Goal: Information Seeking & Learning: Find specific fact

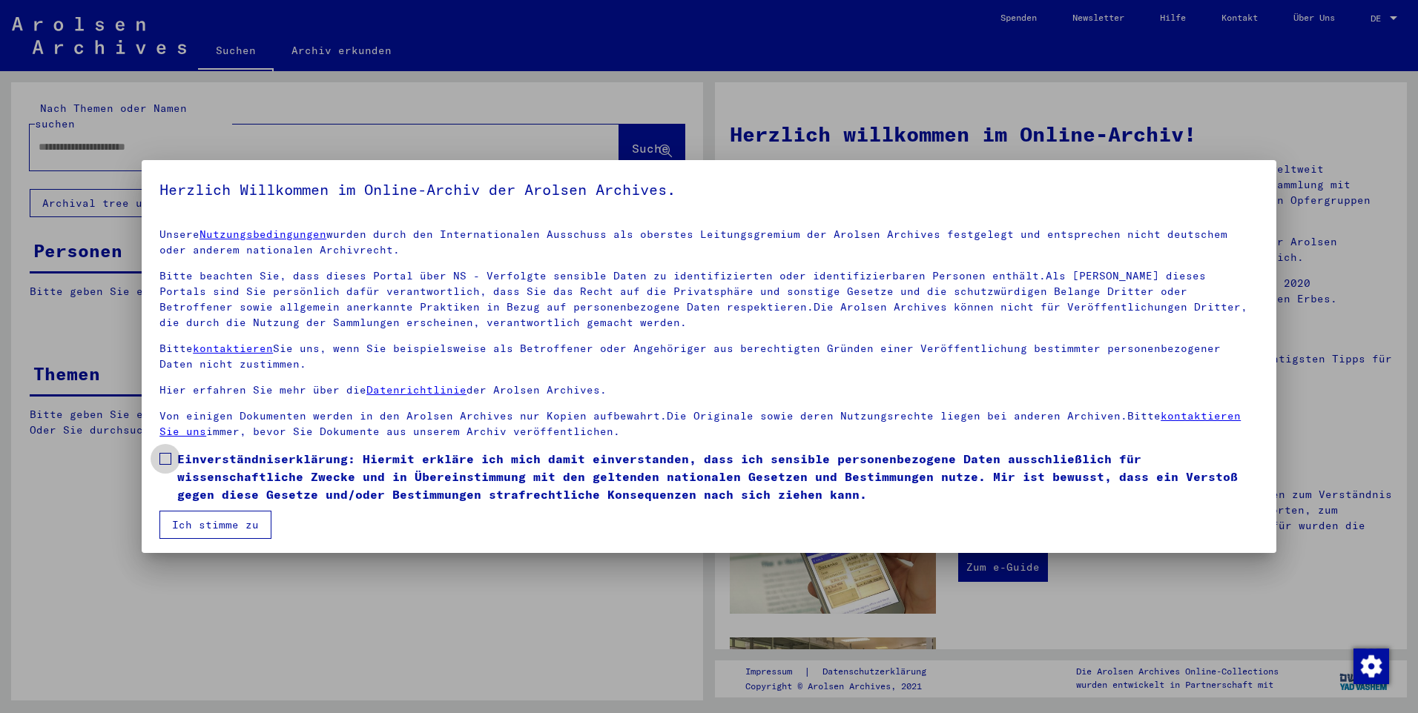
click at [162, 460] on span at bounding box center [165, 459] width 12 height 12
click at [233, 535] on button "Ich stimme zu" at bounding box center [215, 525] width 112 height 28
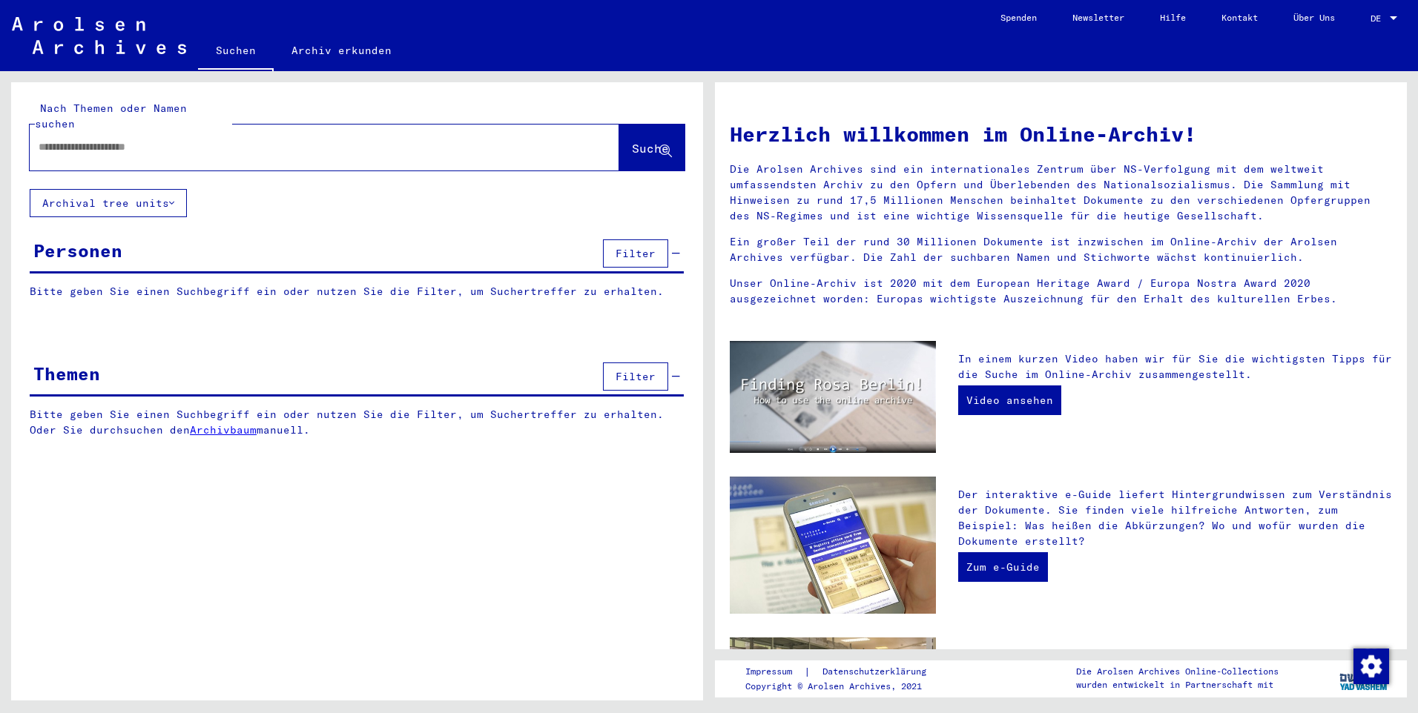
click at [215, 139] on input "text" at bounding box center [307, 147] width 536 height 16
type input "******"
click at [659, 141] on span "Suche" at bounding box center [650, 148] width 37 height 15
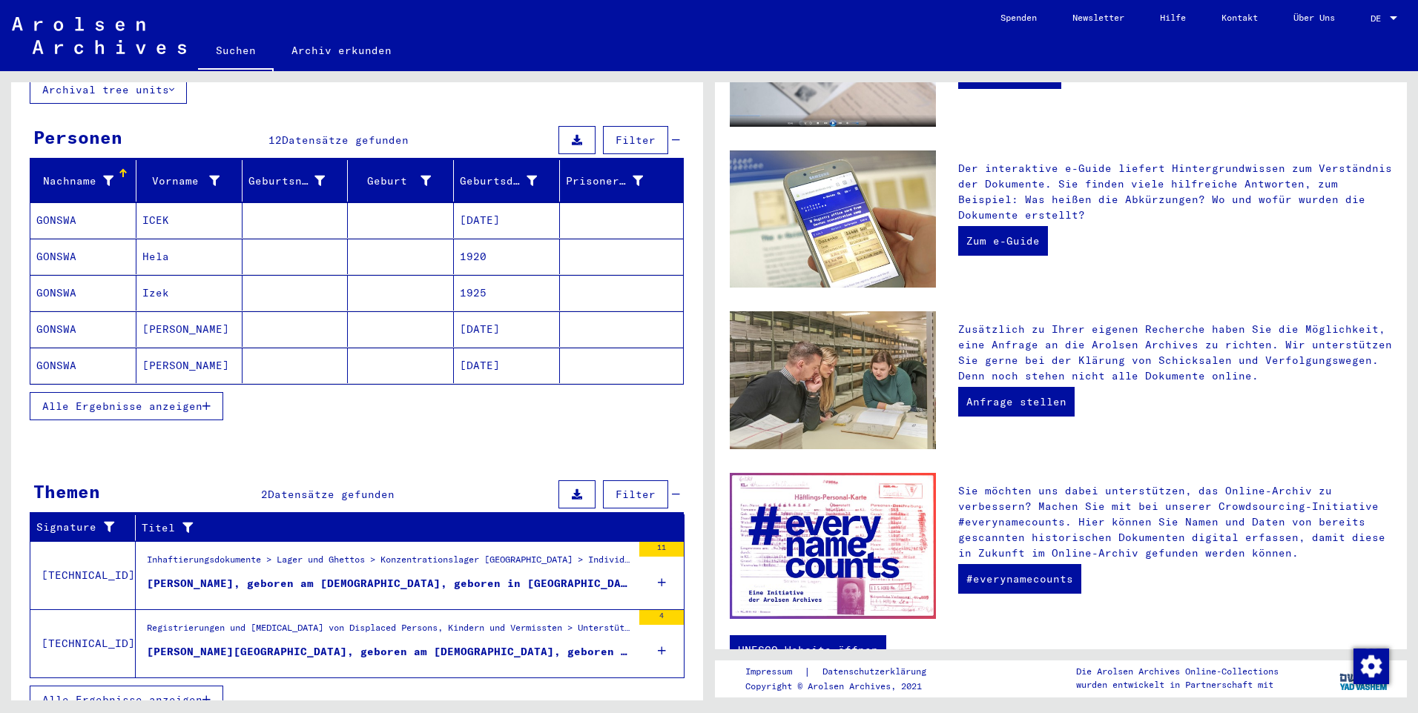
scroll to position [119, 0]
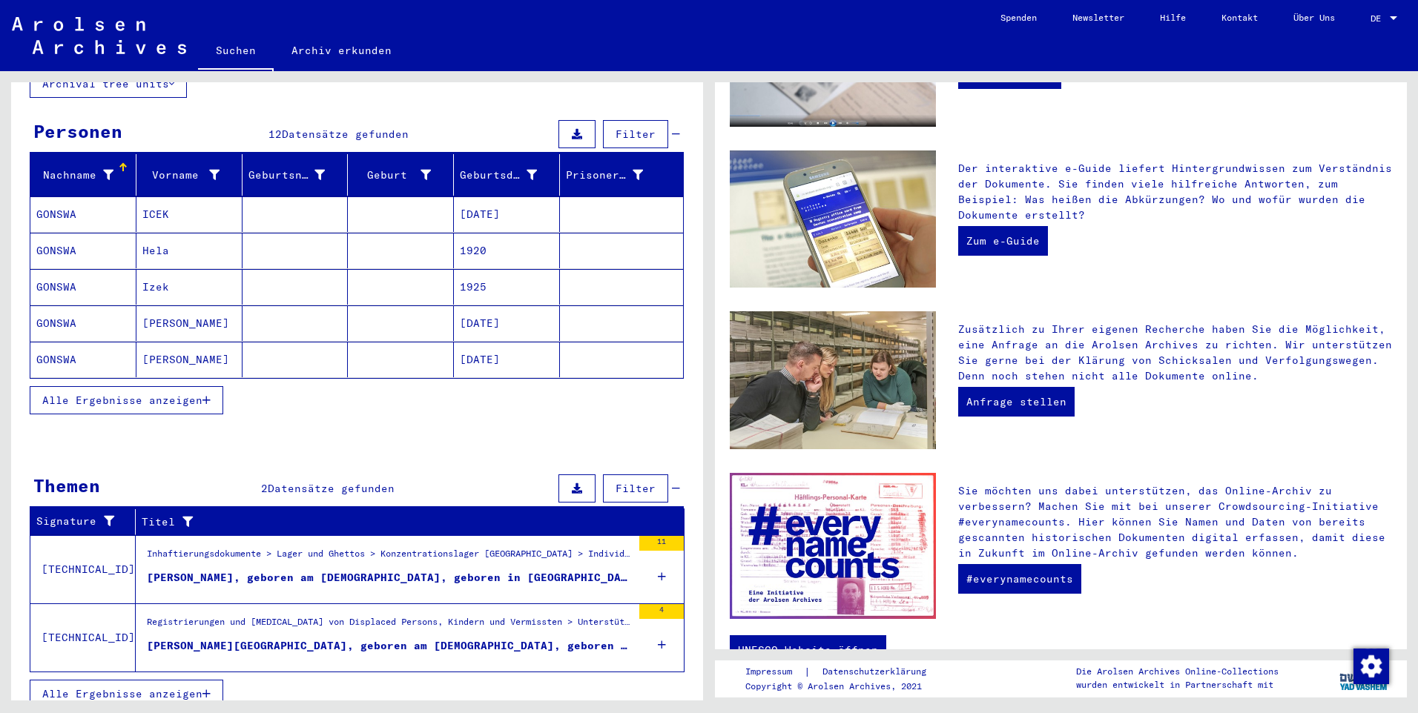
click at [167, 687] on button "Alle Ergebnisse anzeigen" at bounding box center [127, 694] width 194 height 28
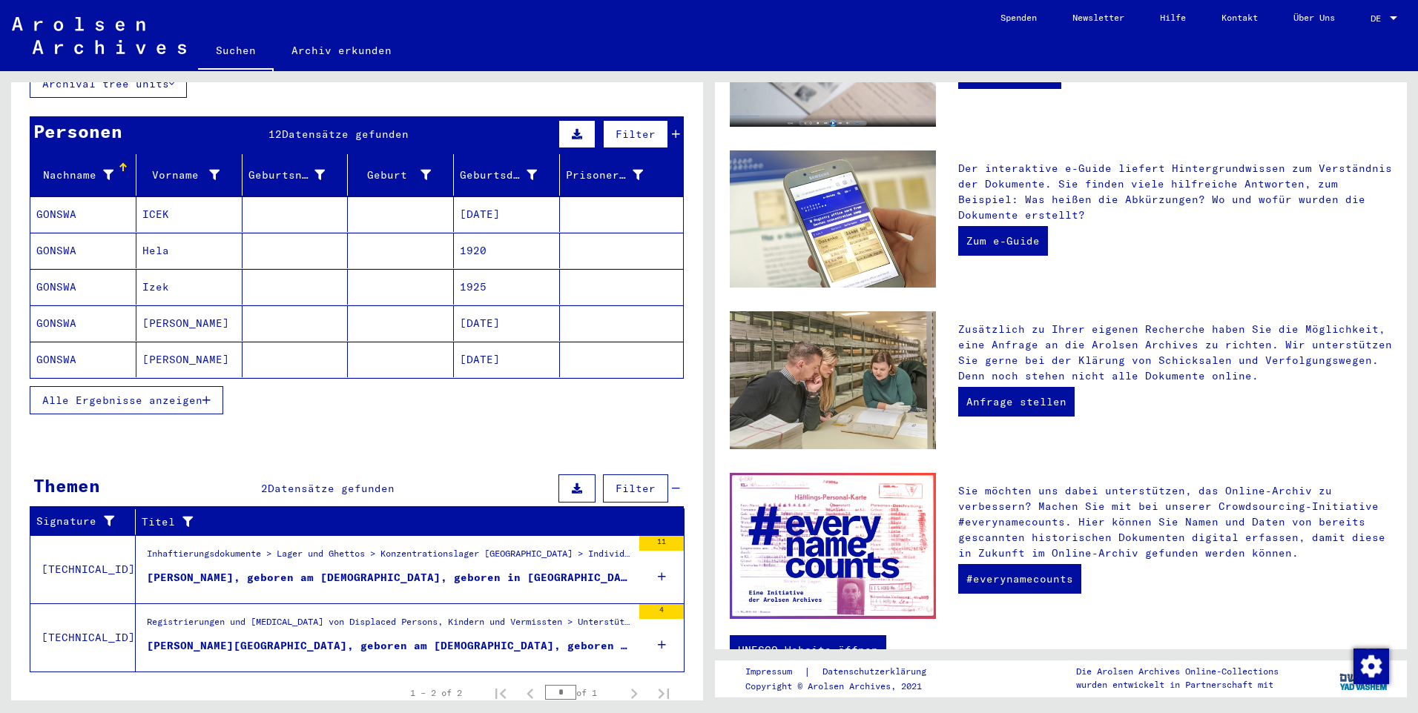
scroll to position [0, 0]
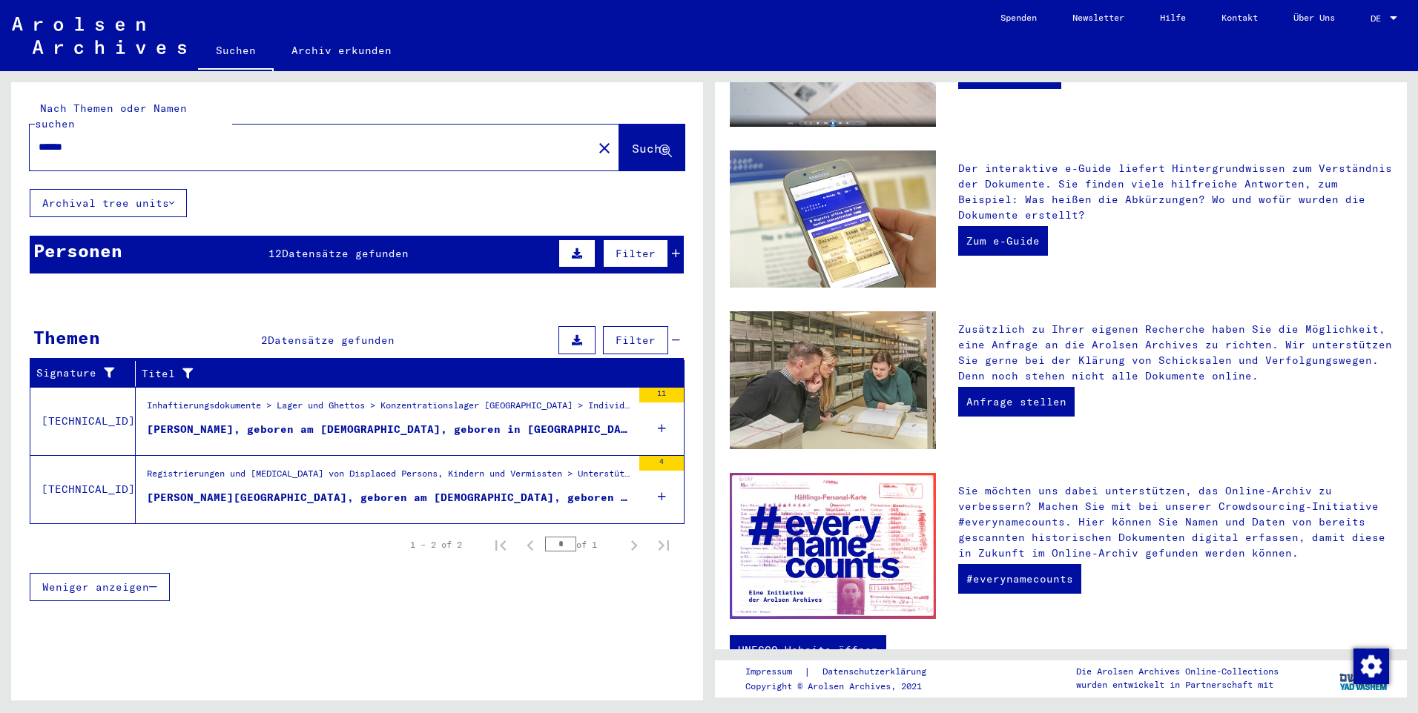
click at [345, 422] on div "[PERSON_NAME], geboren am [DEMOGRAPHIC_DATA], geboren in [GEOGRAPHIC_DATA]" at bounding box center [389, 430] width 485 height 16
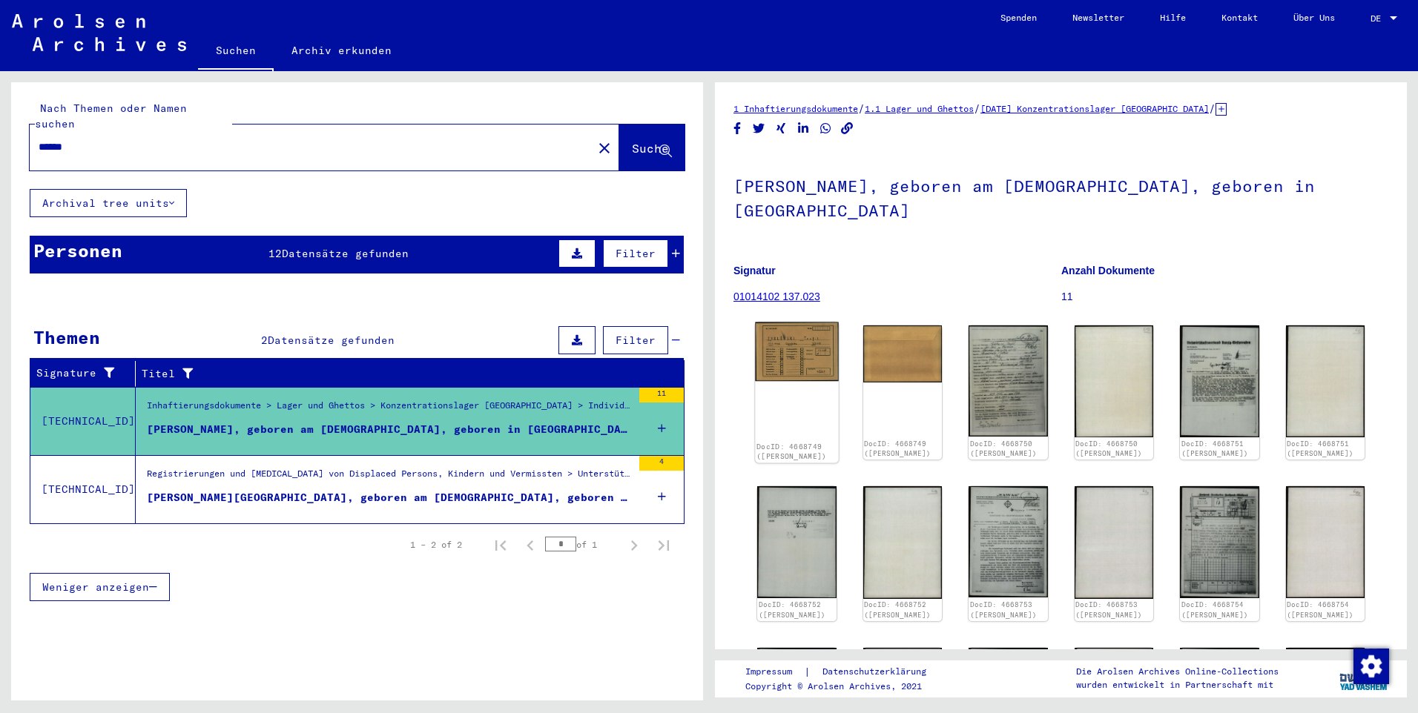
click at [802, 350] on img at bounding box center [796, 352] width 83 height 59
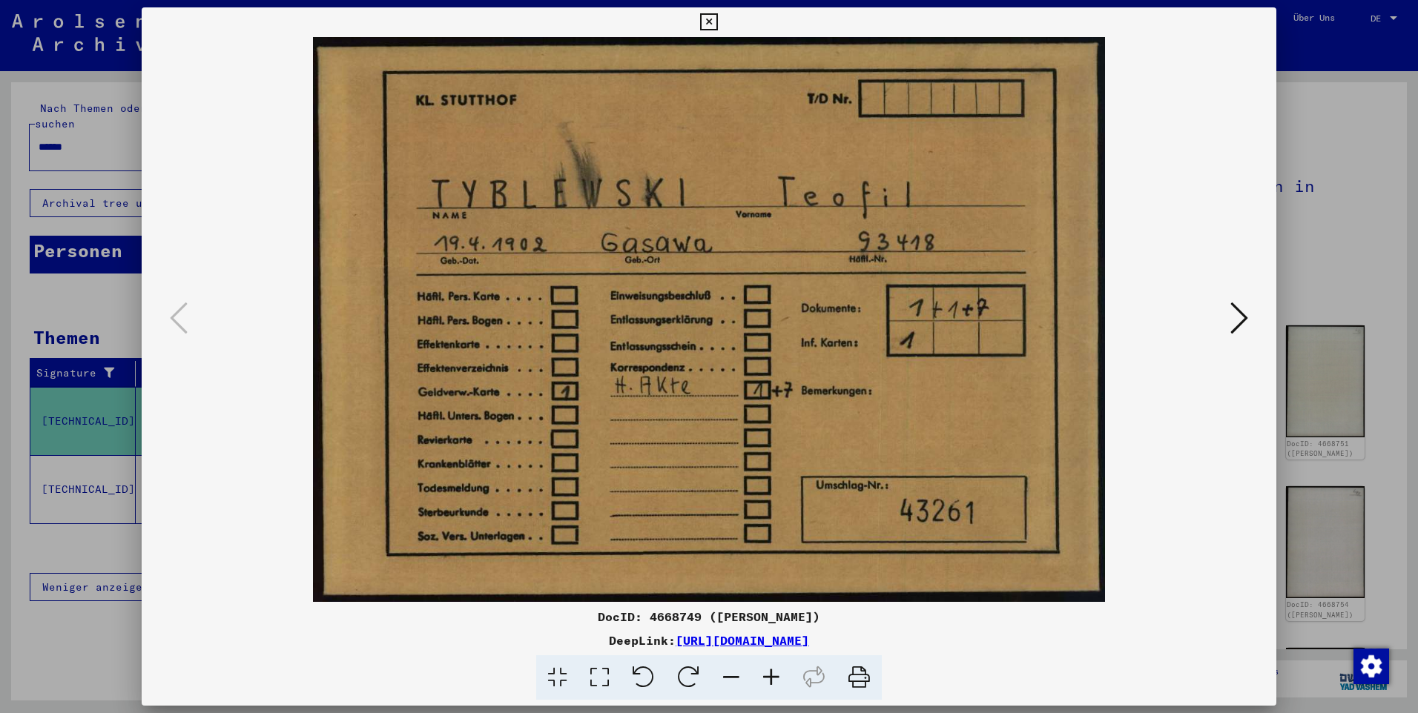
click at [1226, 317] on button at bounding box center [1239, 319] width 27 height 42
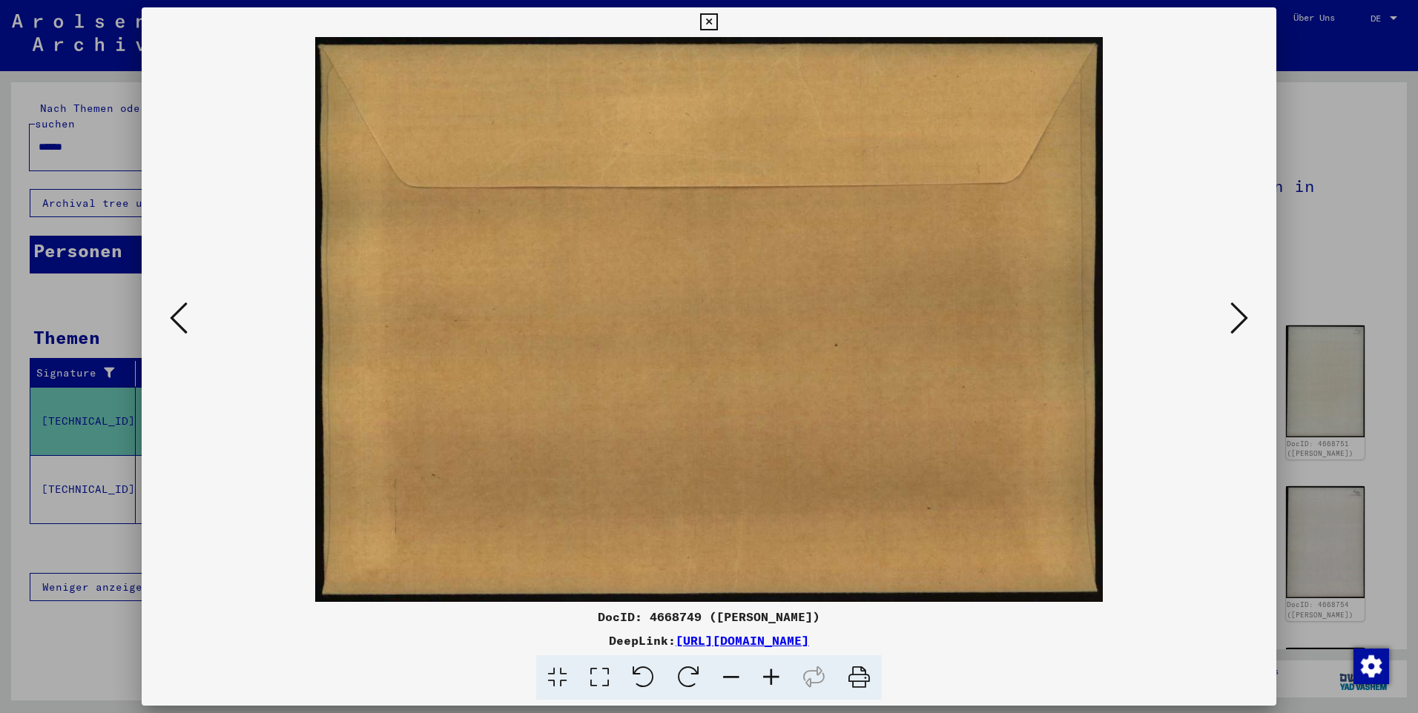
click at [1226, 317] on button at bounding box center [1239, 319] width 27 height 42
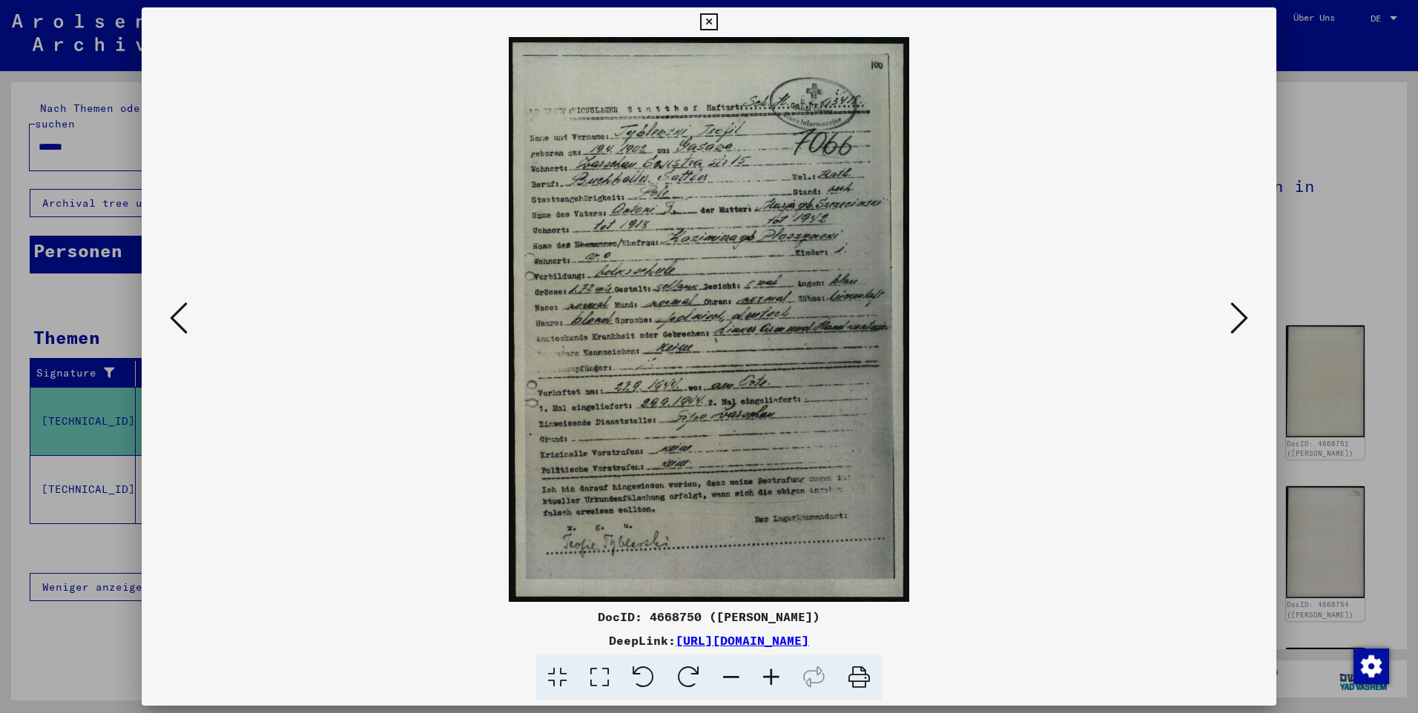
click at [1226, 317] on button at bounding box center [1239, 319] width 27 height 42
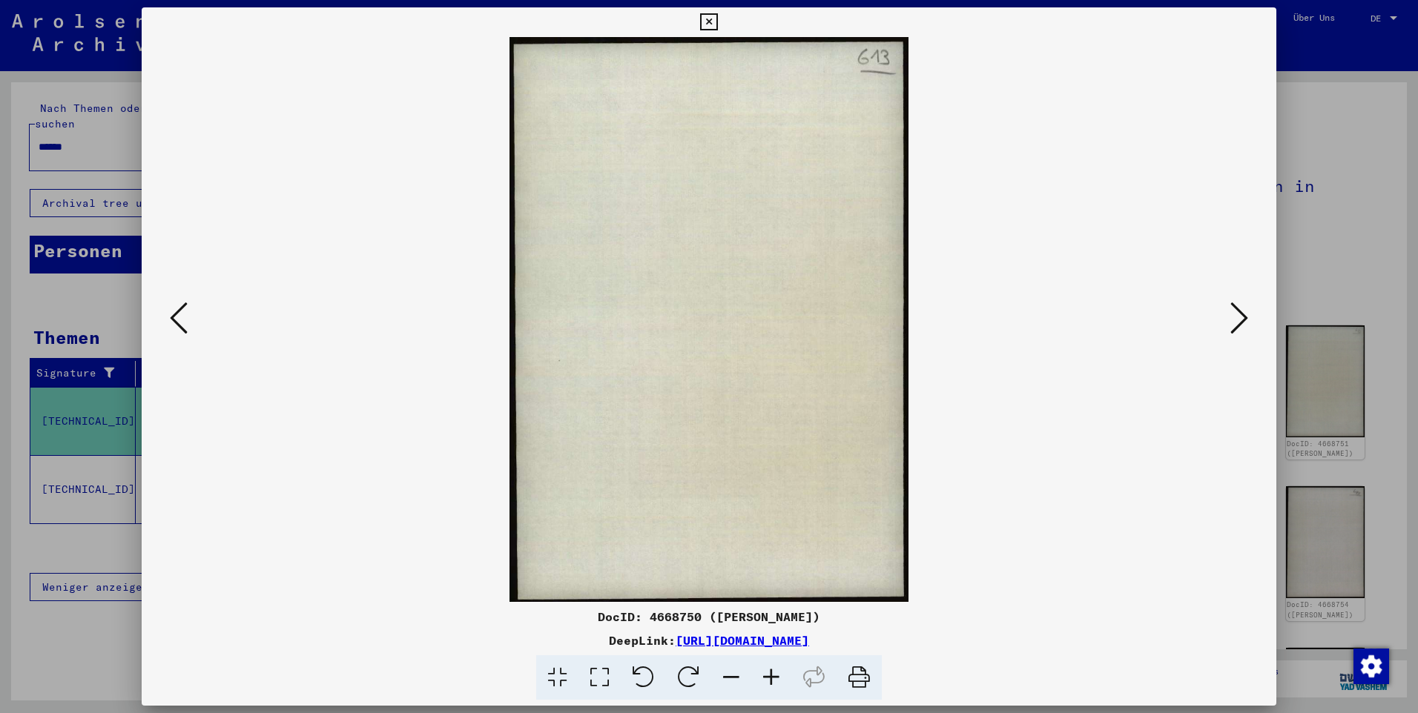
click at [1226, 317] on button at bounding box center [1239, 319] width 27 height 42
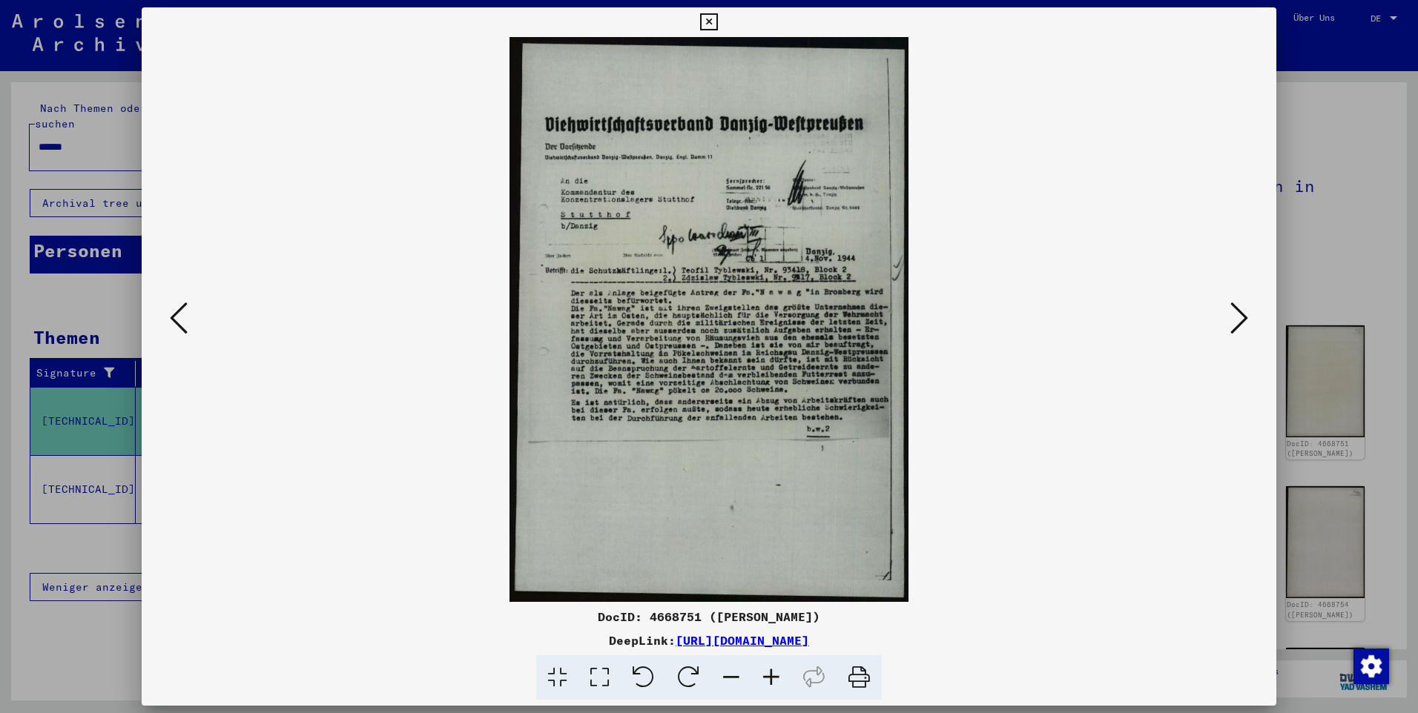
click at [1226, 317] on button at bounding box center [1239, 319] width 27 height 42
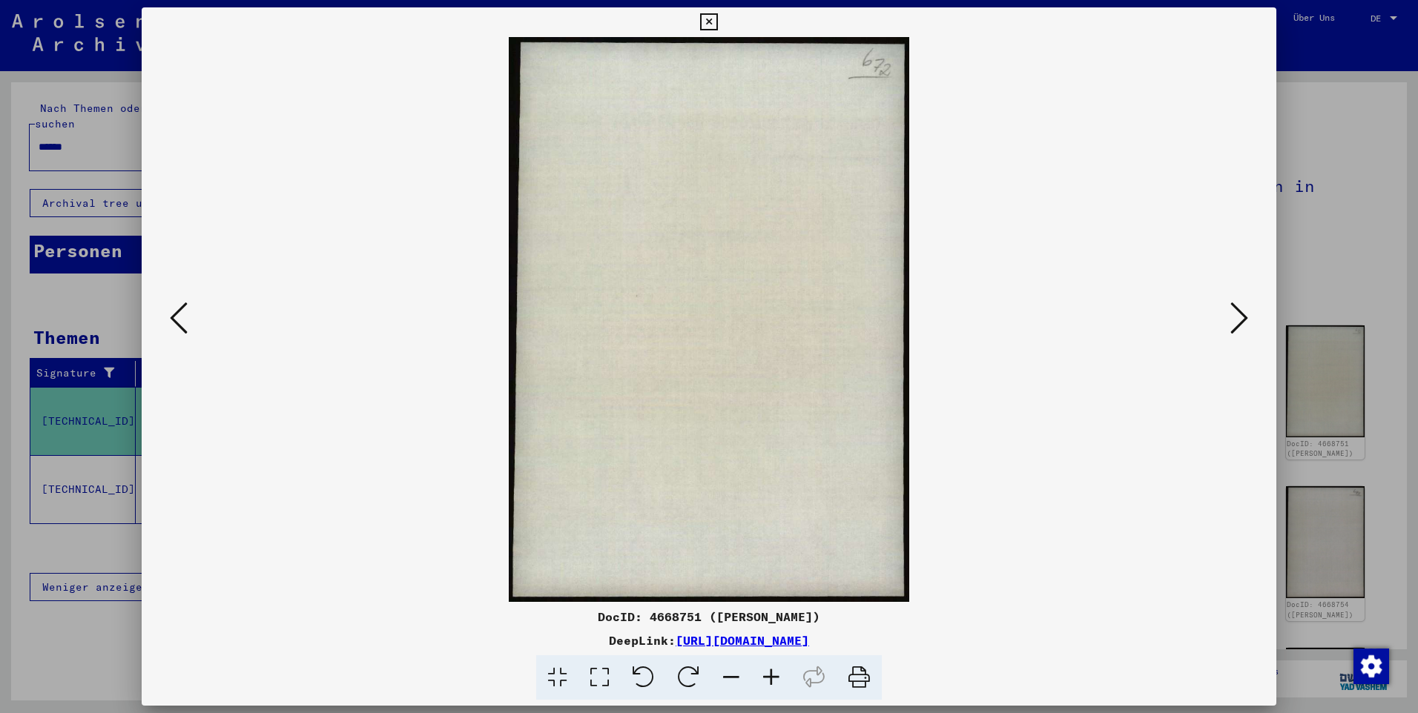
click at [1226, 317] on button at bounding box center [1239, 319] width 27 height 42
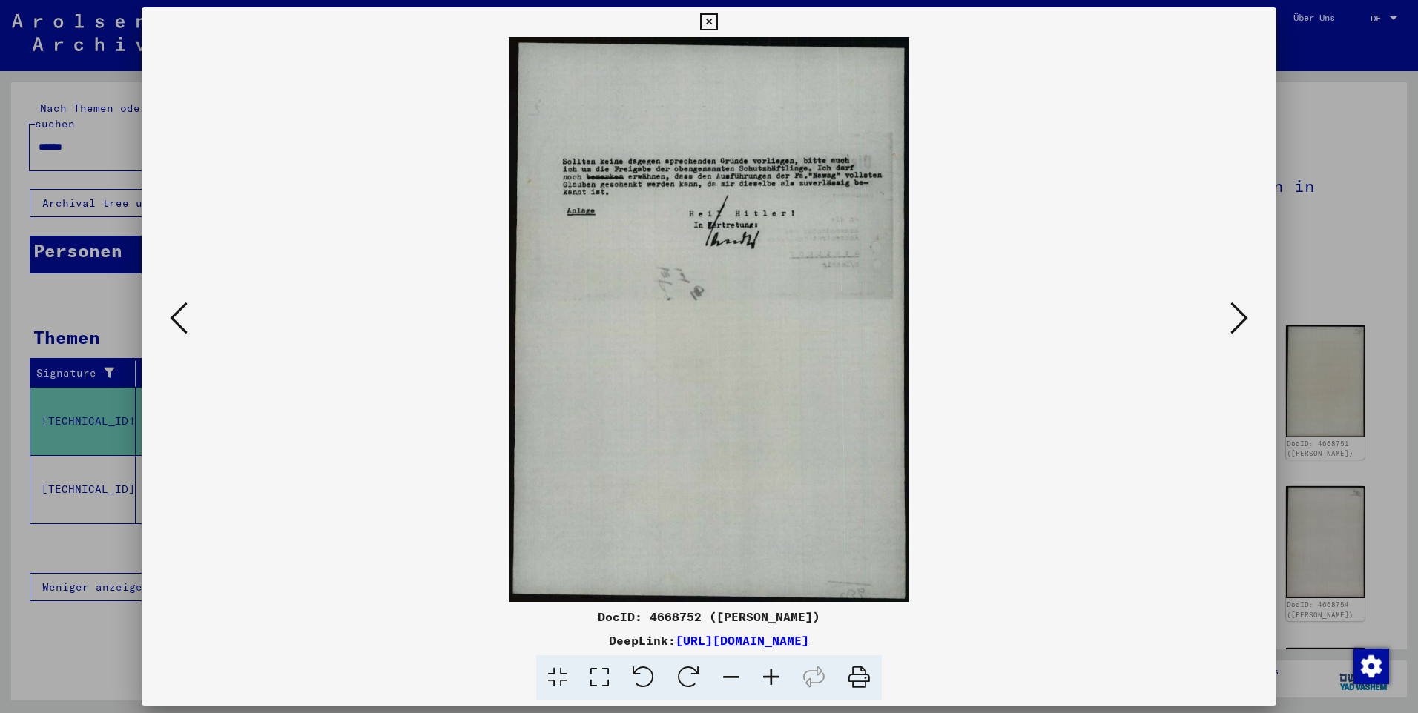
click at [1308, 285] on div at bounding box center [709, 356] width 1418 height 713
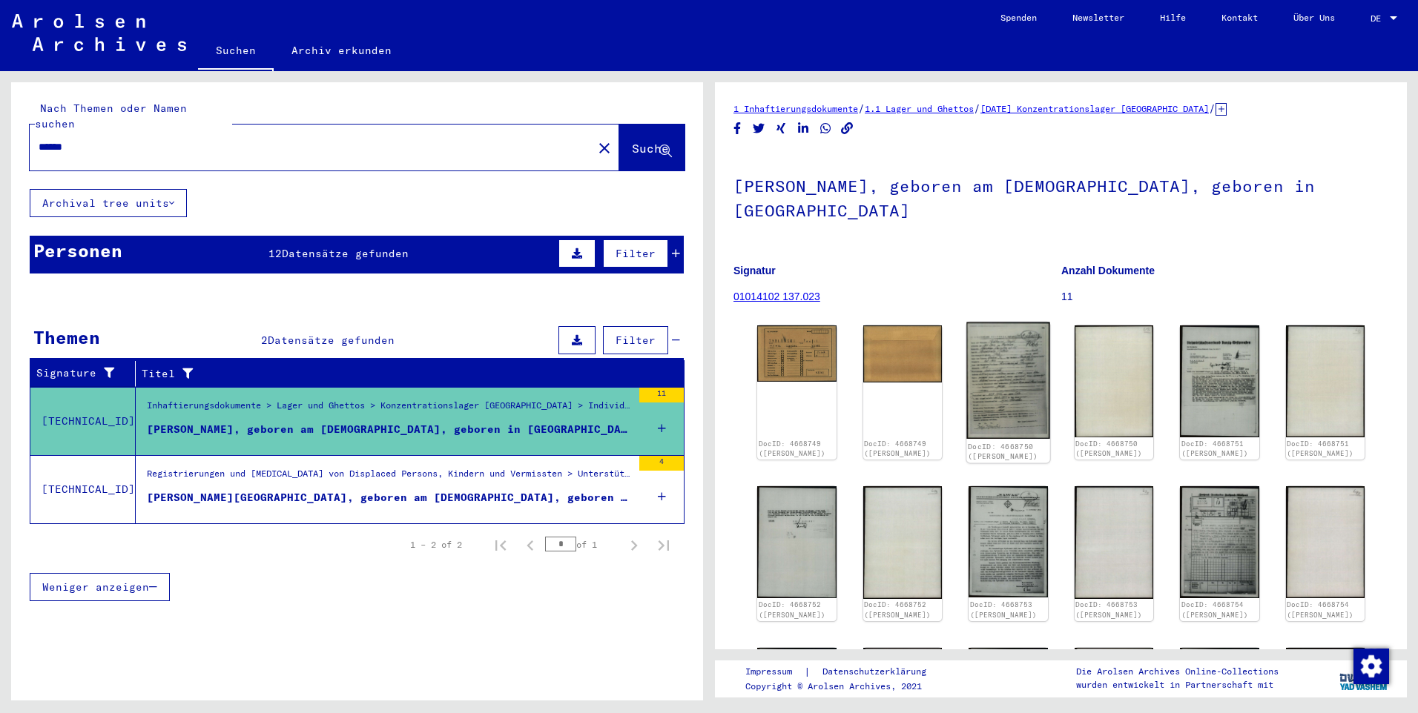
click at [985, 378] on img at bounding box center [1007, 381] width 83 height 117
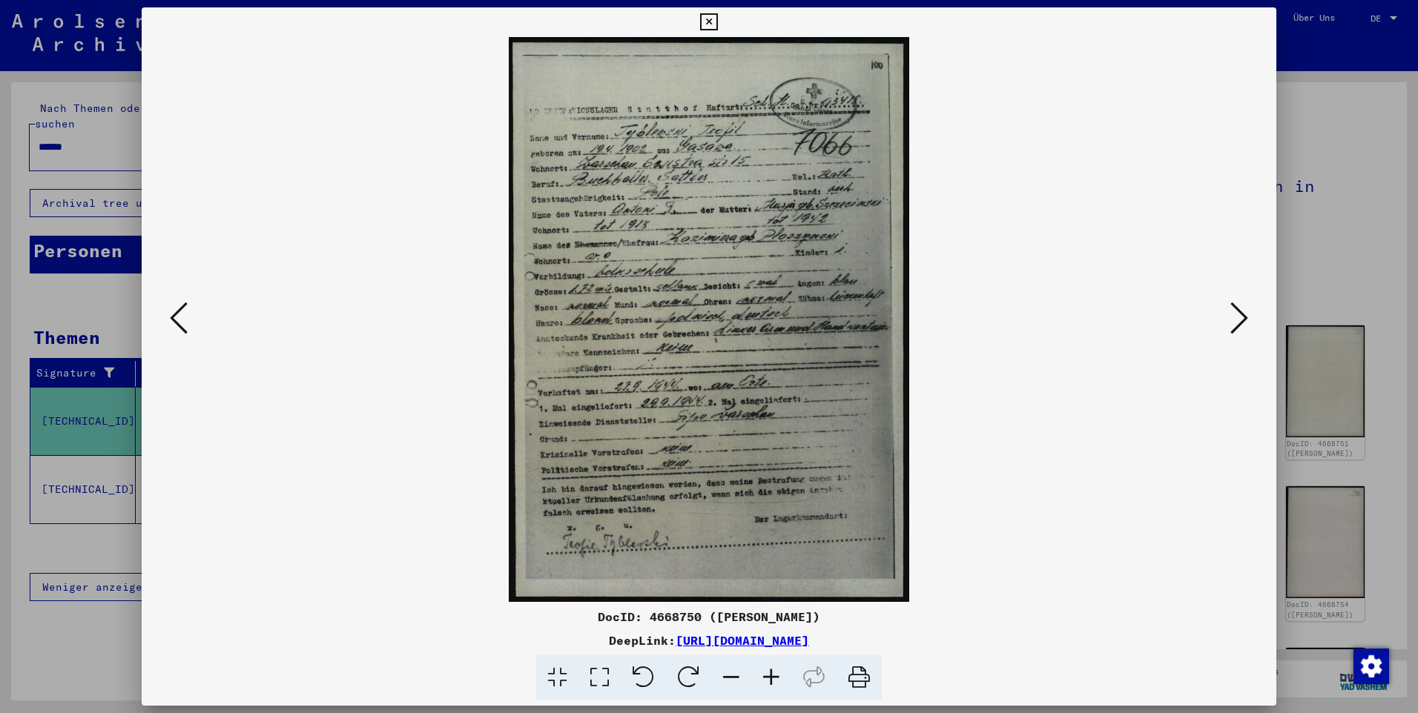
click at [1235, 326] on icon at bounding box center [1239, 318] width 18 height 36
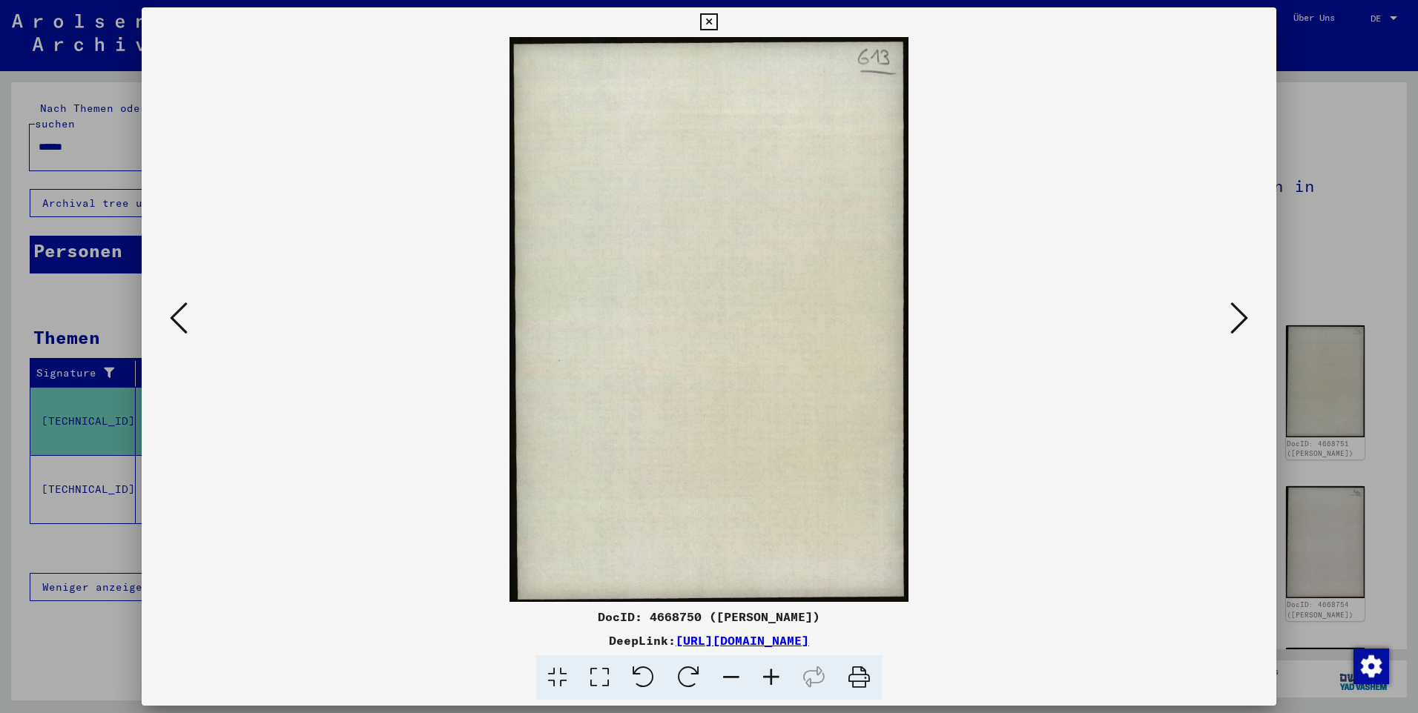
click at [1235, 326] on icon at bounding box center [1239, 318] width 18 height 36
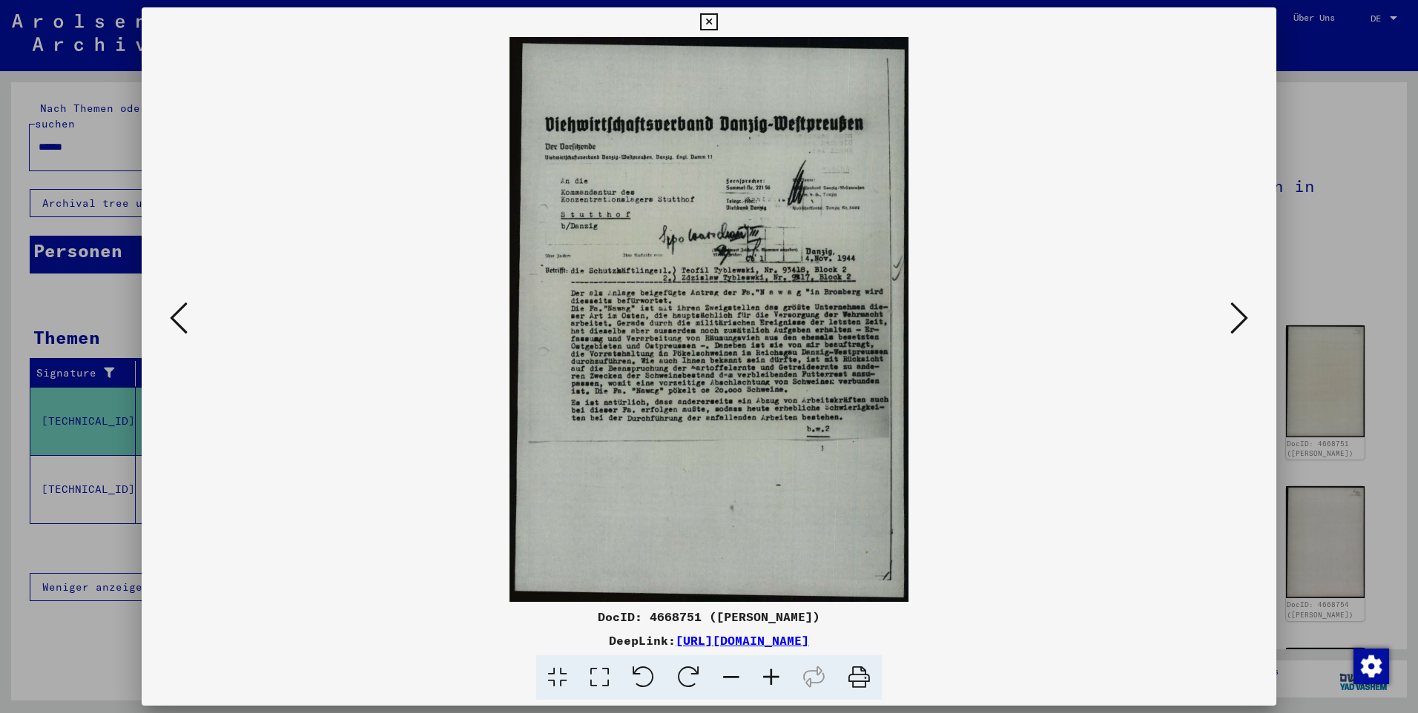
click at [1235, 322] on icon at bounding box center [1239, 318] width 18 height 36
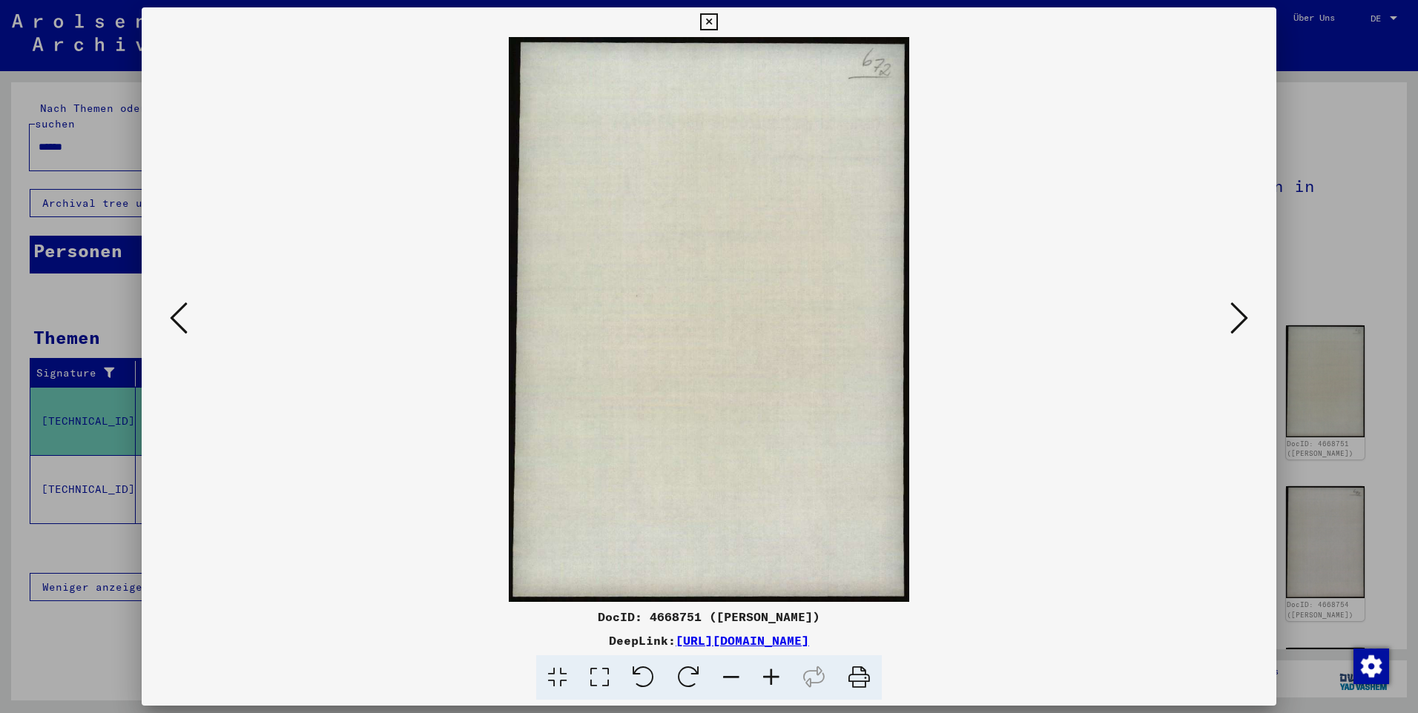
click at [1235, 322] on icon at bounding box center [1239, 318] width 18 height 36
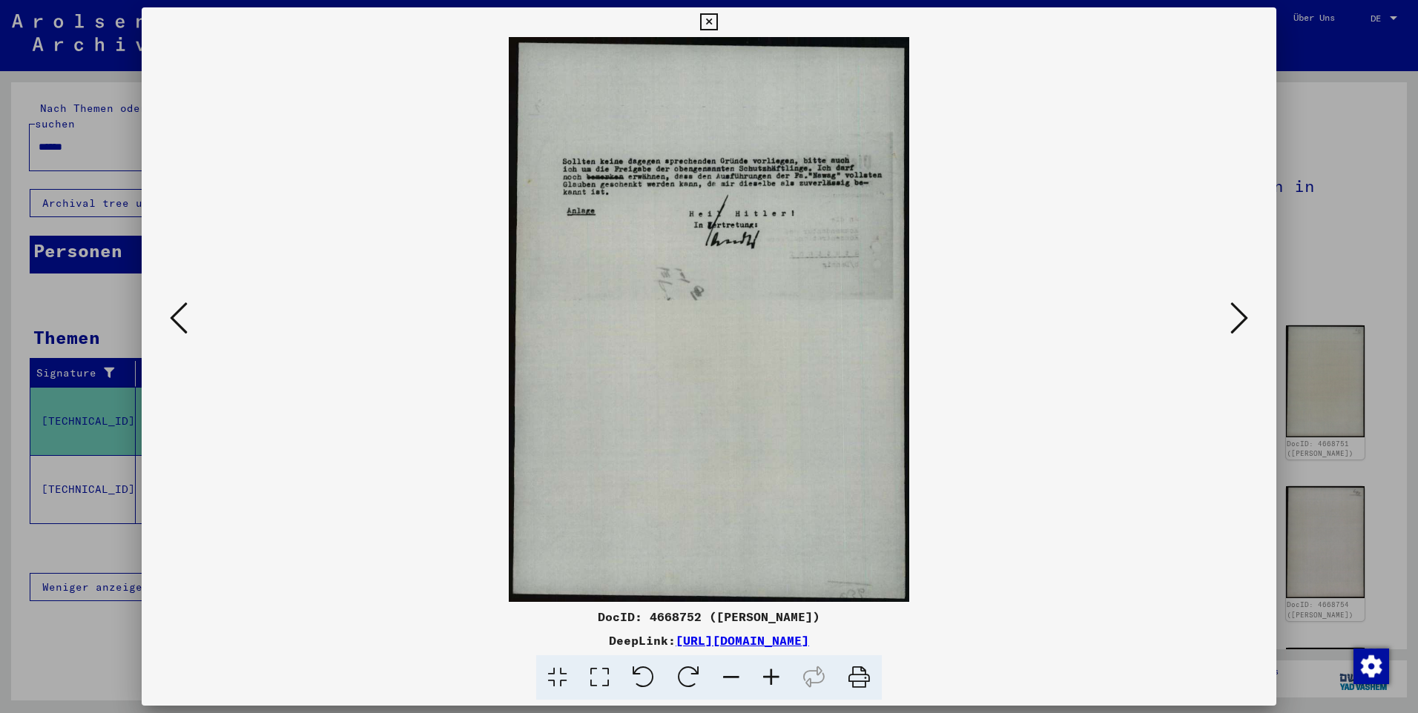
click at [1235, 322] on icon at bounding box center [1239, 318] width 18 height 36
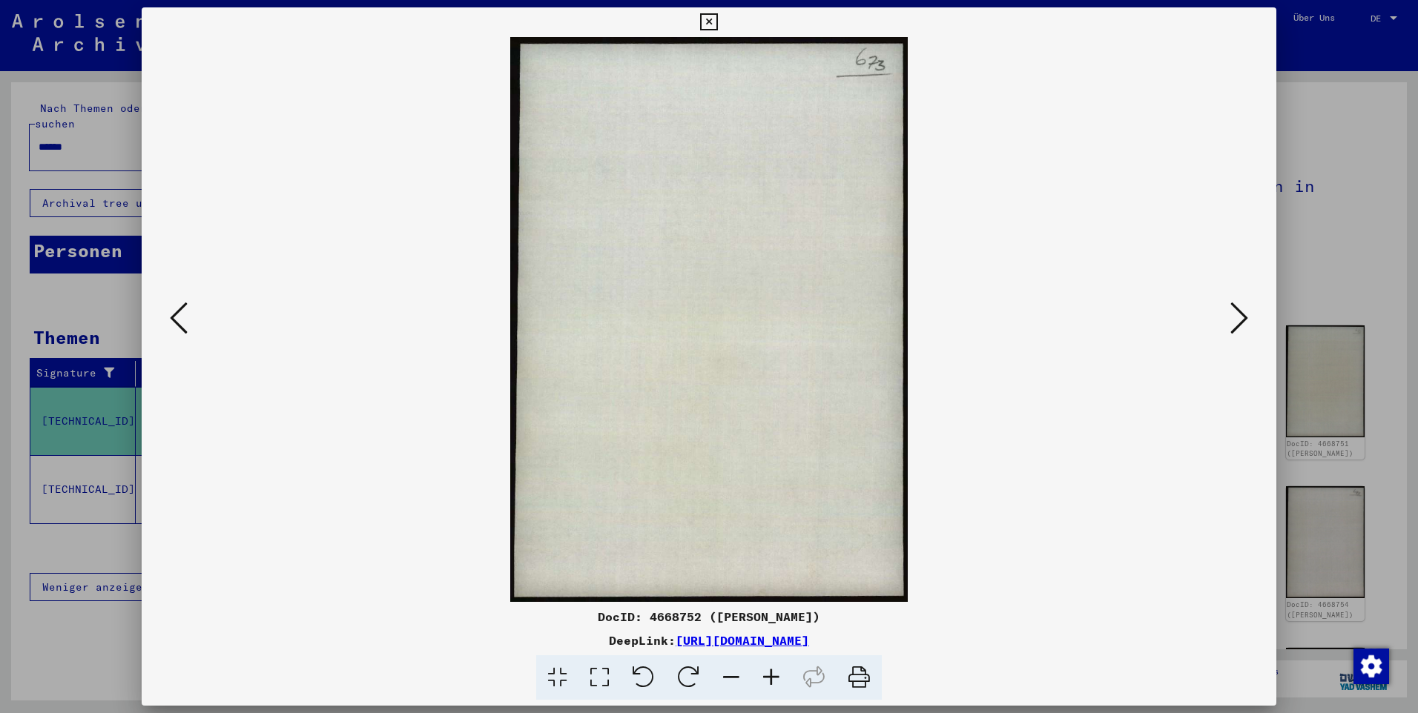
click at [1235, 322] on icon at bounding box center [1239, 318] width 18 height 36
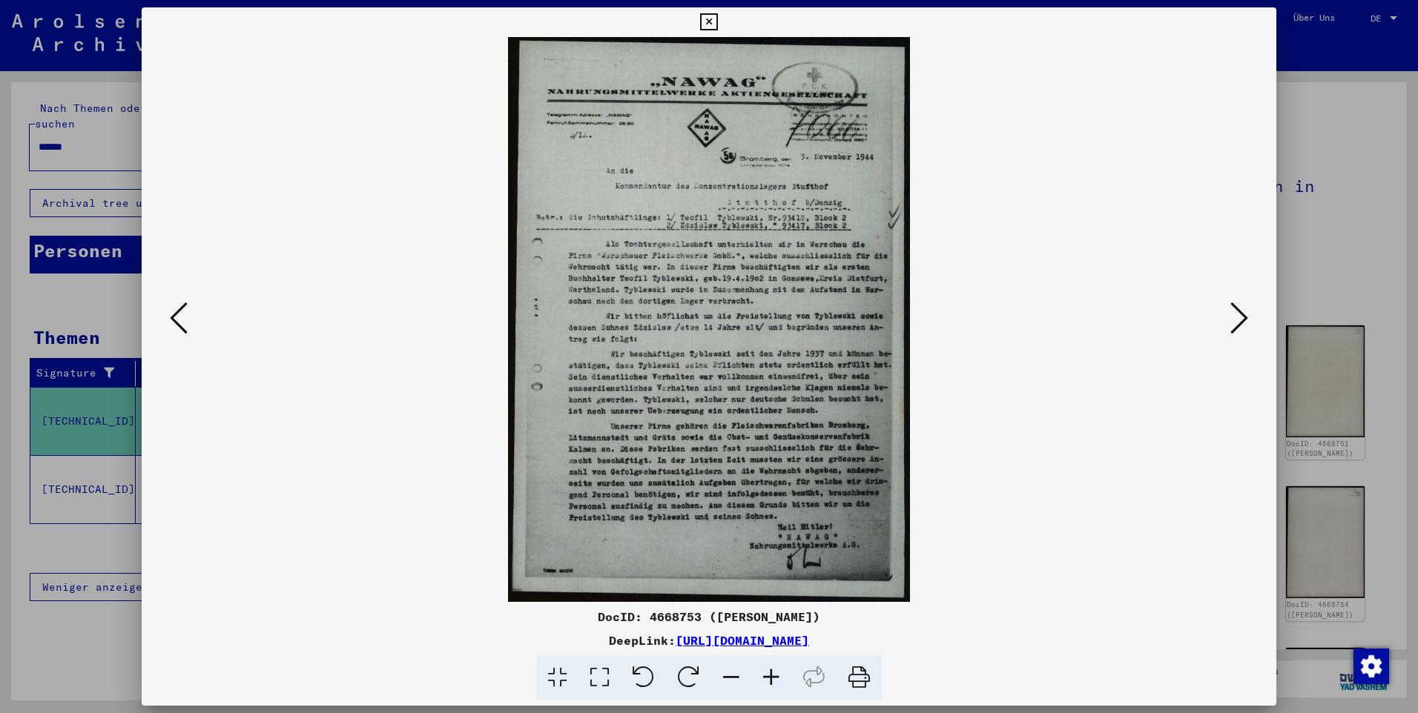
click at [1235, 322] on icon at bounding box center [1239, 318] width 18 height 36
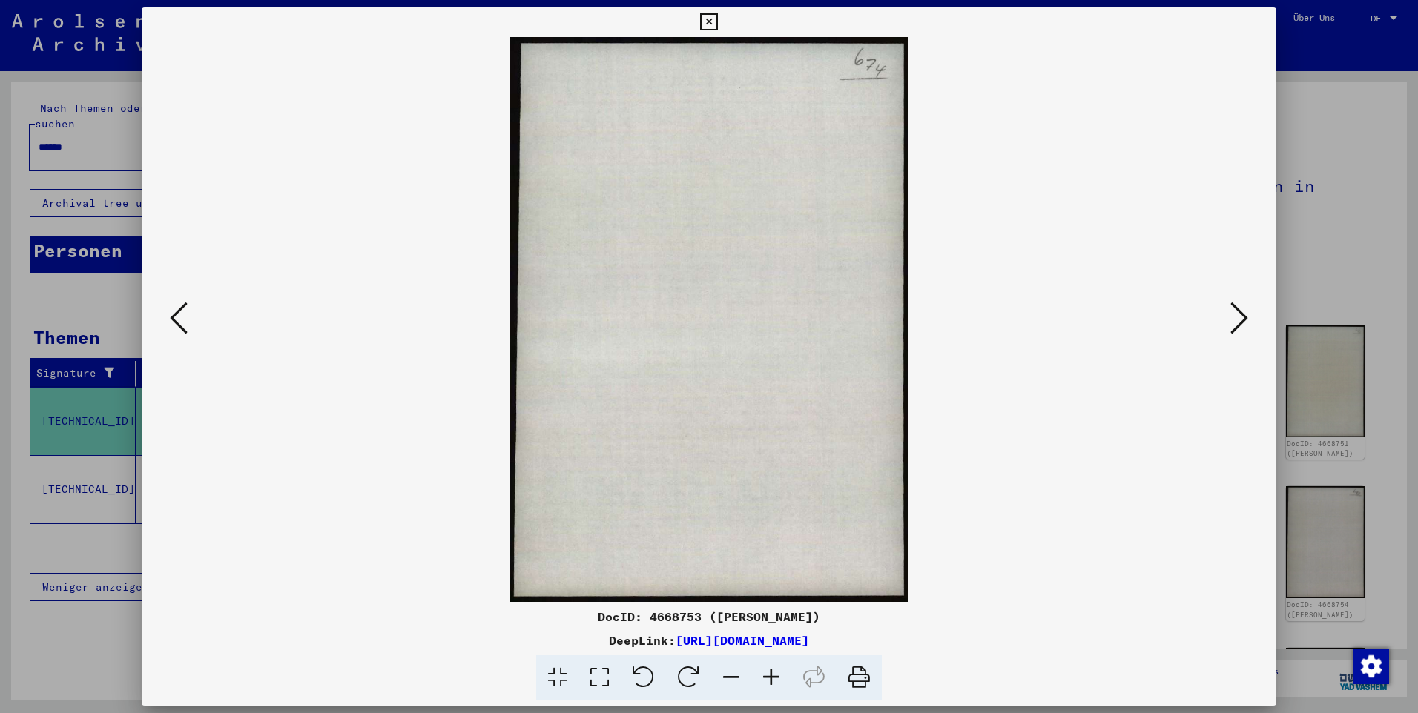
click at [1235, 322] on icon at bounding box center [1239, 318] width 18 height 36
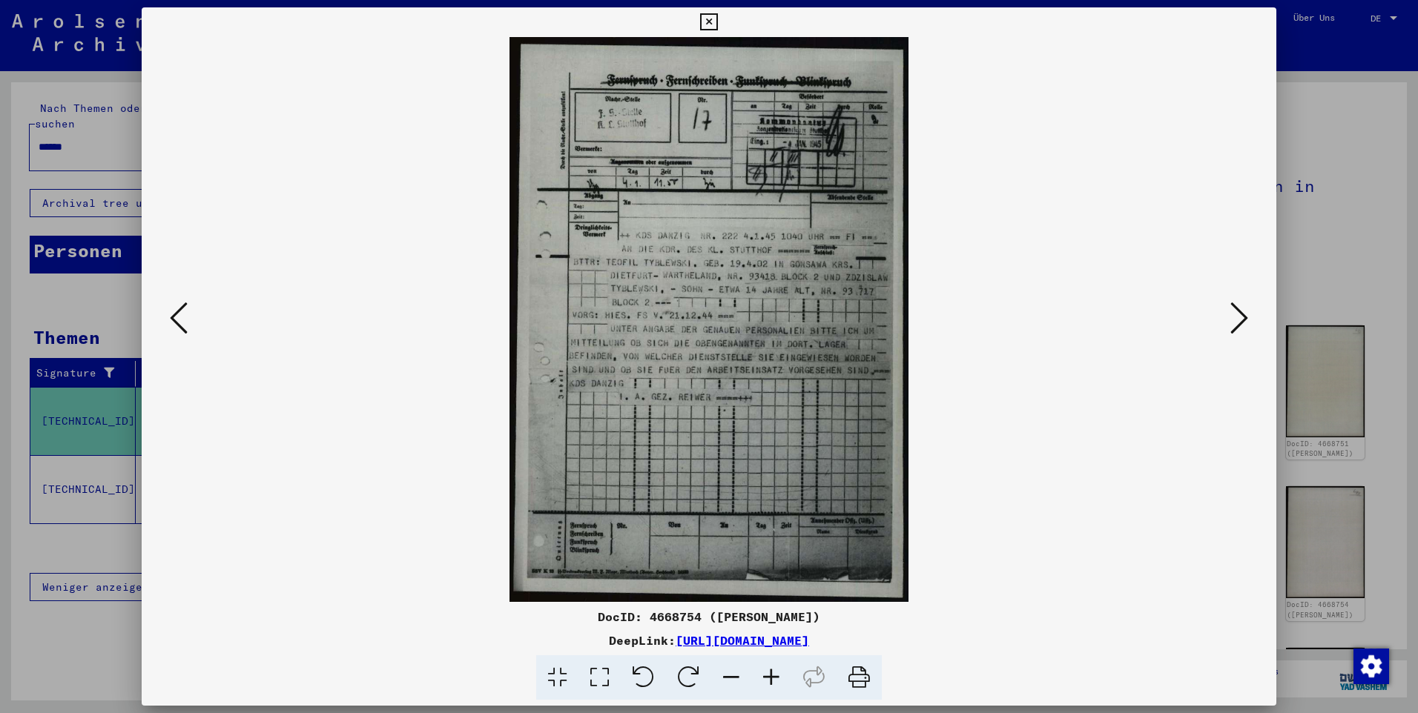
click at [1235, 322] on icon at bounding box center [1239, 318] width 18 height 36
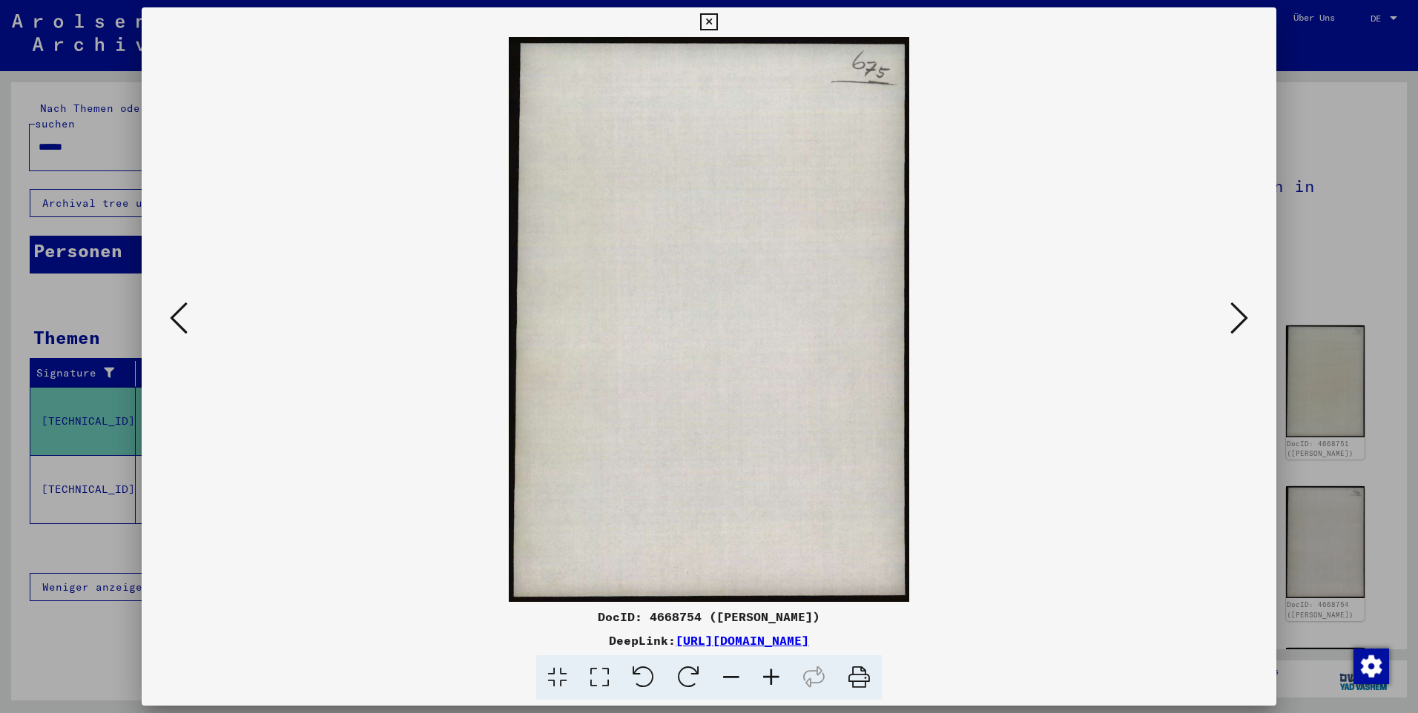
click at [1235, 322] on icon at bounding box center [1239, 318] width 18 height 36
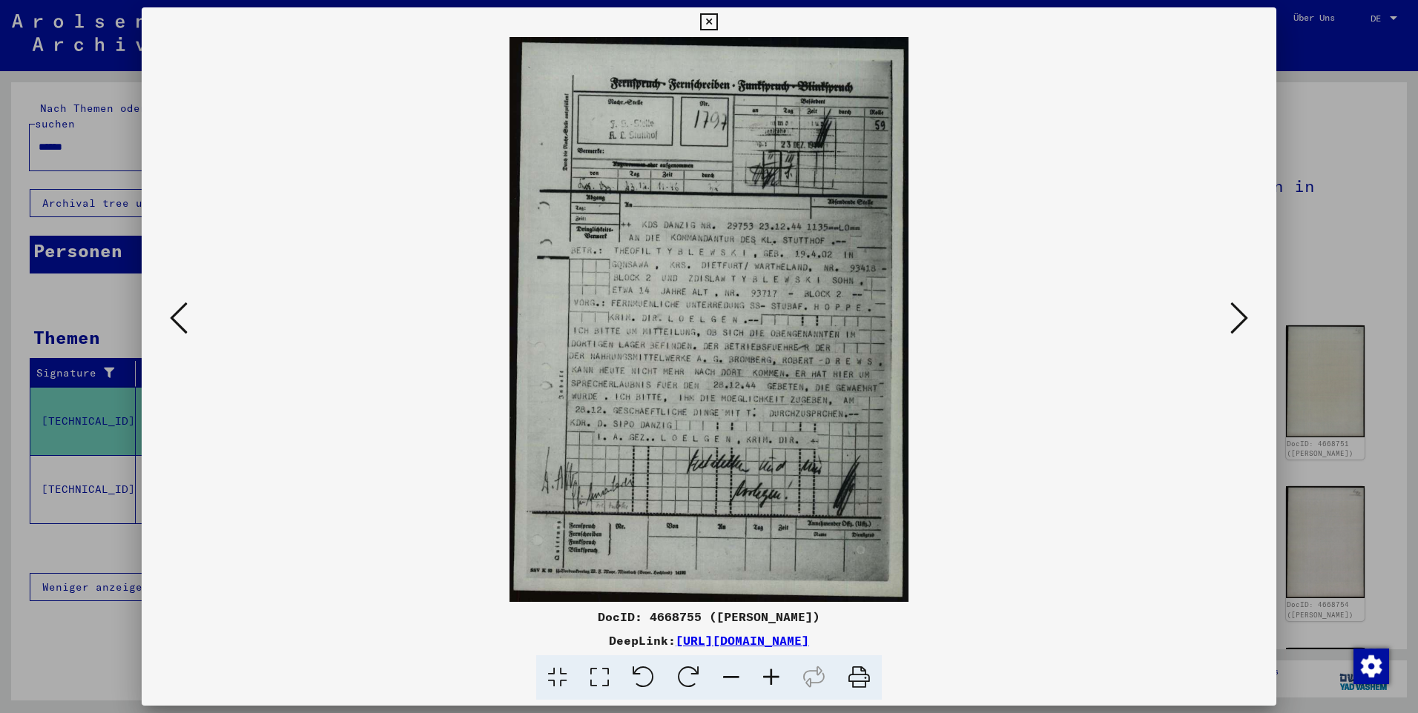
click at [1235, 322] on icon at bounding box center [1239, 318] width 18 height 36
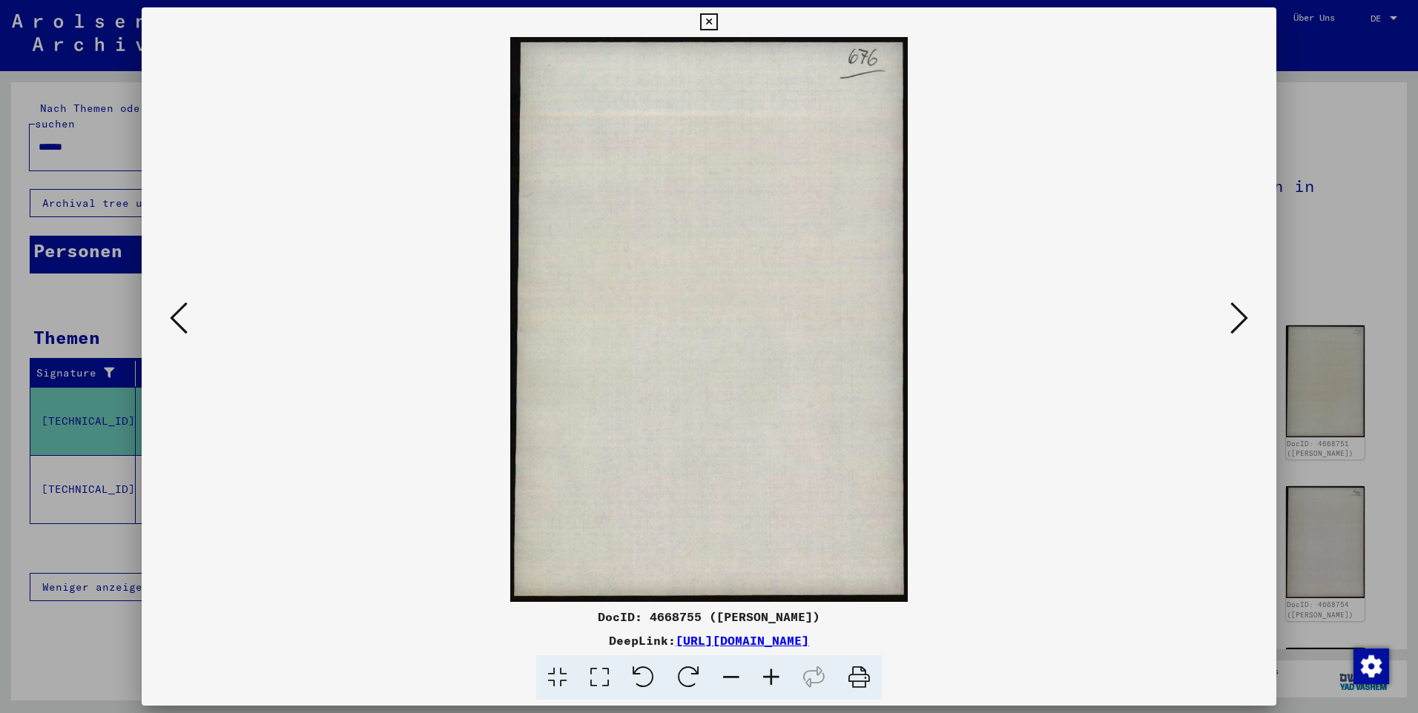
click at [1235, 322] on icon at bounding box center [1239, 318] width 18 height 36
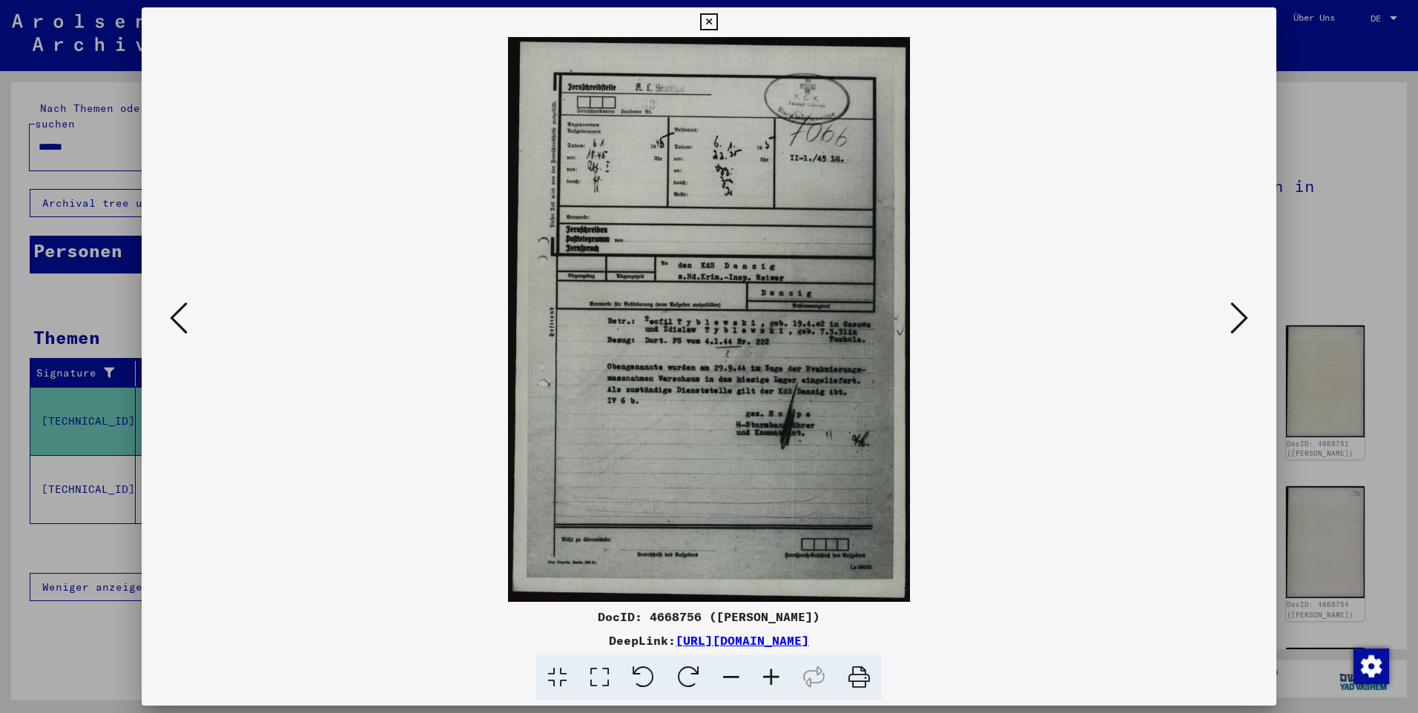
click at [1235, 322] on icon at bounding box center [1239, 318] width 18 height 36
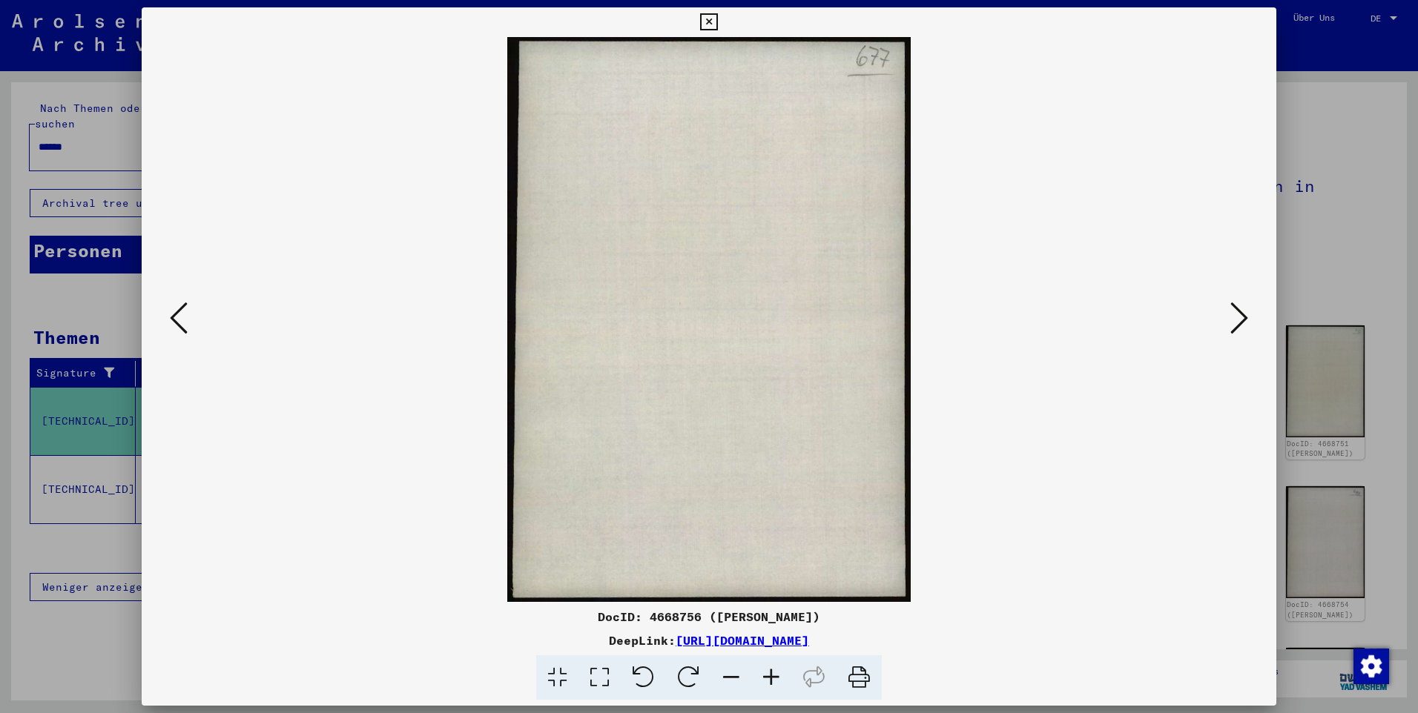
click at [1235, 322] on icon at bounding box center [1239, 318] width 18 height 36
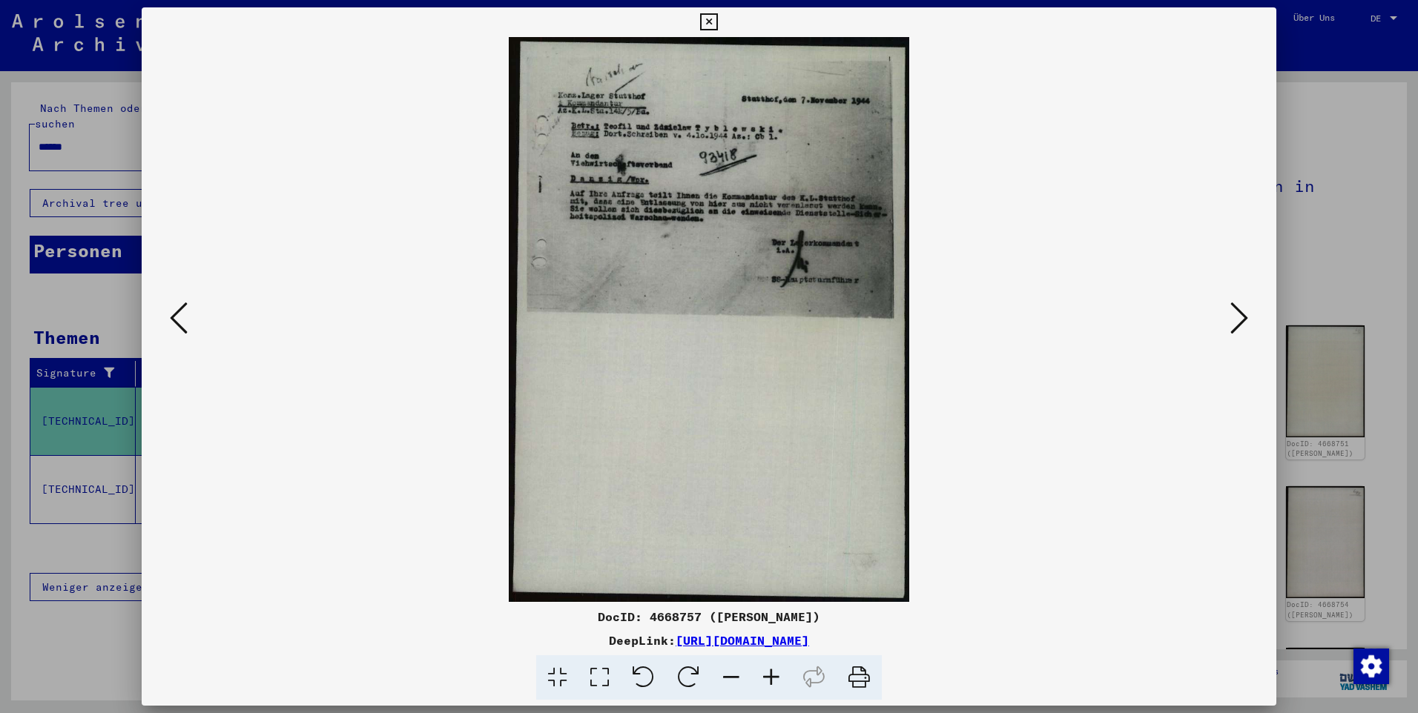
click at [1235, 322] on icon at bounding box center [1239, 318] width 18 height 36
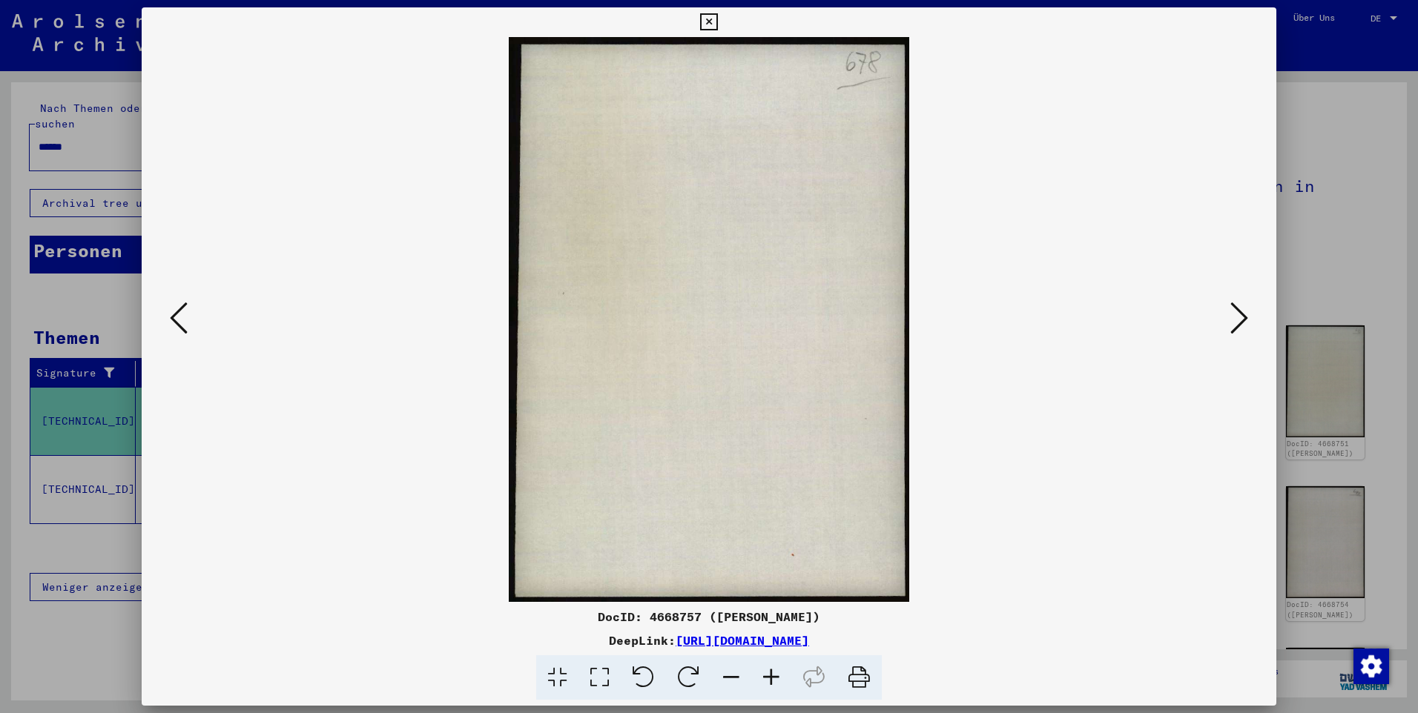
click at [1235, 322] on icon at bounding box center [1239, 318] width 18 height 36
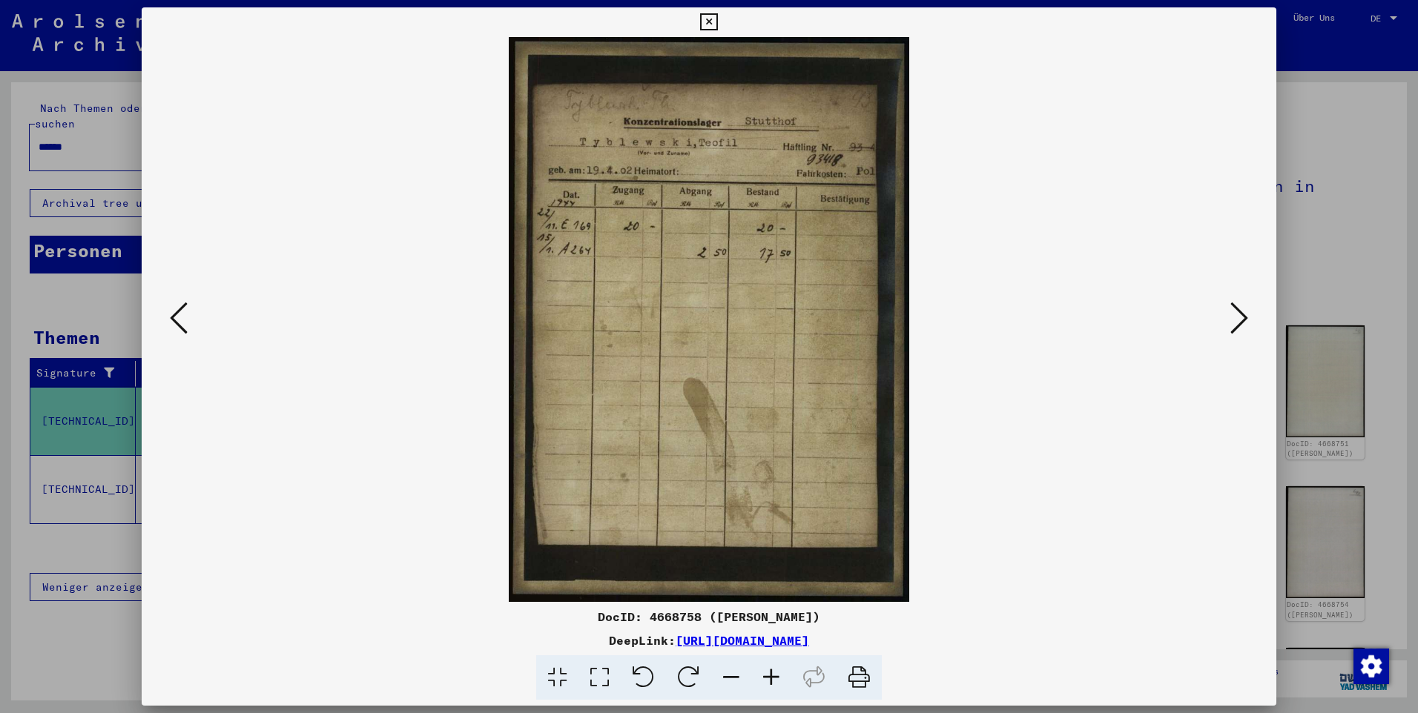
click at [1238, 317] on icon at bounding box center [1239, 318] width 18 height 36
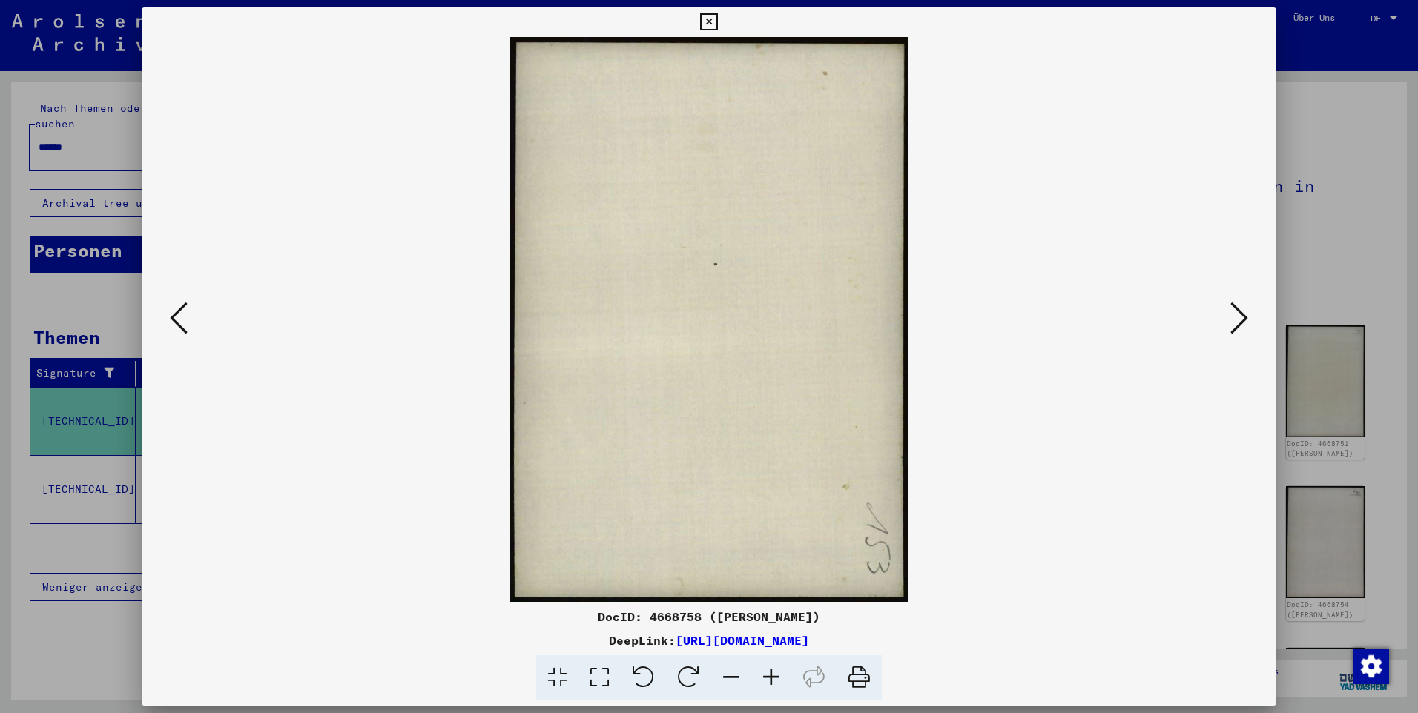
click at [1238, 317] on icon at bounding box center [1239, 318] width 18 height 36
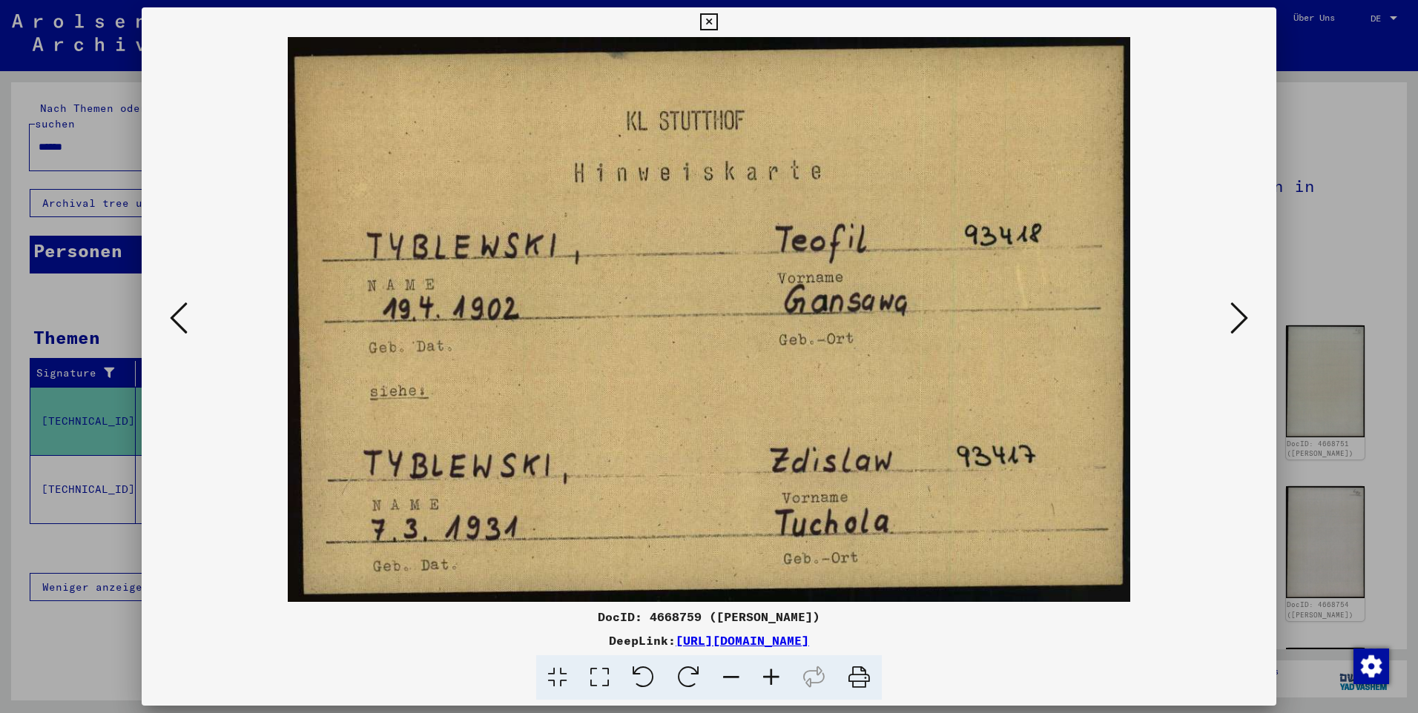
click at [1238, 317] on icon at bounding box center [1239, 318] width 18 height 36
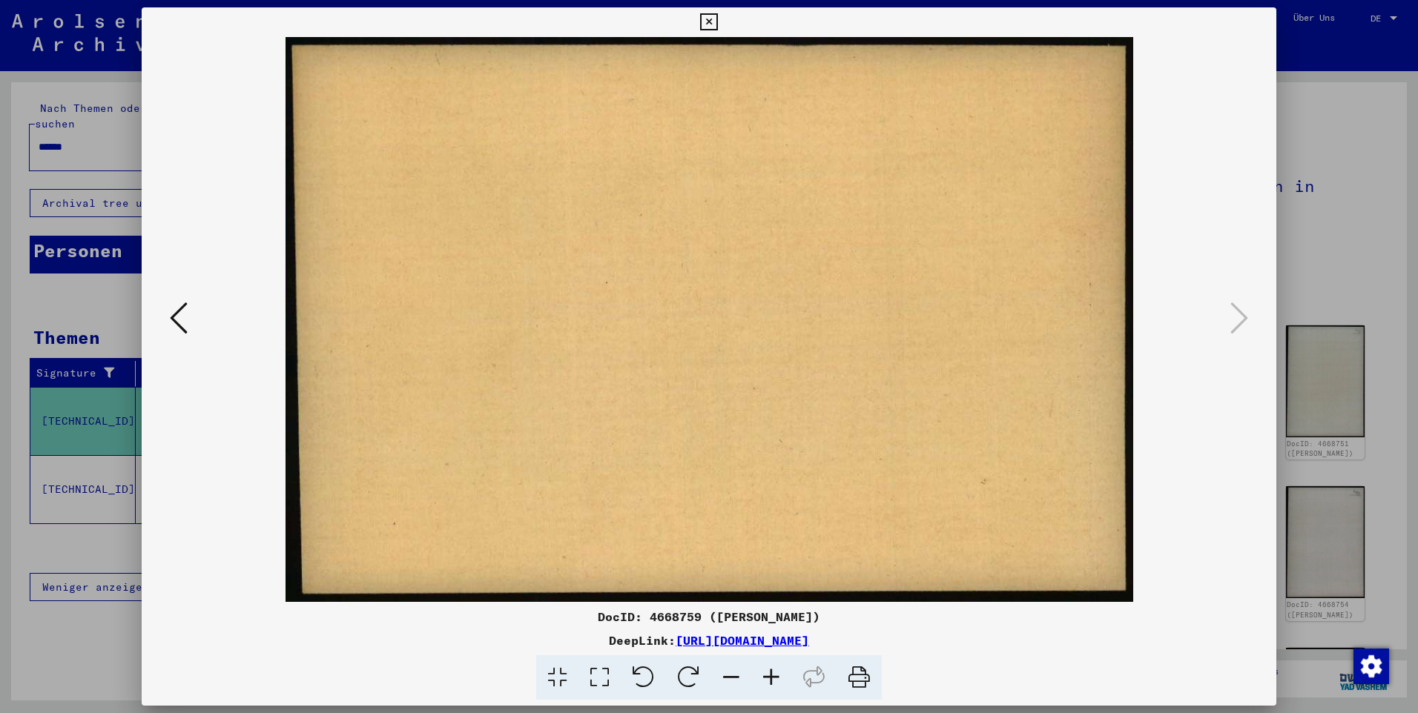
click at [1324, 227] on div at bounding box center [709, 356] width 1418 height 713
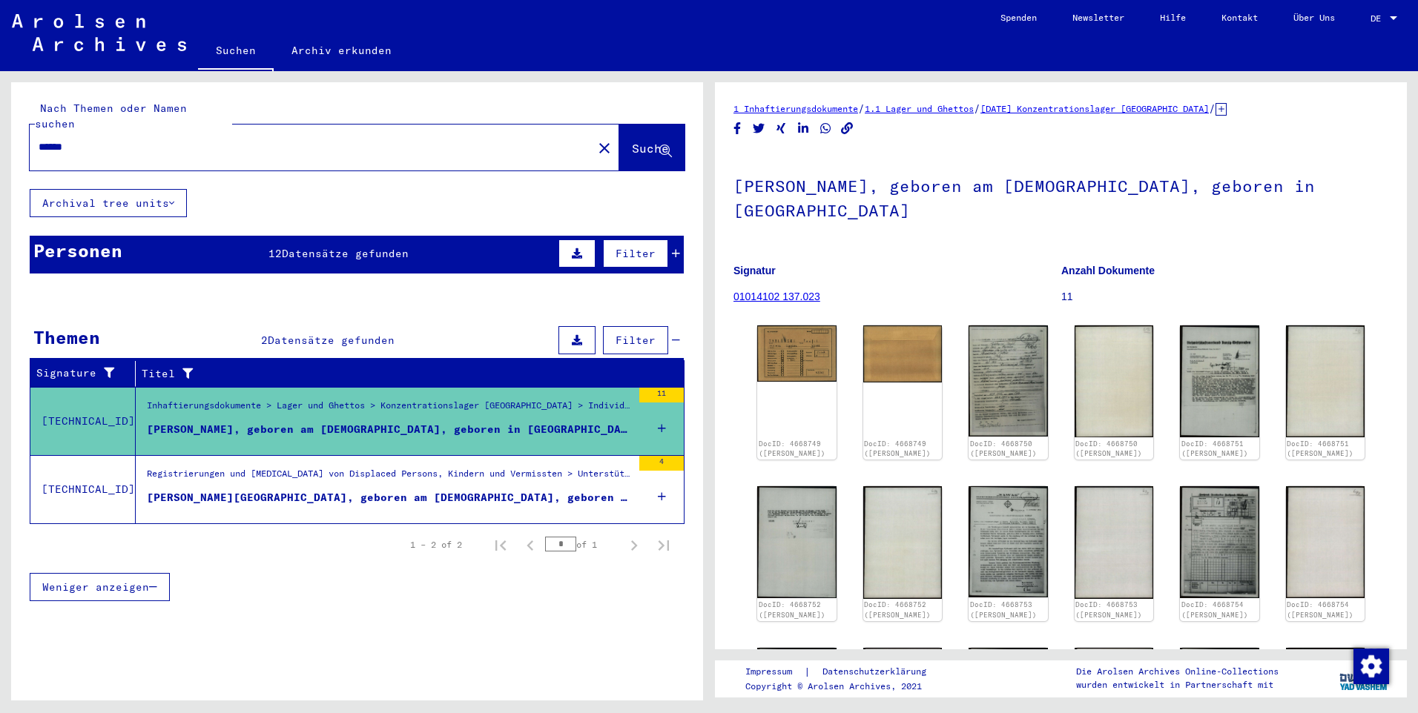
click at [1324, 227] on h1 "[PERSON_NAME], geboren am [DEMOGRAPHIC_DATA], geboren in [GEOGRAPHIC_DATA]" at bounding box center [1060, 197] width 655 height 90
click at [276, 504] on div "Alle Ergebnisse anzeigen" at bounding box center [357, 523] width 654 height 43
click at [304, 468] on div "Registrierungen und [MEDICAL_DATA] von Displaced Persons, Kindern und Vermisste…" at bounding box center [389, 477] width 485 height 21
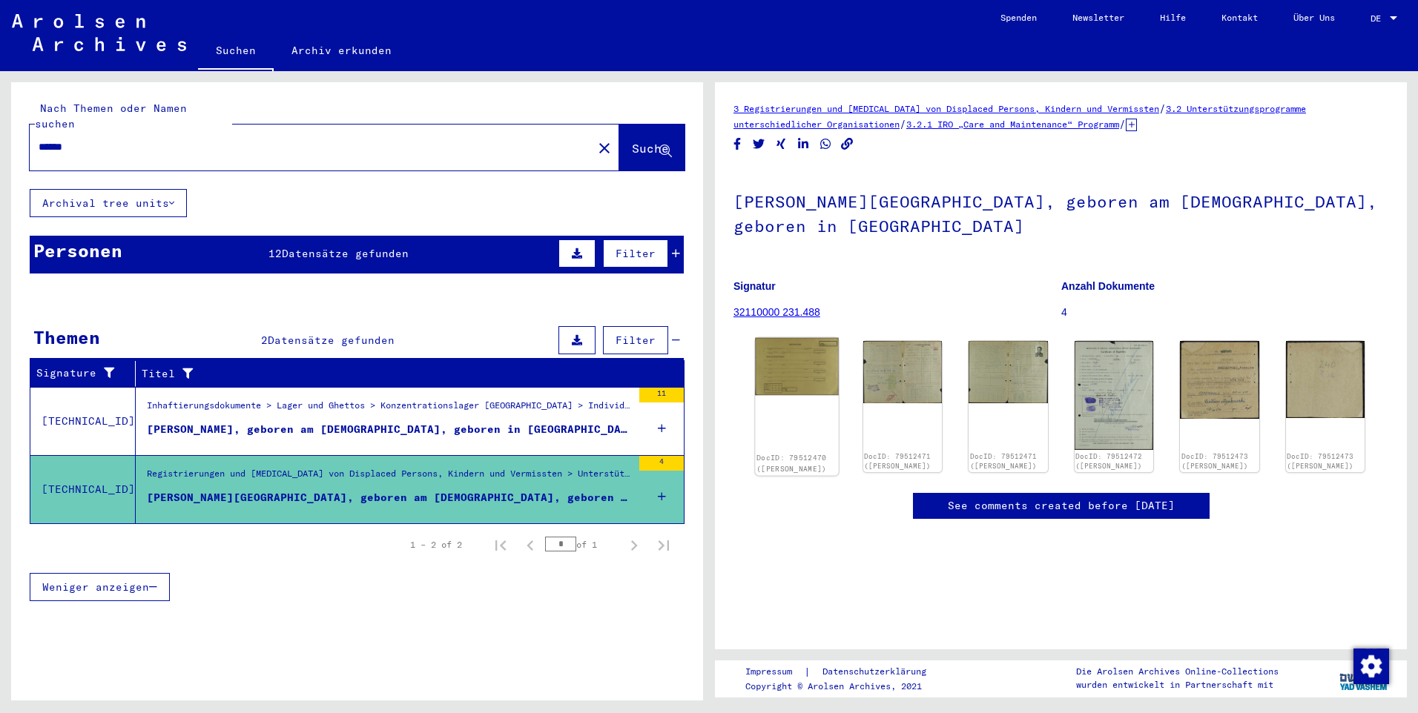
click at [799, 363] on img at bounding box center [796, 367] width 83 height 58
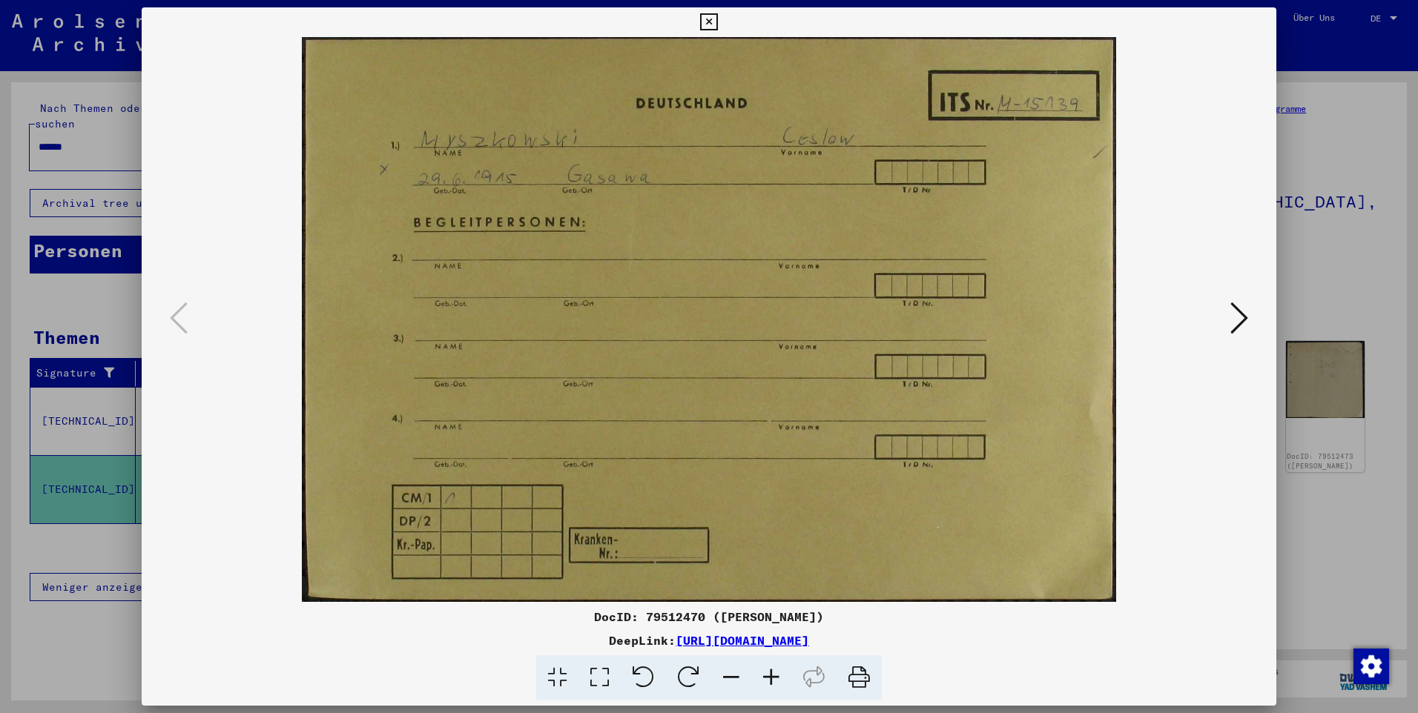
click at [1233, 310] on icon at bounding box center [1239, 318] width 18 height 36
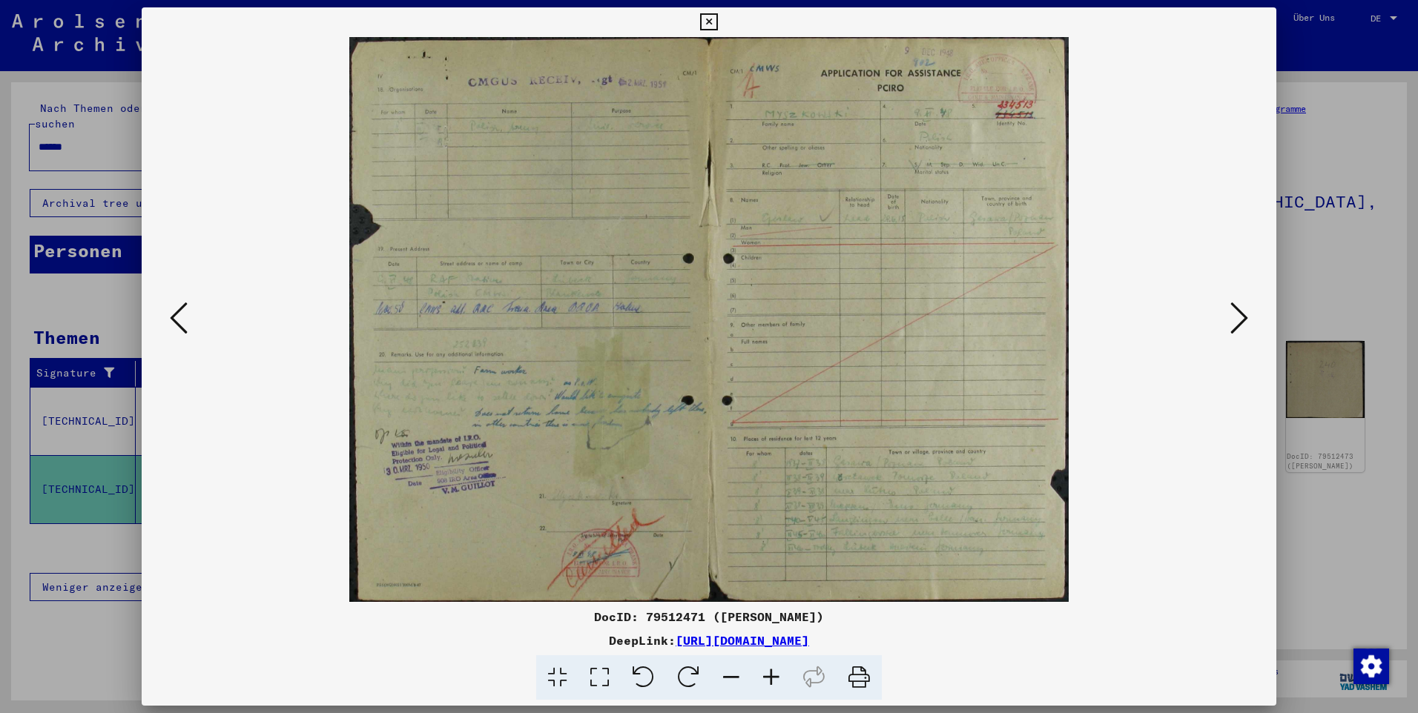
click at [1233, 310] on icon at bounding box center [1239, 318] width 18 height 36
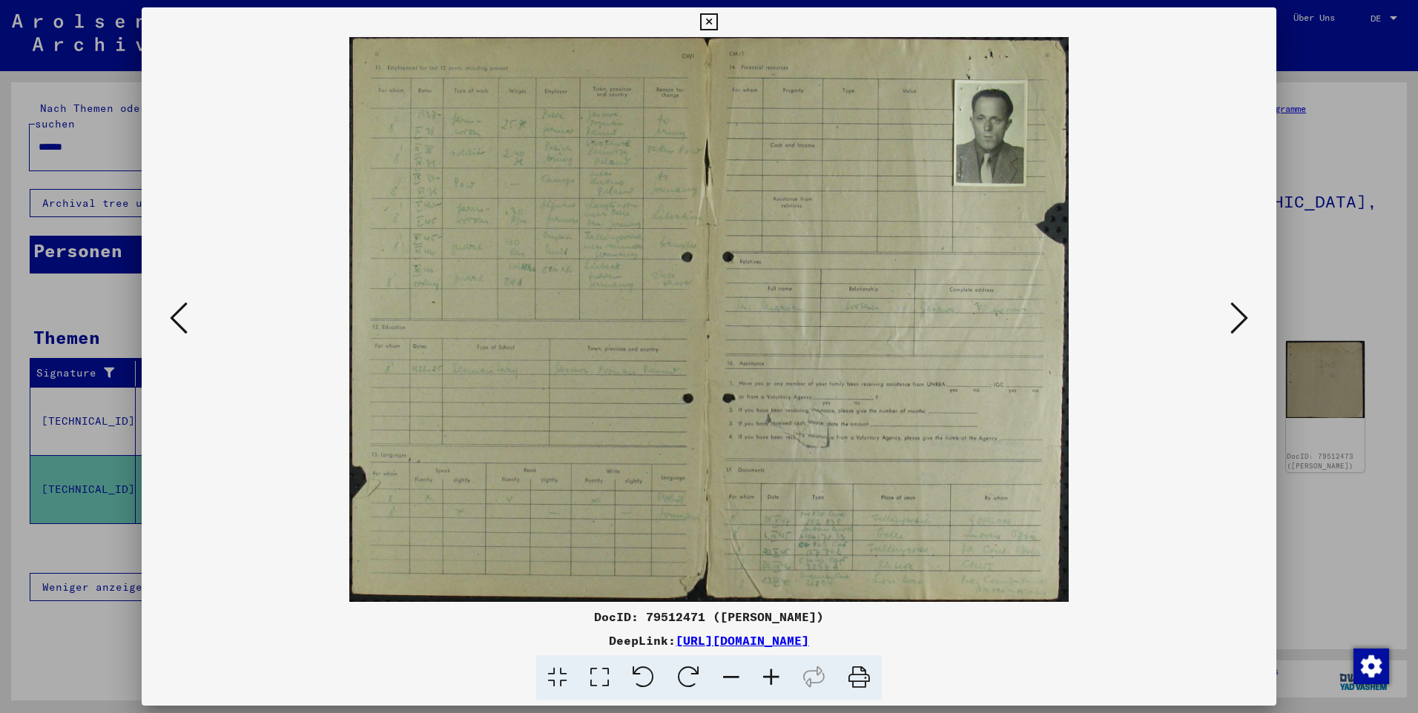
click at [1233, 310] on icon at bounding box center [1239, 318] width 18 height 36
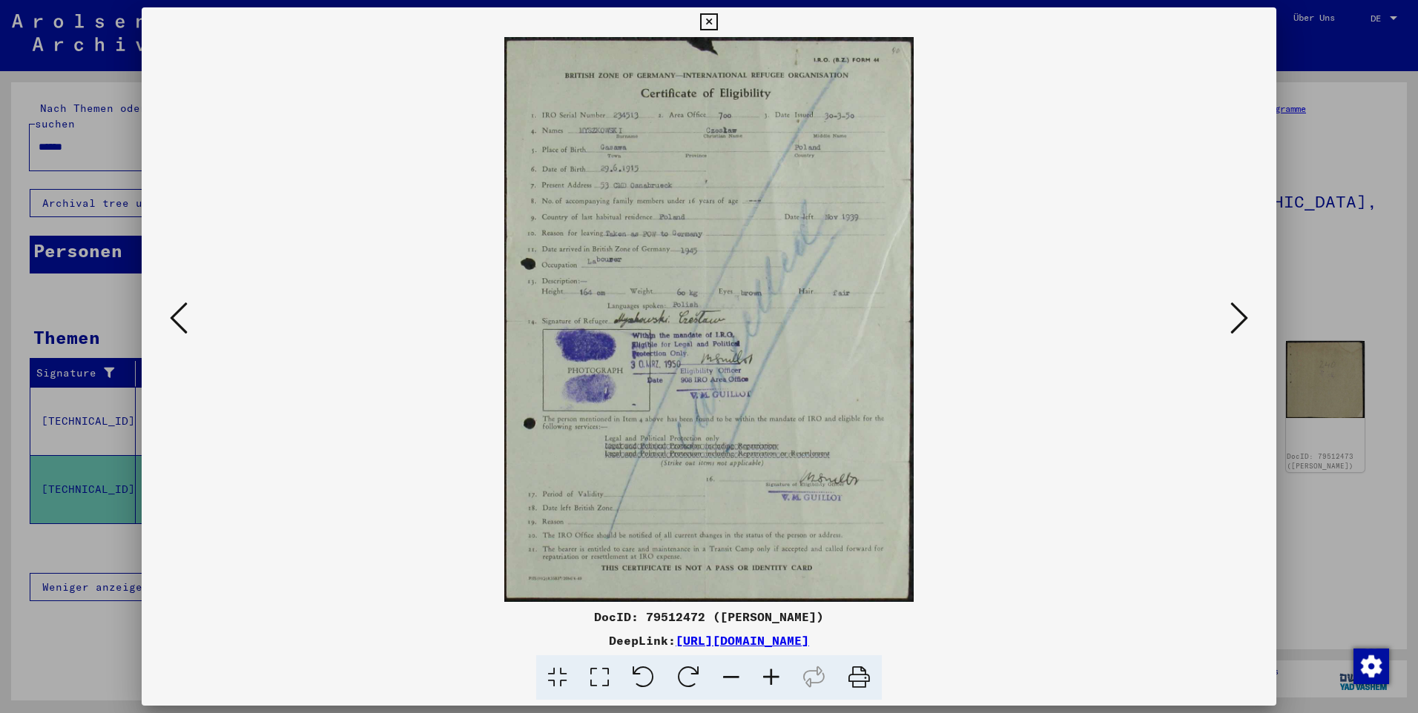
click at [1233, 310] on icon at bounding box center [1239, 318] width 18 height 36
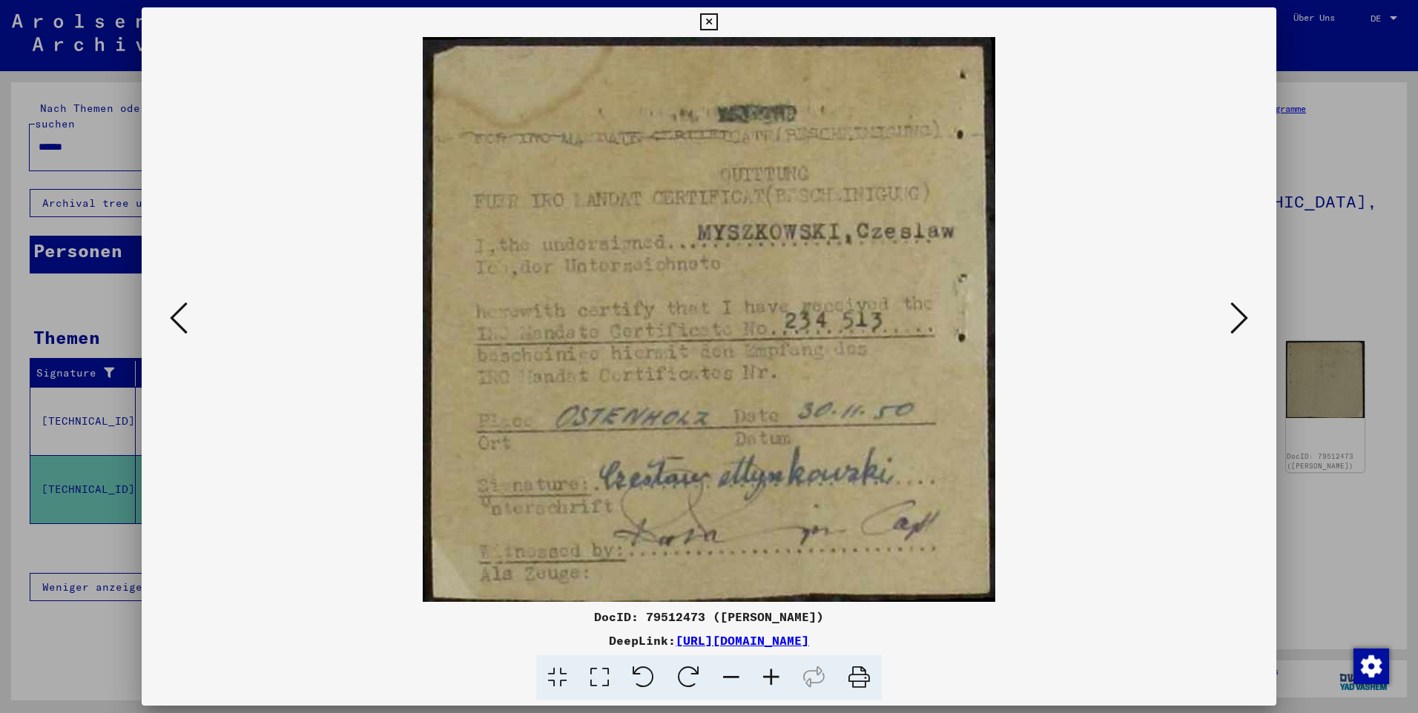
click at [1234, 315] on icon at bounding box center [1239, 318] width 18 height 36
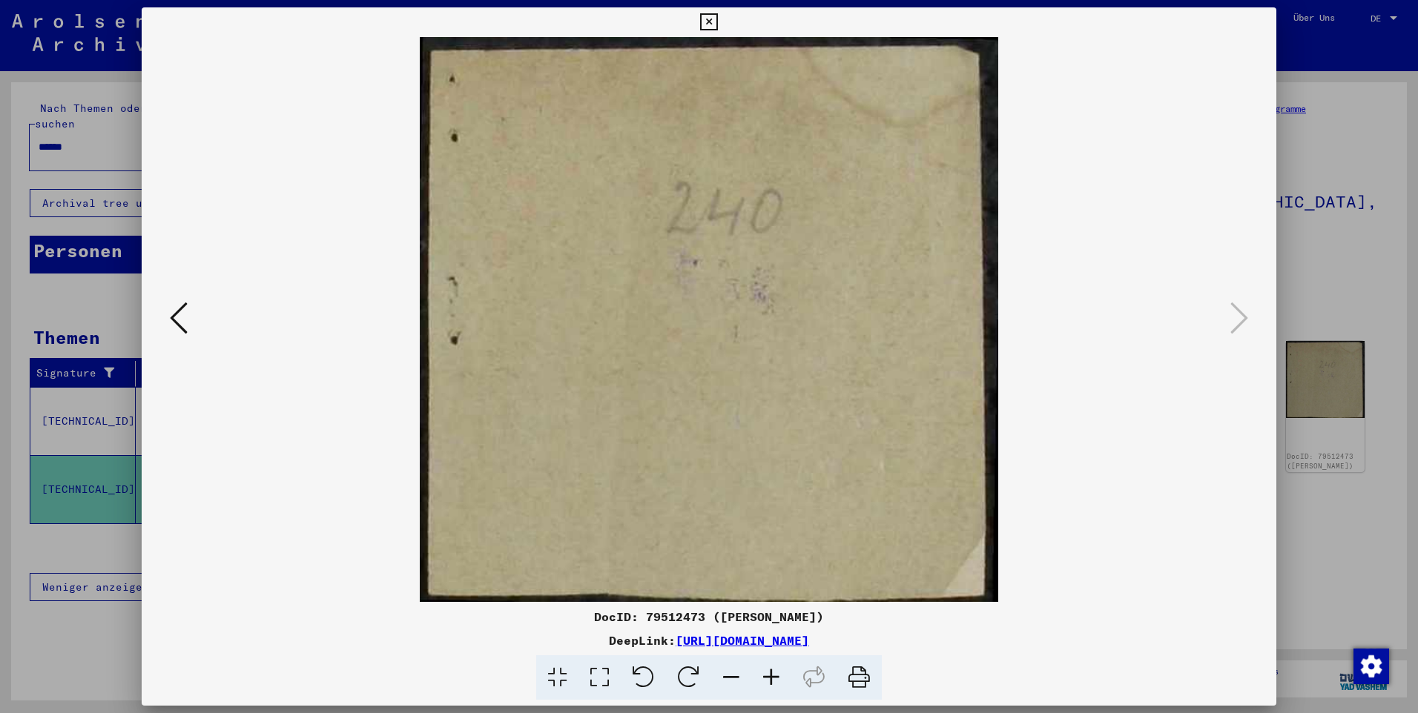
click at [1293, 286] on div at bounding box center [709, 356] width 1418 height 713
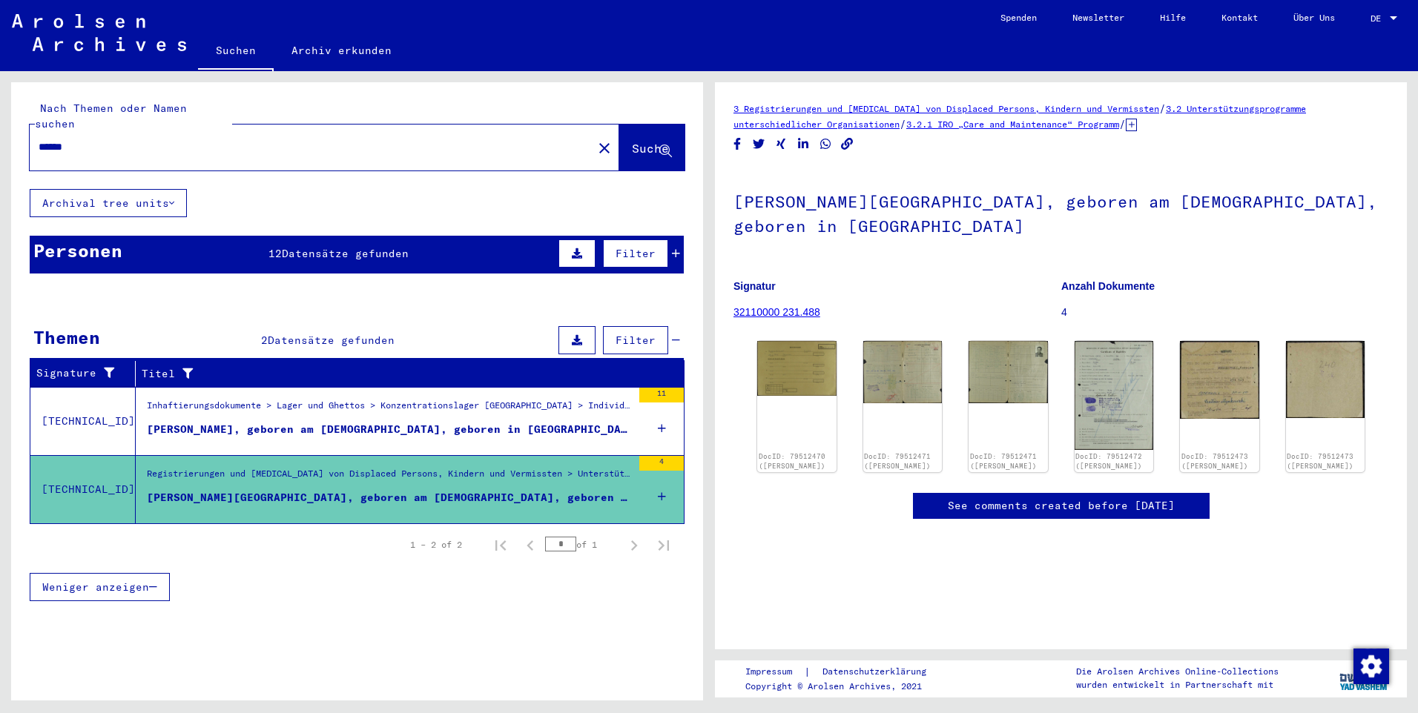
click at [237, 422] on div "[PERSON_NAME], geboren am [DEMOGRAPHIC_DATA], geboren in [GEOGRAPHIC_DATA]" at bounding box center [389, 430] width 485 height 16
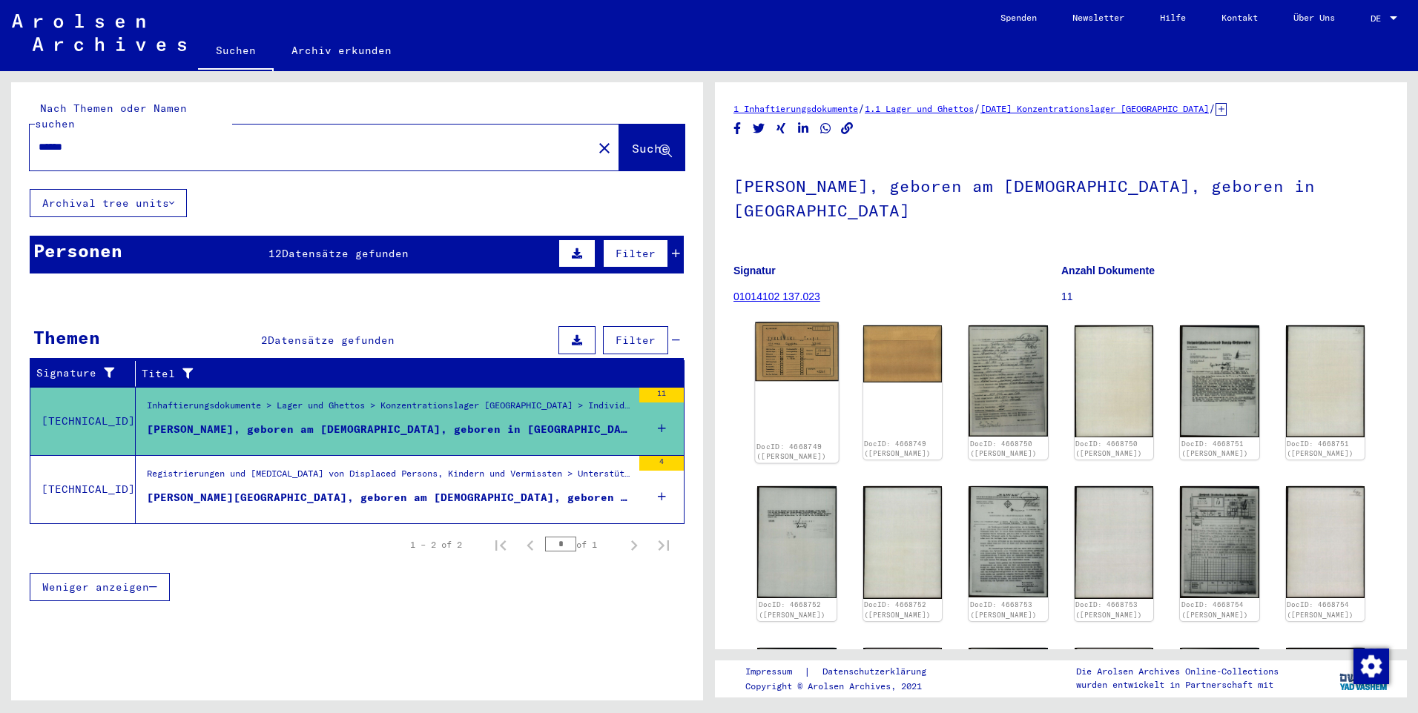
click at [779, 354] on img at bounding box center [796, 352] width 83 height 59
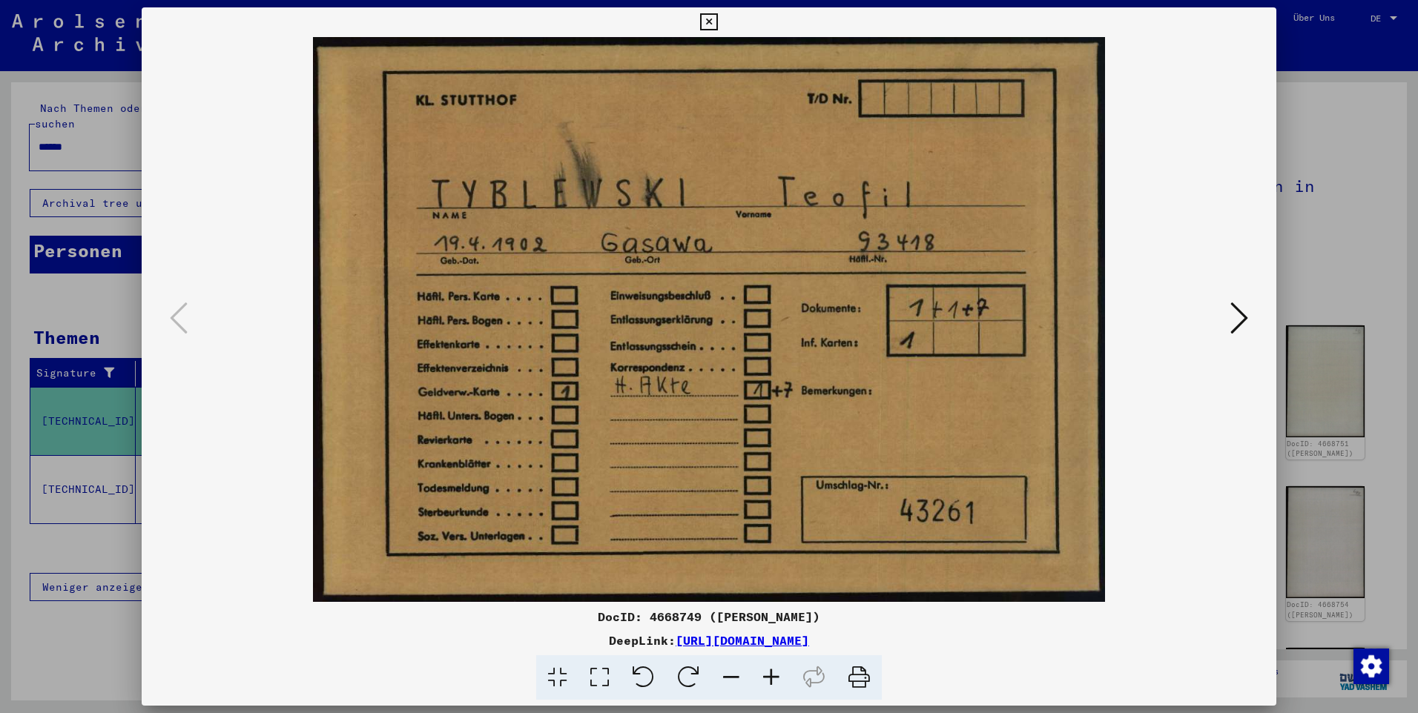
click at [1242, 305] on icon at bounding box center [1239, 318] width 18 height 36
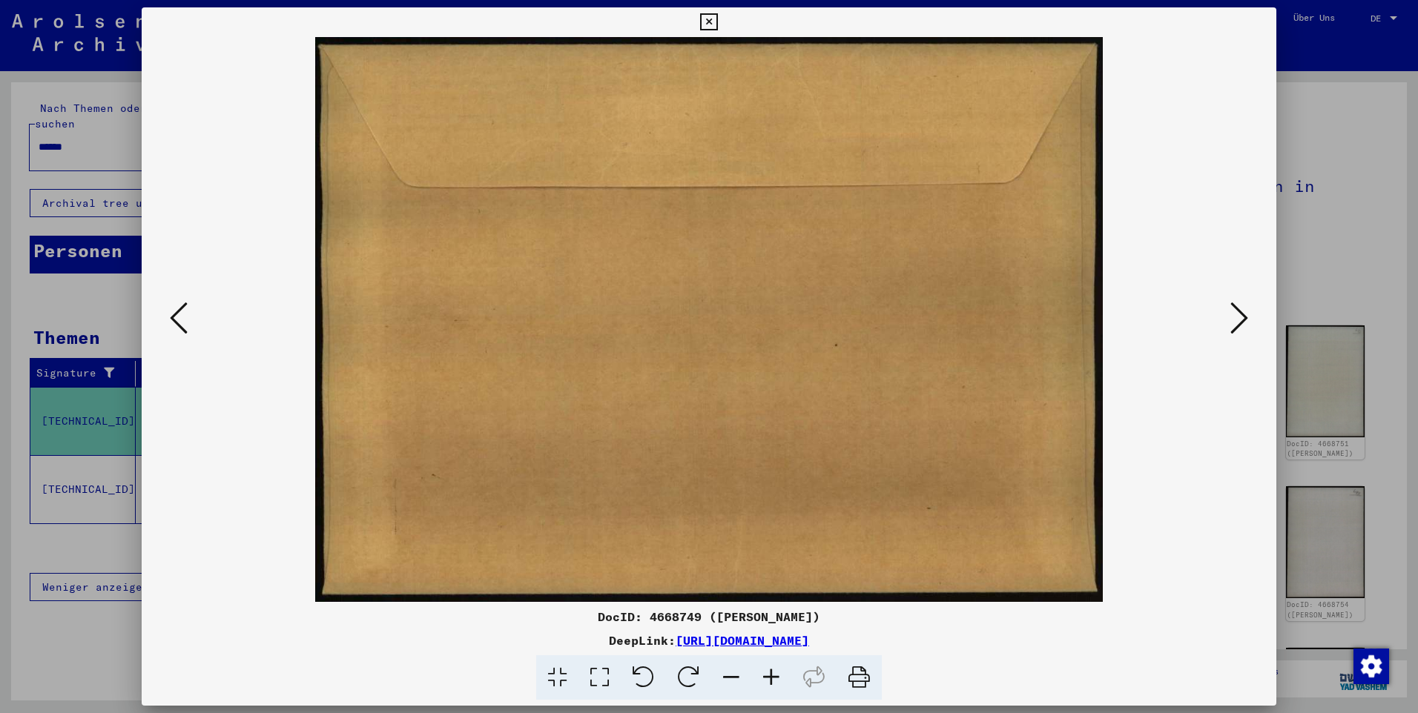
click at [1242, 305] on icon at bounding box center [1239, 318] width 18 height 36
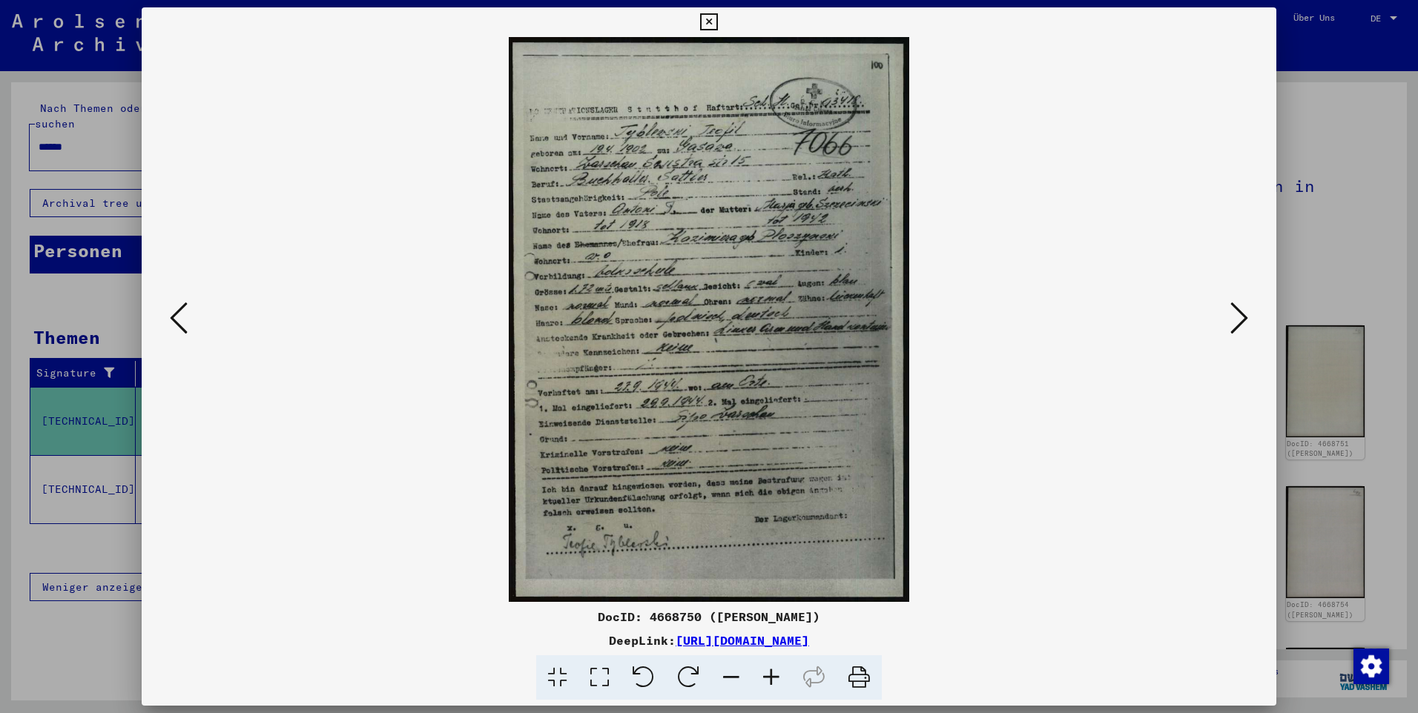
click at [1242, 305] on icon at bounding box center [1239, 318] width 18 height 36
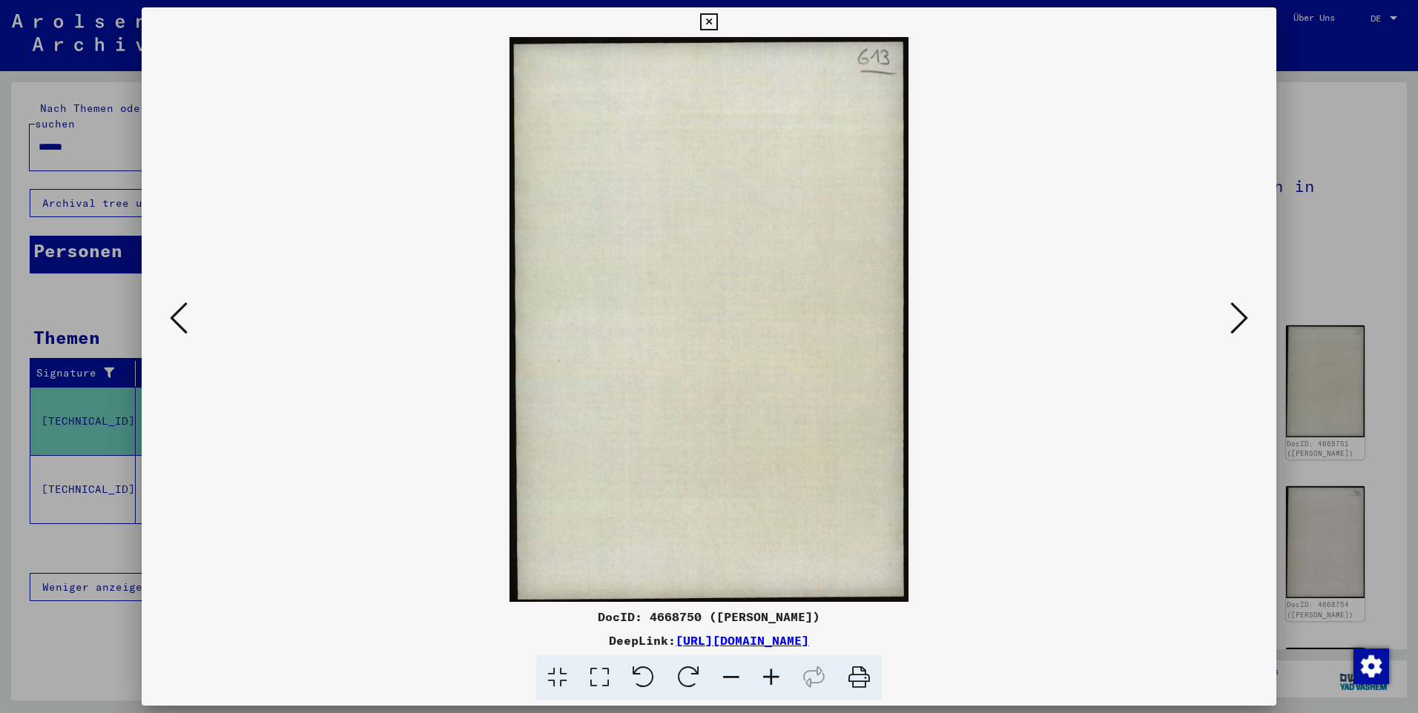
click at [1242, 305] on icon at bounding box center [1239, 318] width 18 height 36
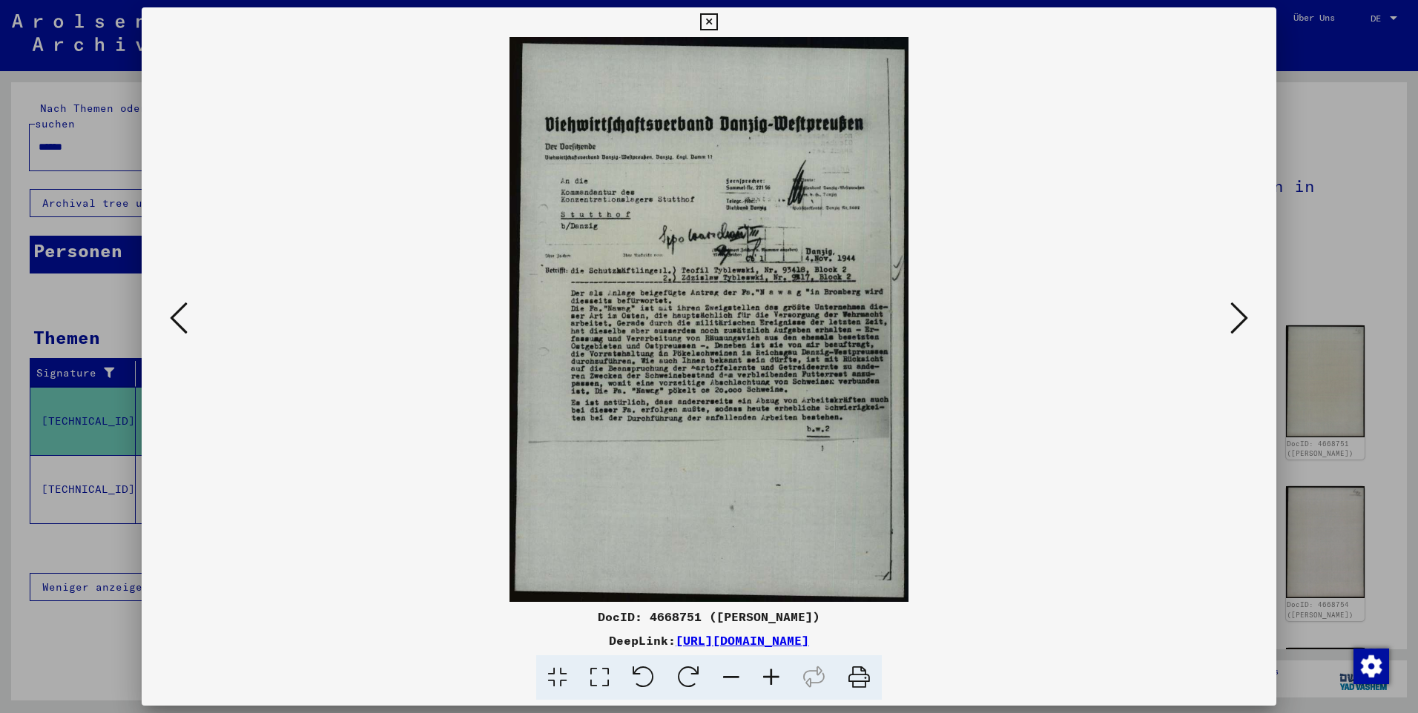
click at [1242, 305] on icon at bounding box center [1239, 318] width 18 height 36
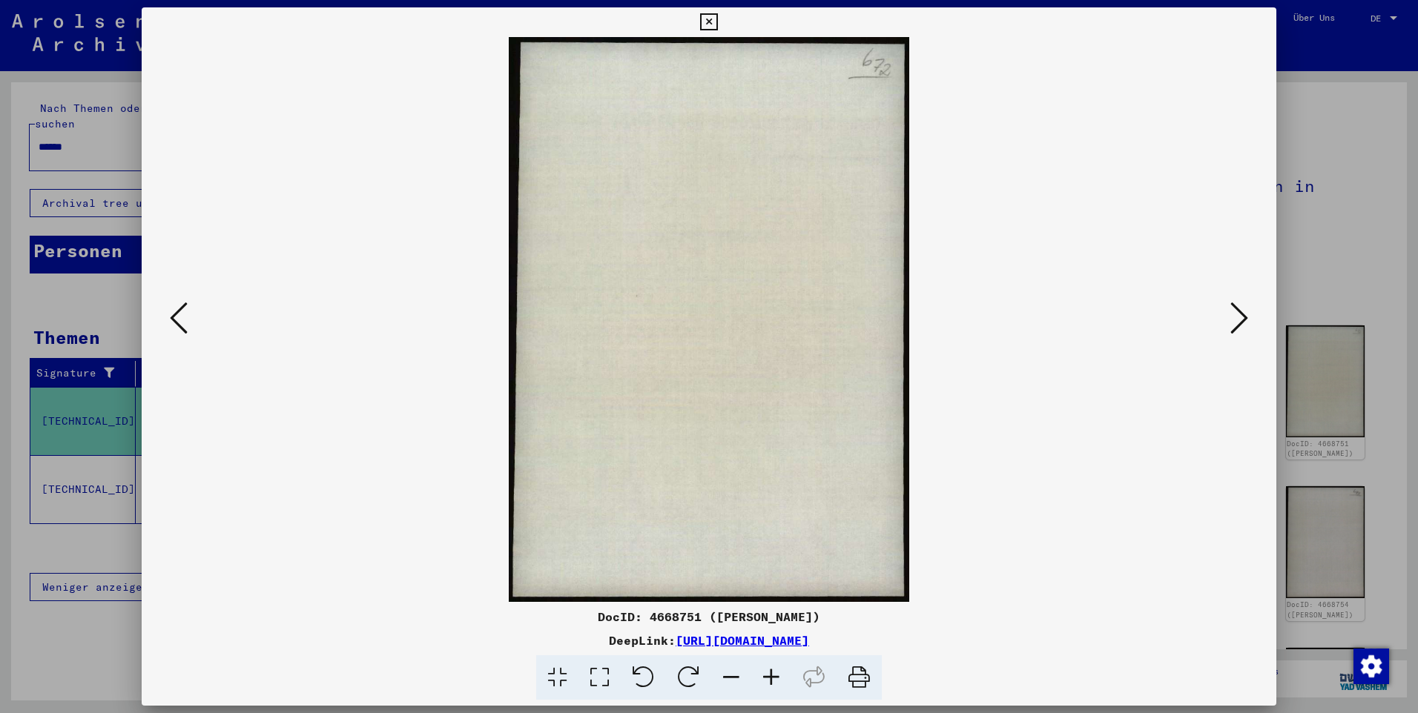
click at [1223, 299] on img at bounding box center [709, 319] width 1034 height 565
click at [1237, 315] on icon at bounding box center [1239, 318] width 18 height 36
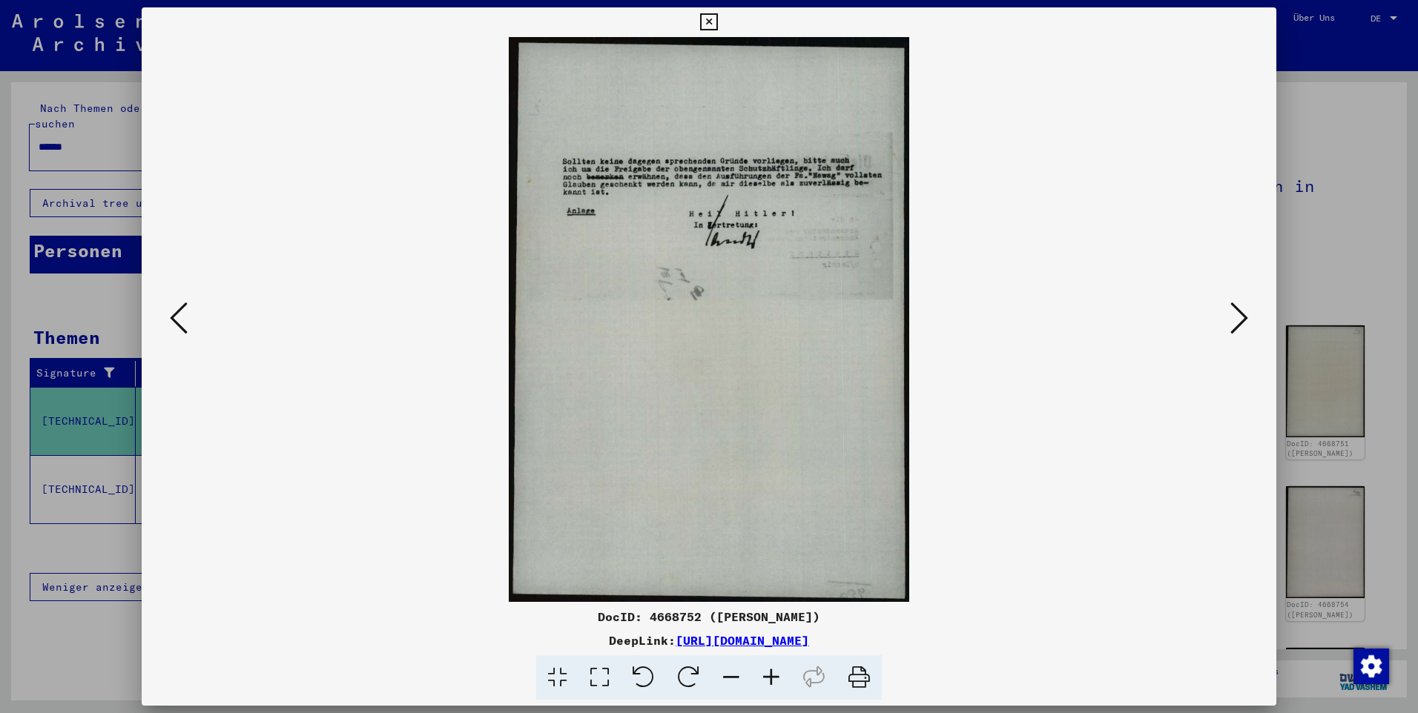
click at [1237, 315] on icon at bounding box center [1239, 318] width 18 height 36
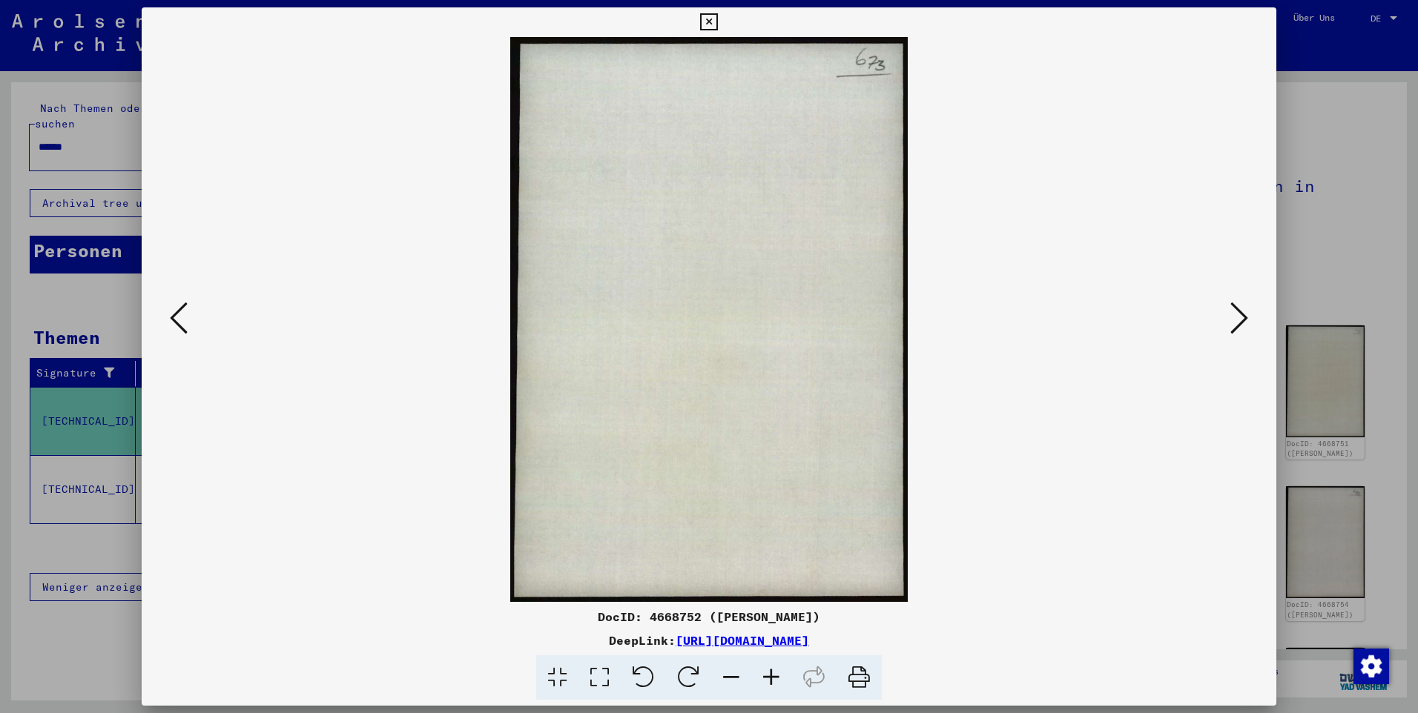
click at [1237, 315] on icon at bounding box center [1239, 318] width 18 height 36
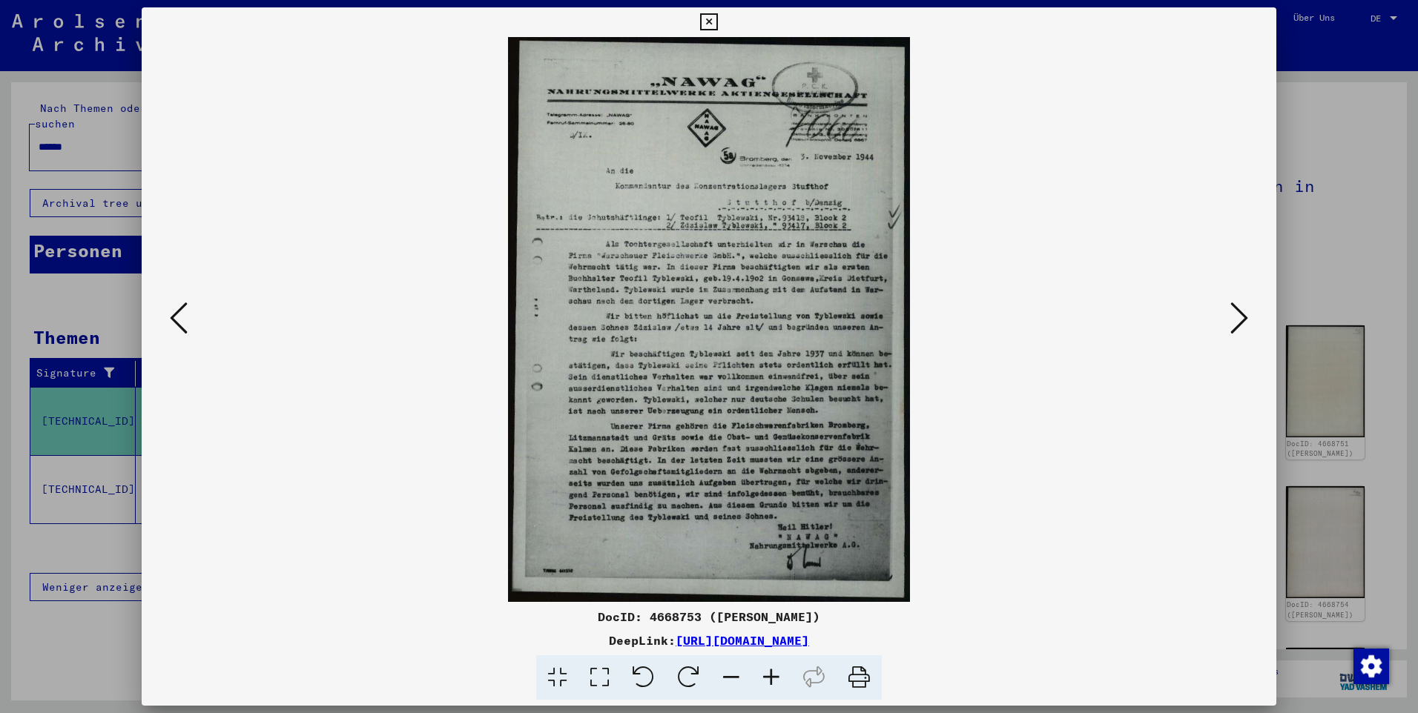
click at [1237, 315] on icon at bounding box center [1239, 318] width 18 height 36
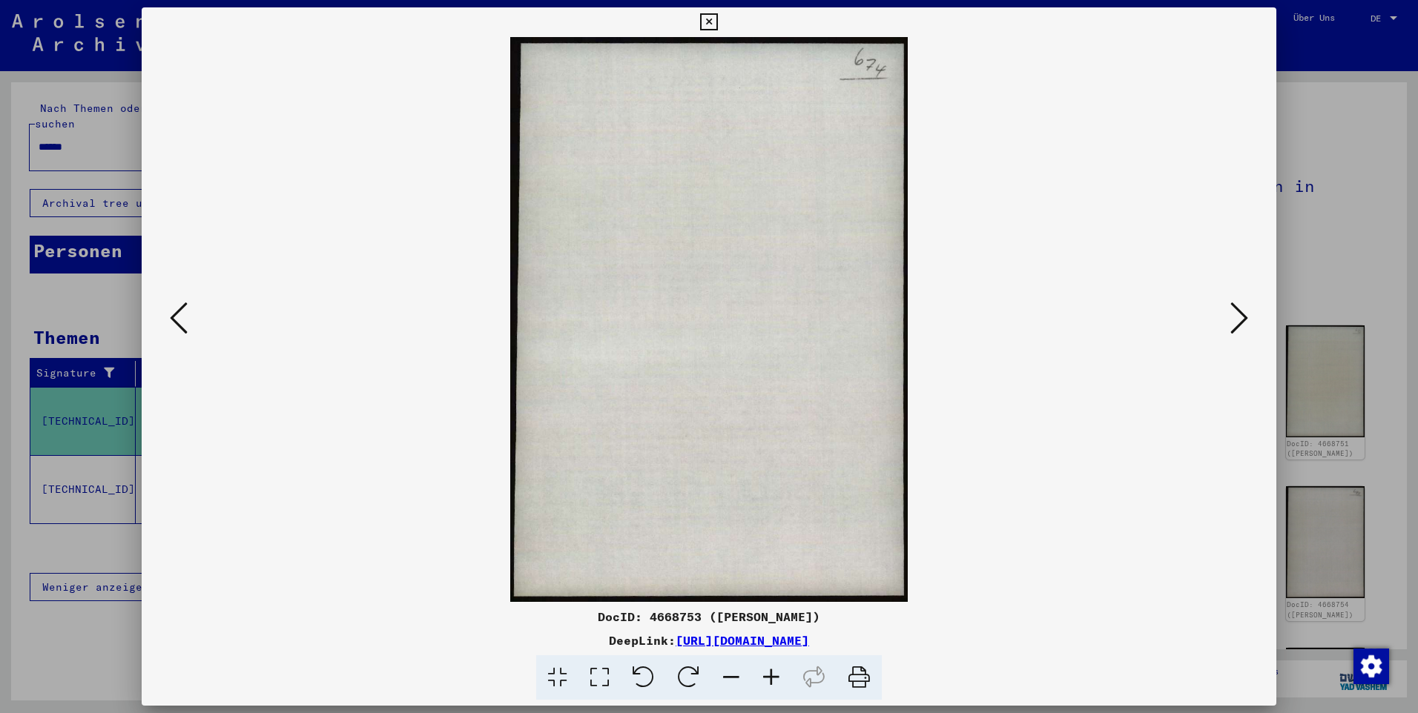
click at [1237, 315] on icon at bounding box center [1239, 318] width 18 height 36
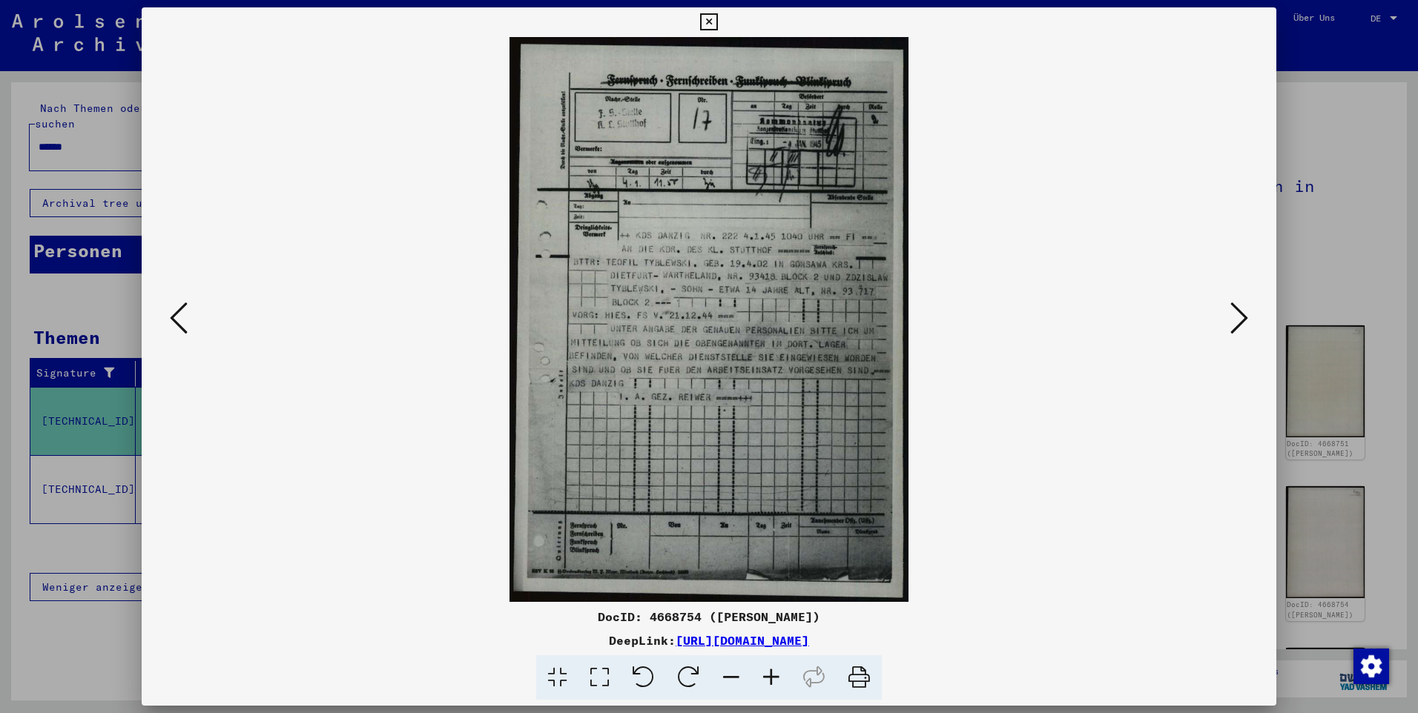
click at [1237, 315] on icon at bounding box center [1239, 318] width 18 height 36
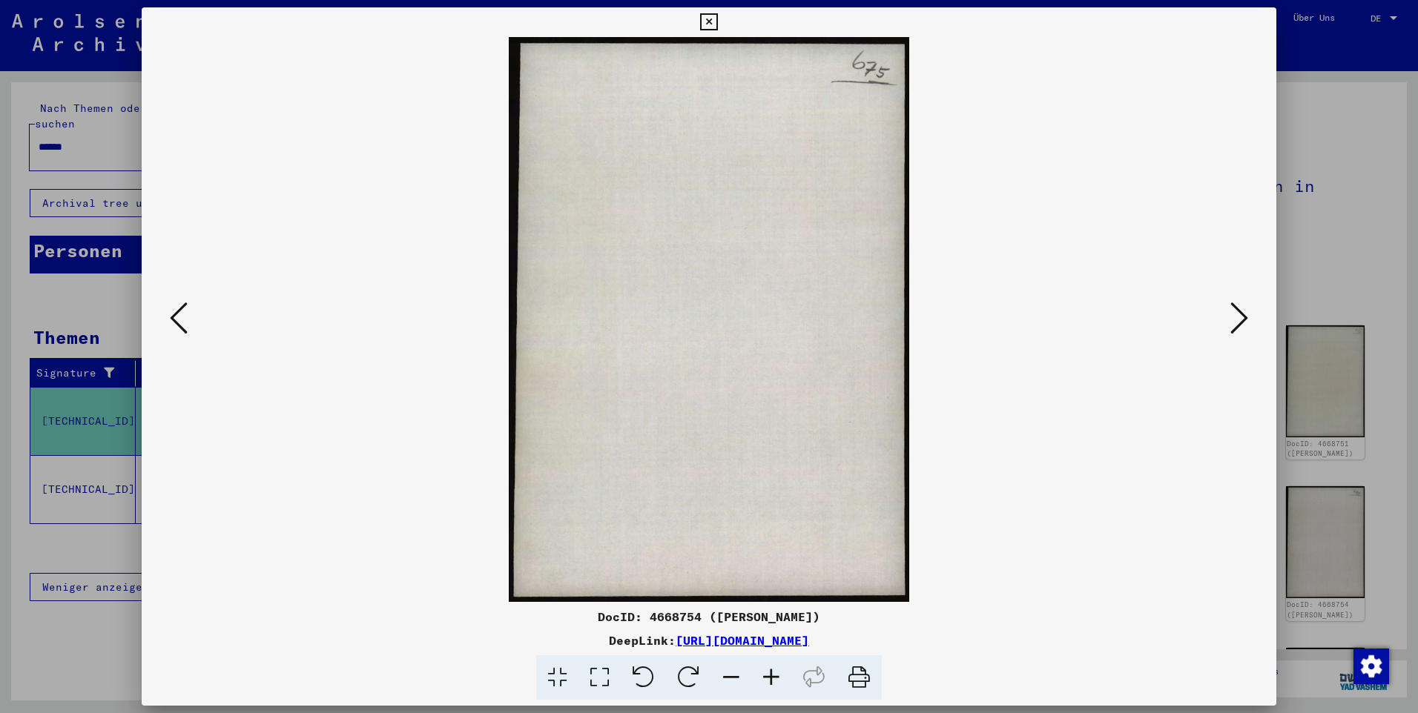
click at [1240, 308] on icon at bounding box center [1239, 318] width 18 height 36
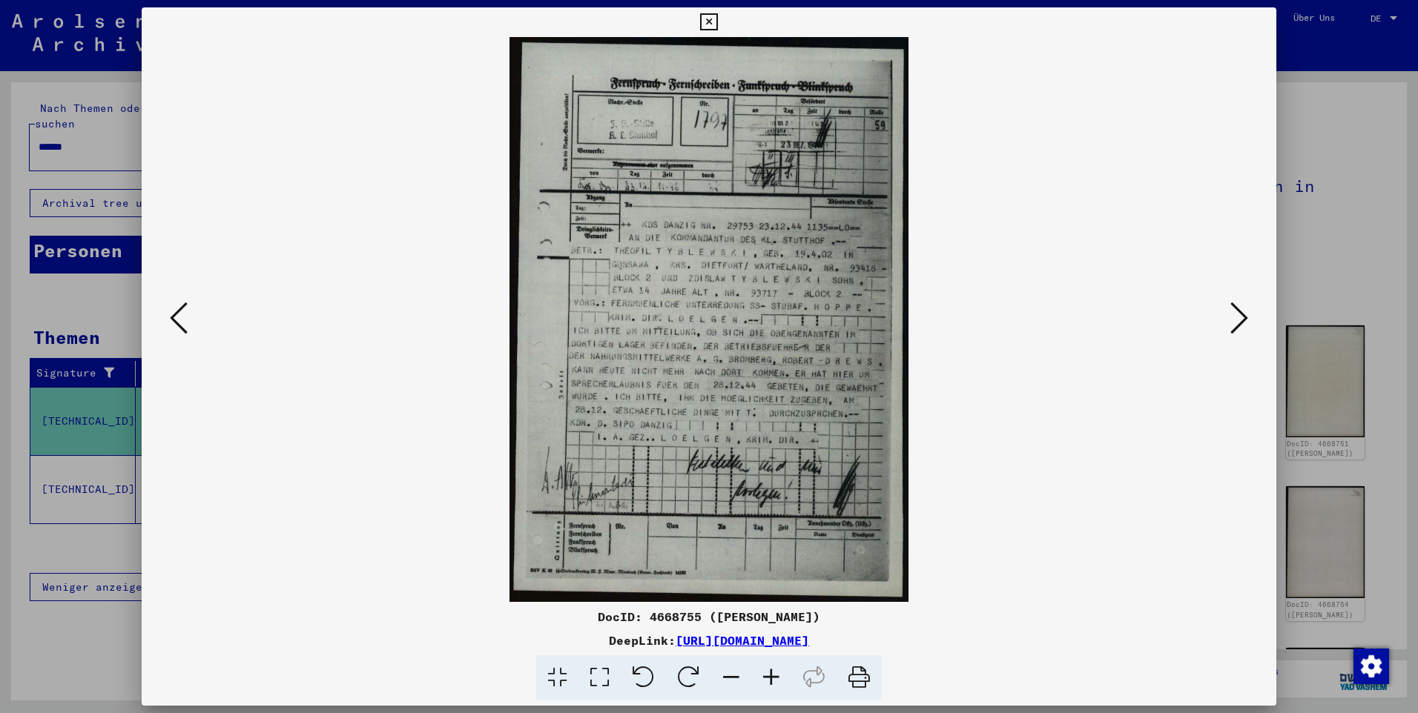
click at [764, 676] on icon at bounding box center [771, 678] width 40 height 45
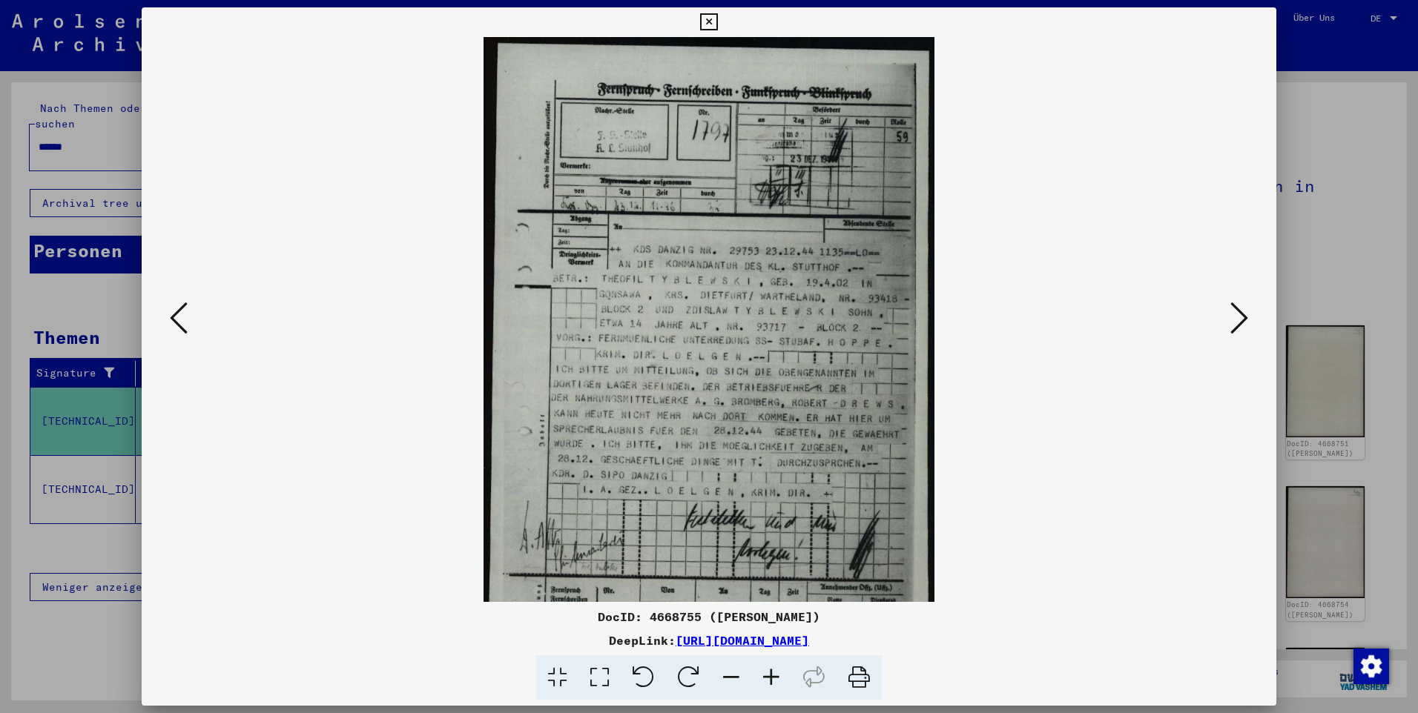
click at [764, 676] on icon at bounding box center [771, 678] width 40 height 45
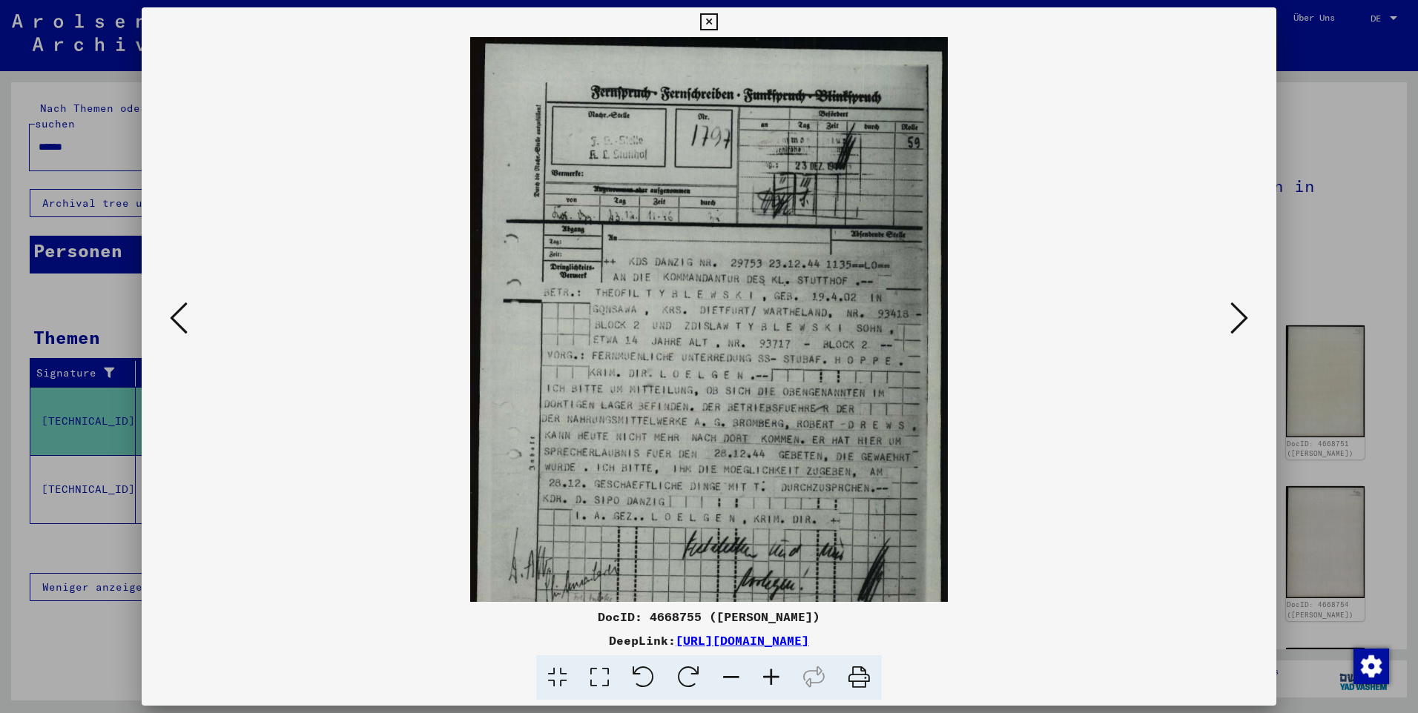
click at [176, 318] on icon at bounding box center [179, 318] width 18 height 36
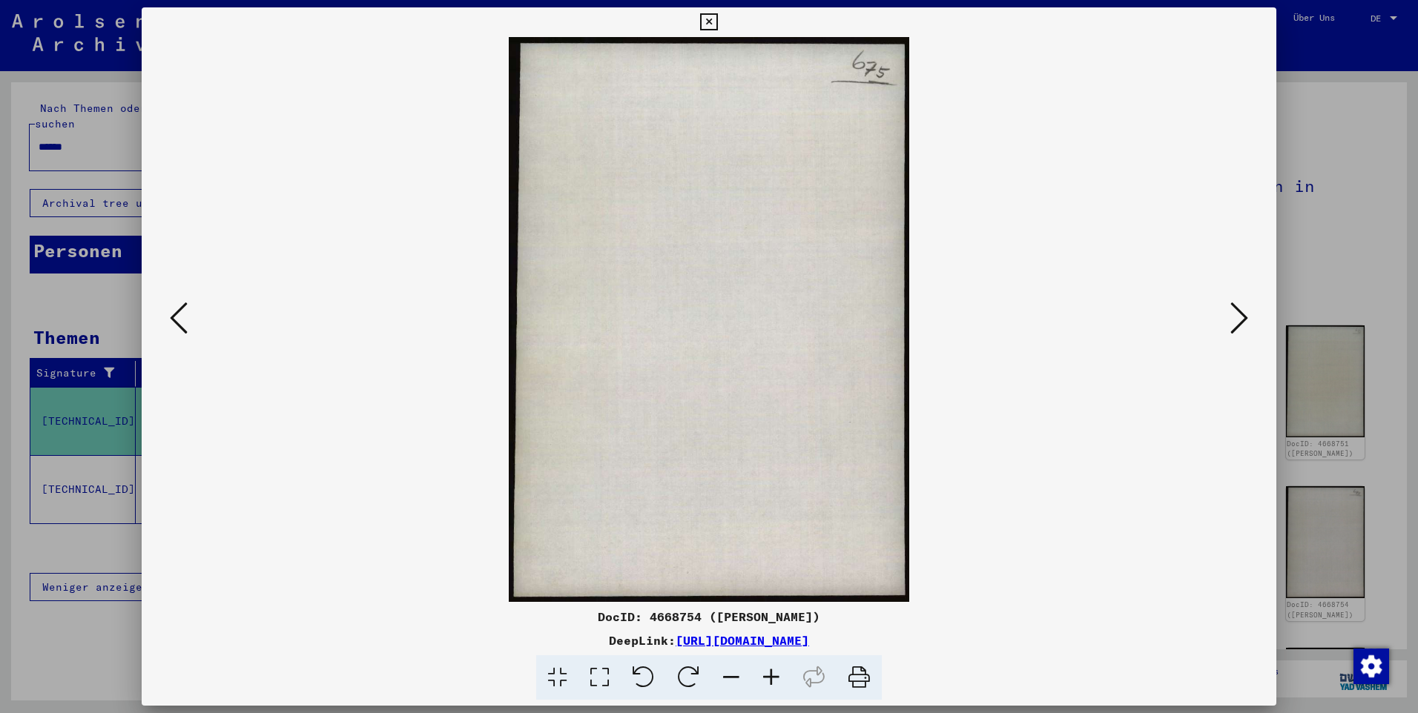
click at [176, 318] on icon at bounding box center [179, 318] width 18 height 36
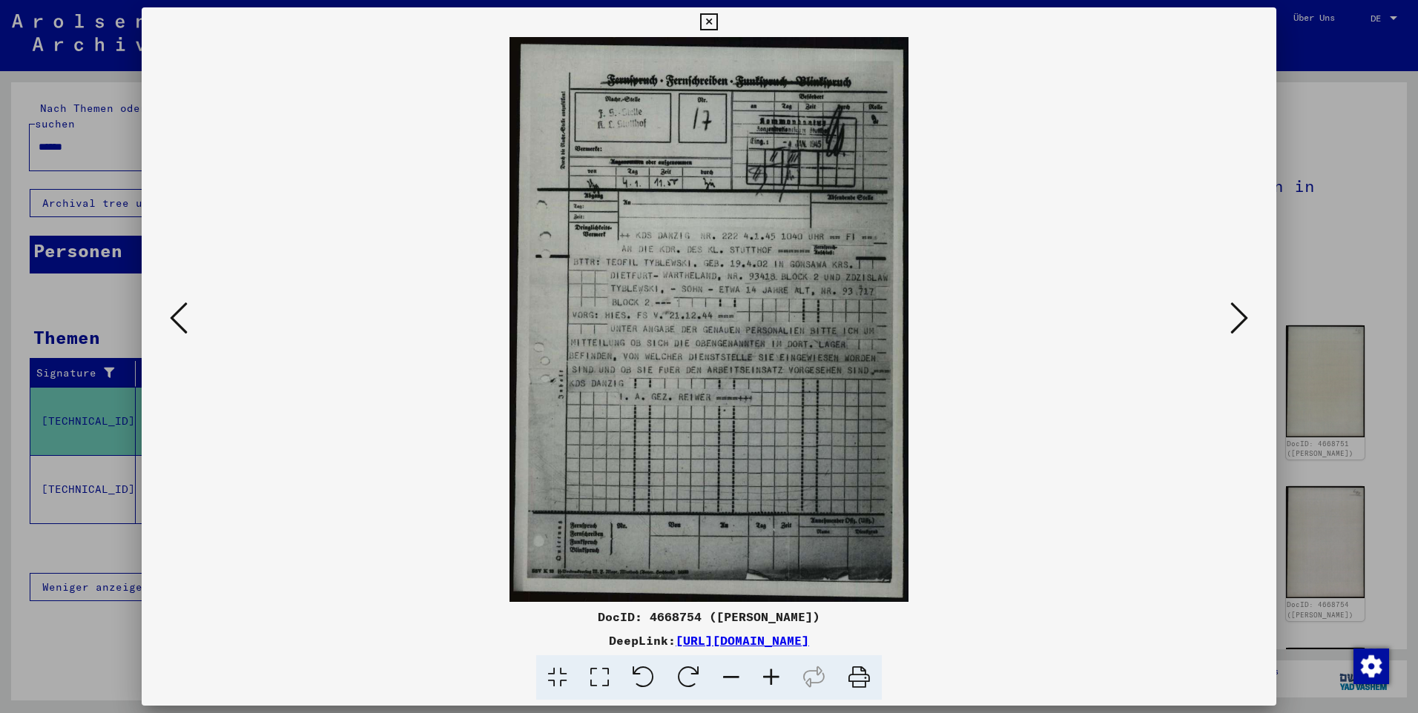
click at [1339, 194] on div at bounding box center [709, 356] width 1418 height 713
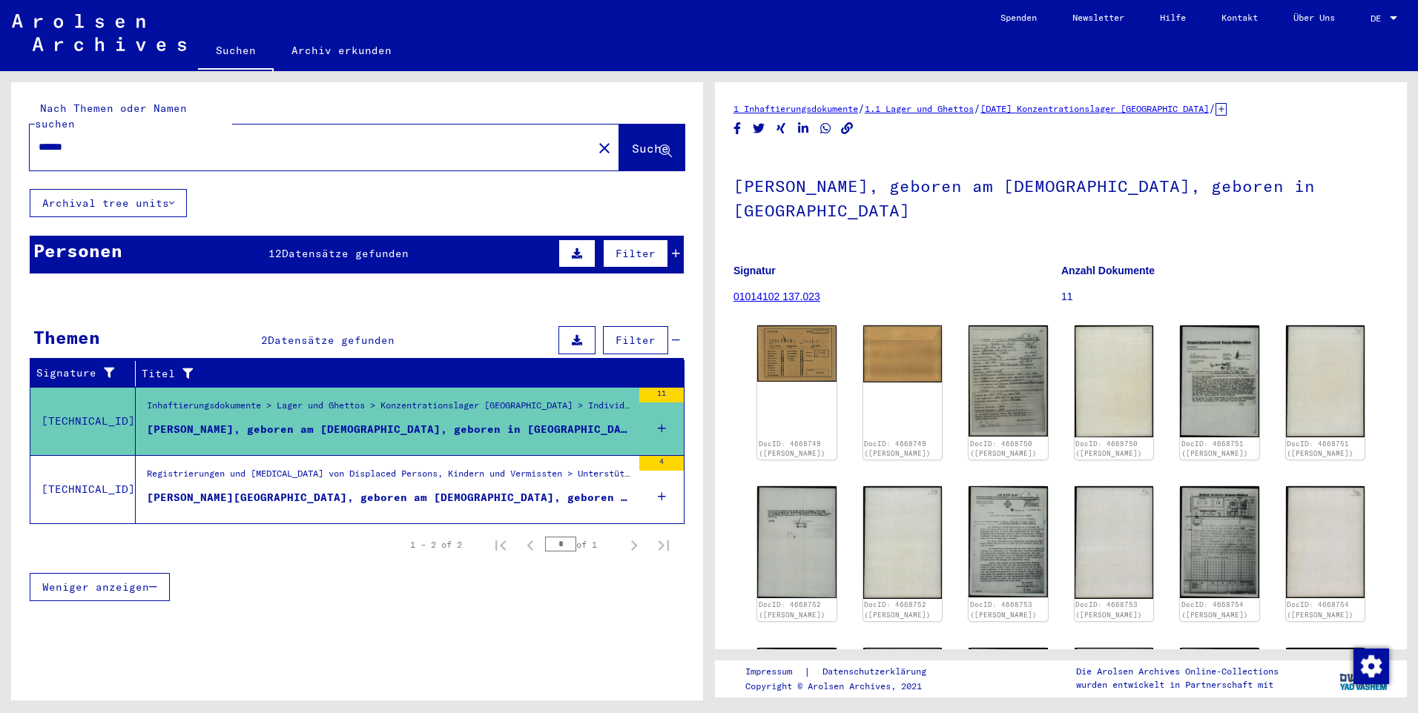
click at [156, 139] on input "******" at bounding box center [311, 147] width 545 height 16
click at [671, 145] on icon at bounding box center [665, 151] width 13 height 13
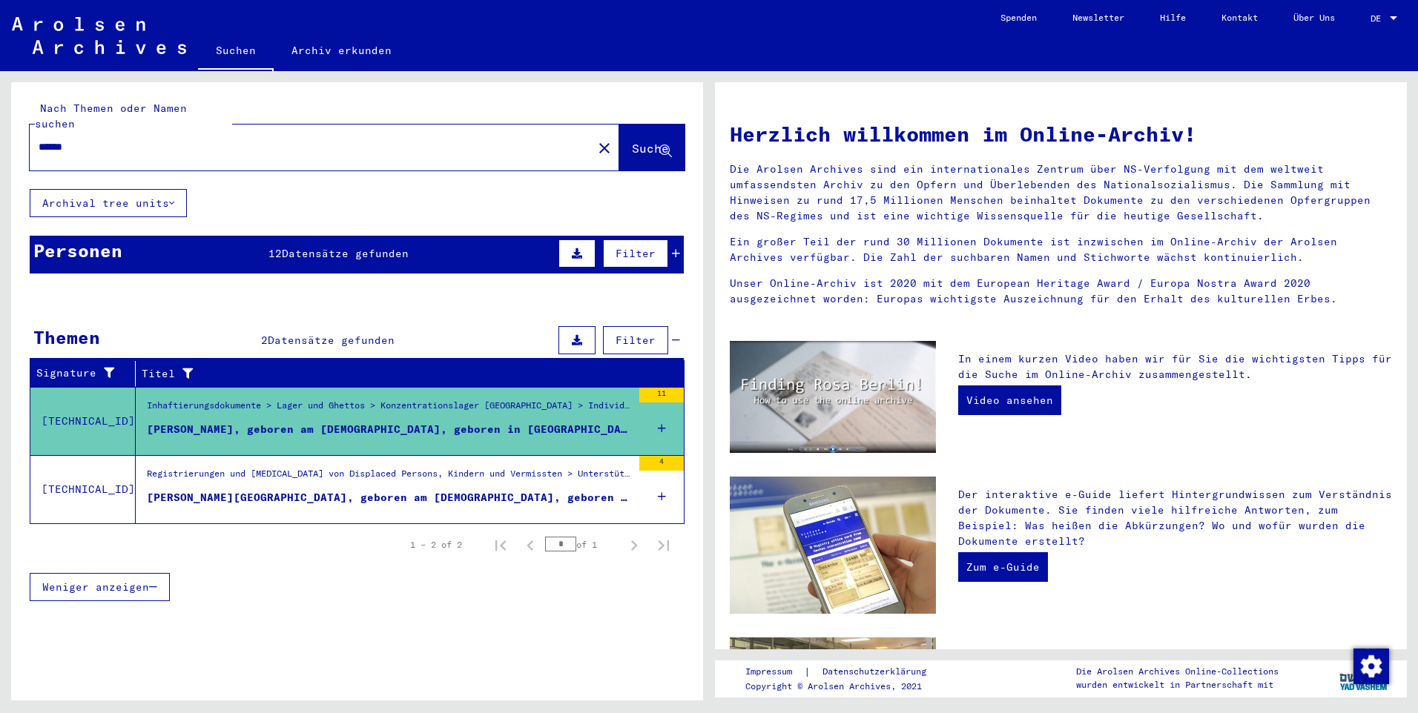
click at [128, 578] on button "Weniger anzeigen" at bounding box center [100, 587] width 140 height 28
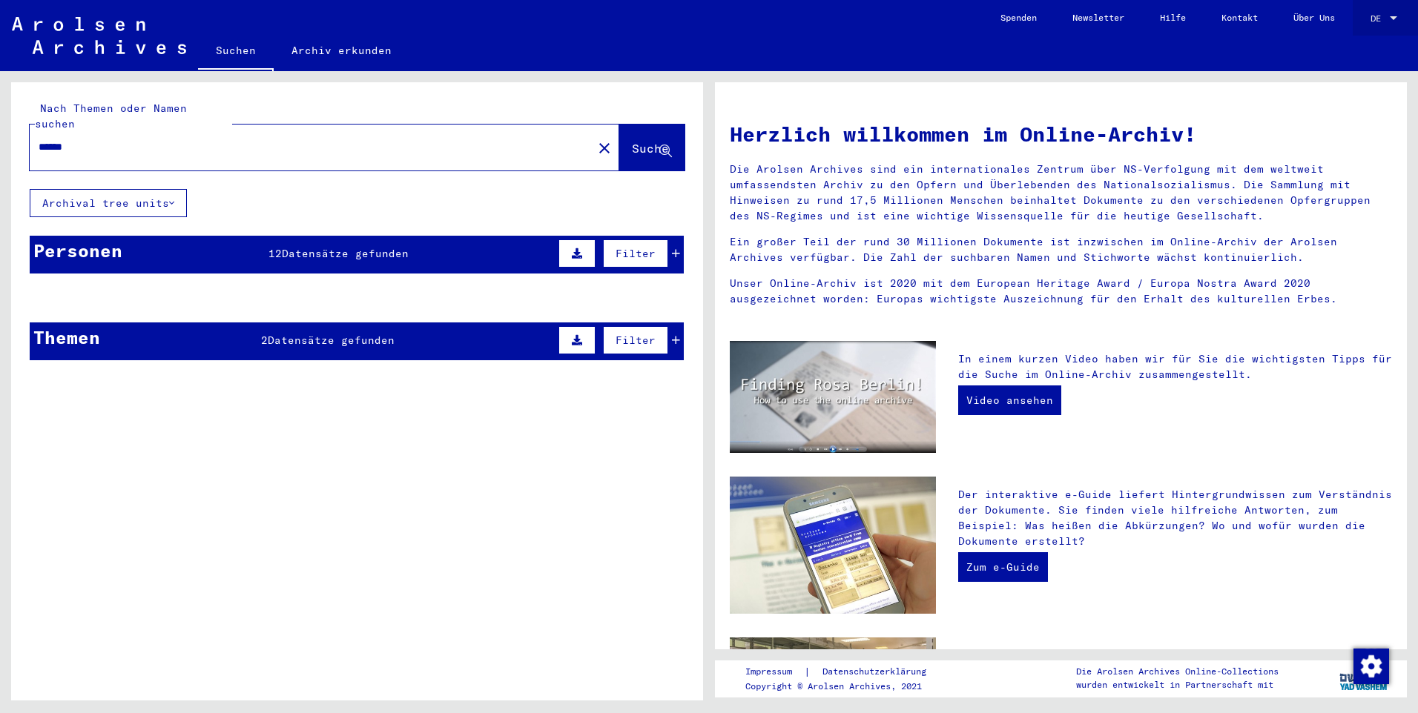
click at [1379, 18] on span "DE" at bounding box center [1378, 18] width 16 height 10
click at [1360, 27] on span "English" at bounding box center [1356, 26] width 36 height 11
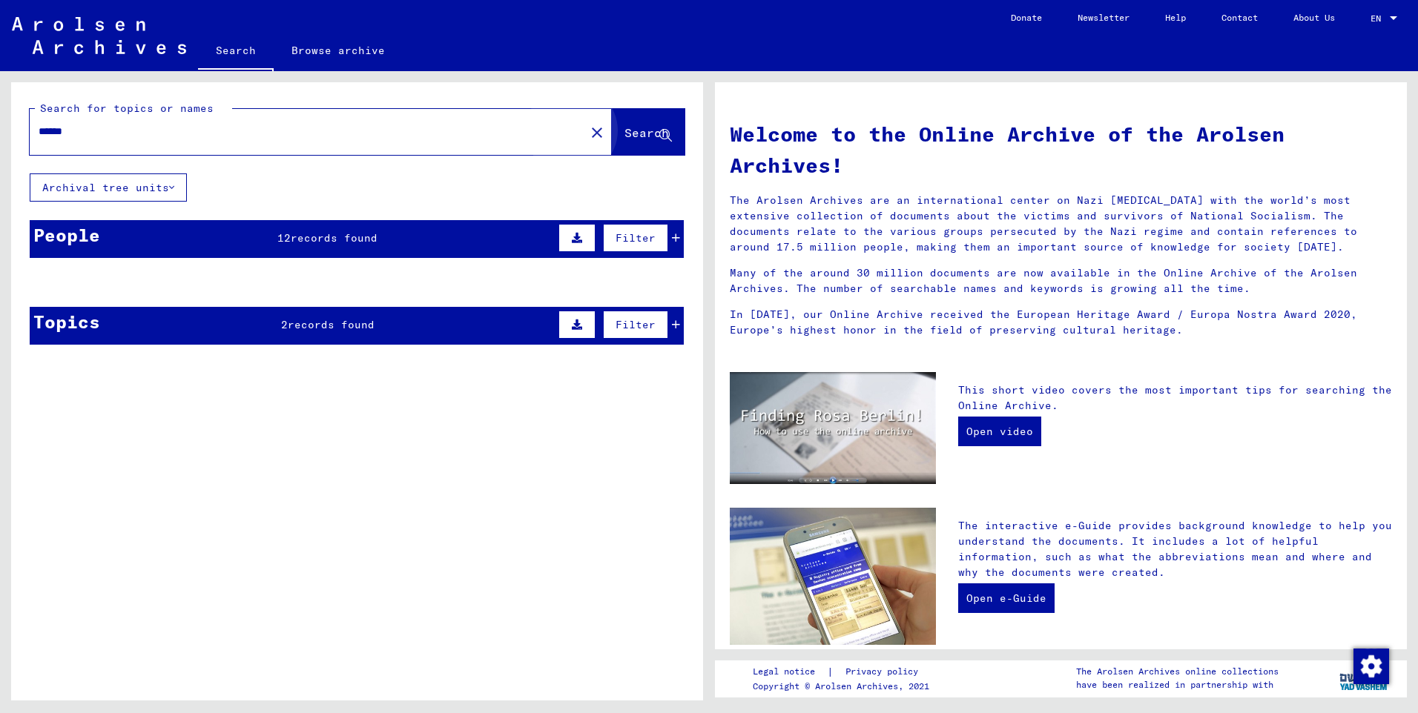
click at [632, 148] on button "Search" at bounding box center [648, 132] width 73 height 46
click at [673, 322] on mat-cell at bounding box center [621, 318] width 123 height 36
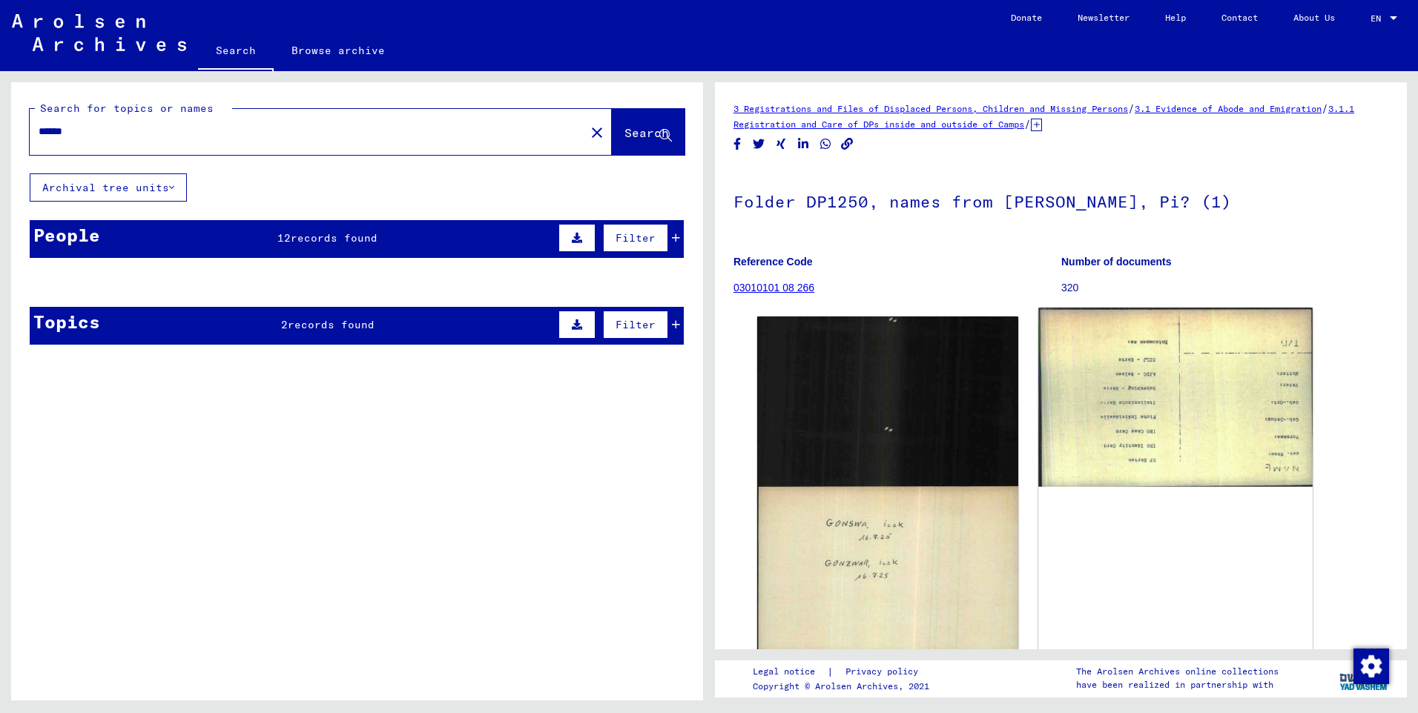
click at [1141, 365] on img at bounding box center [1175, 397] width 274 height 179
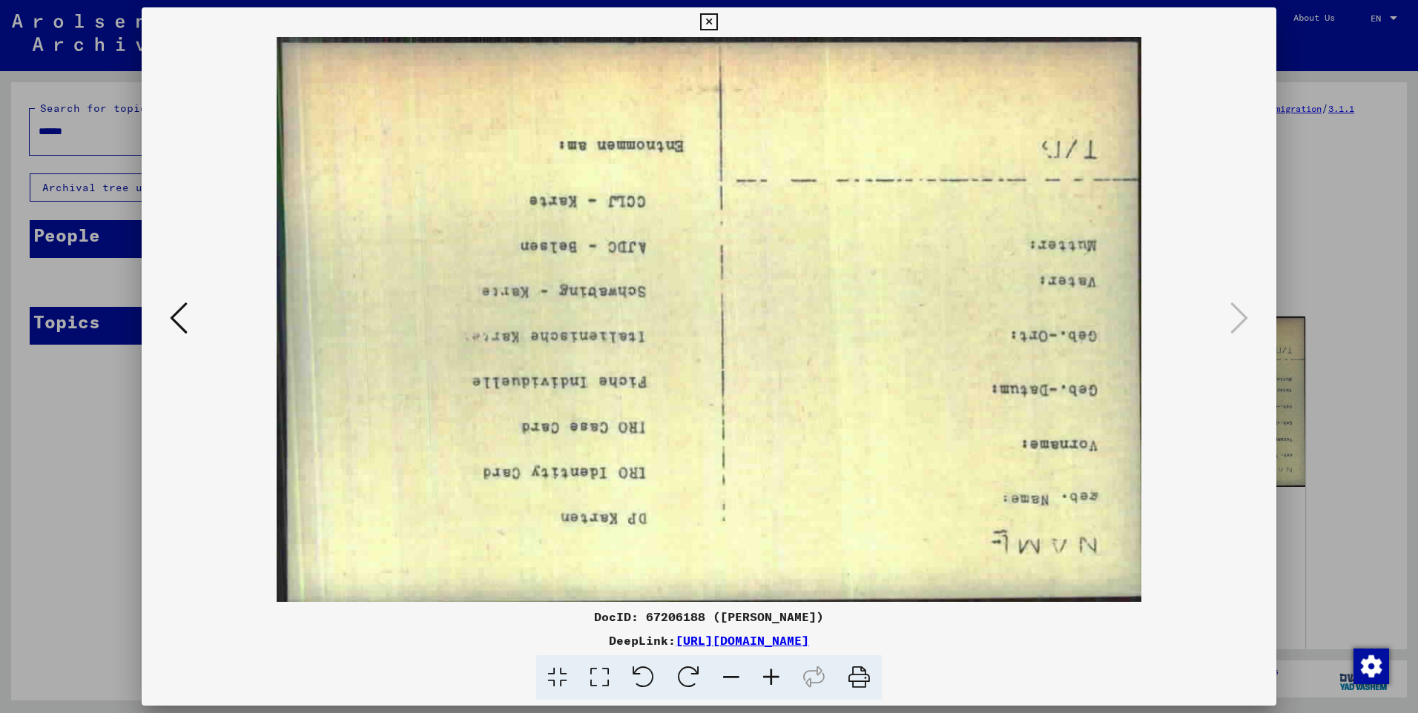
click at [685, 674] on icon at bounding box center [688, 678] width 45 height 45
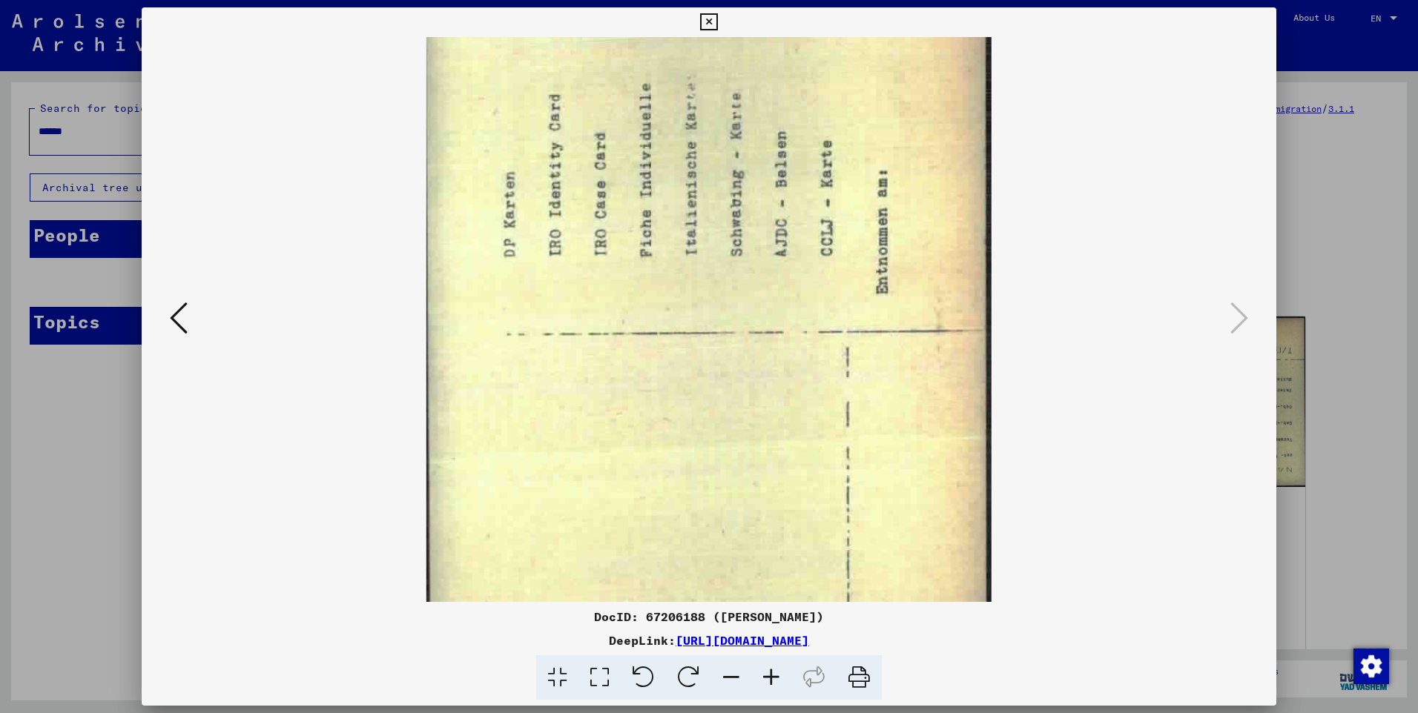
click at [685, 674] on icon at bounding box center [688, 678] width 45 height 45
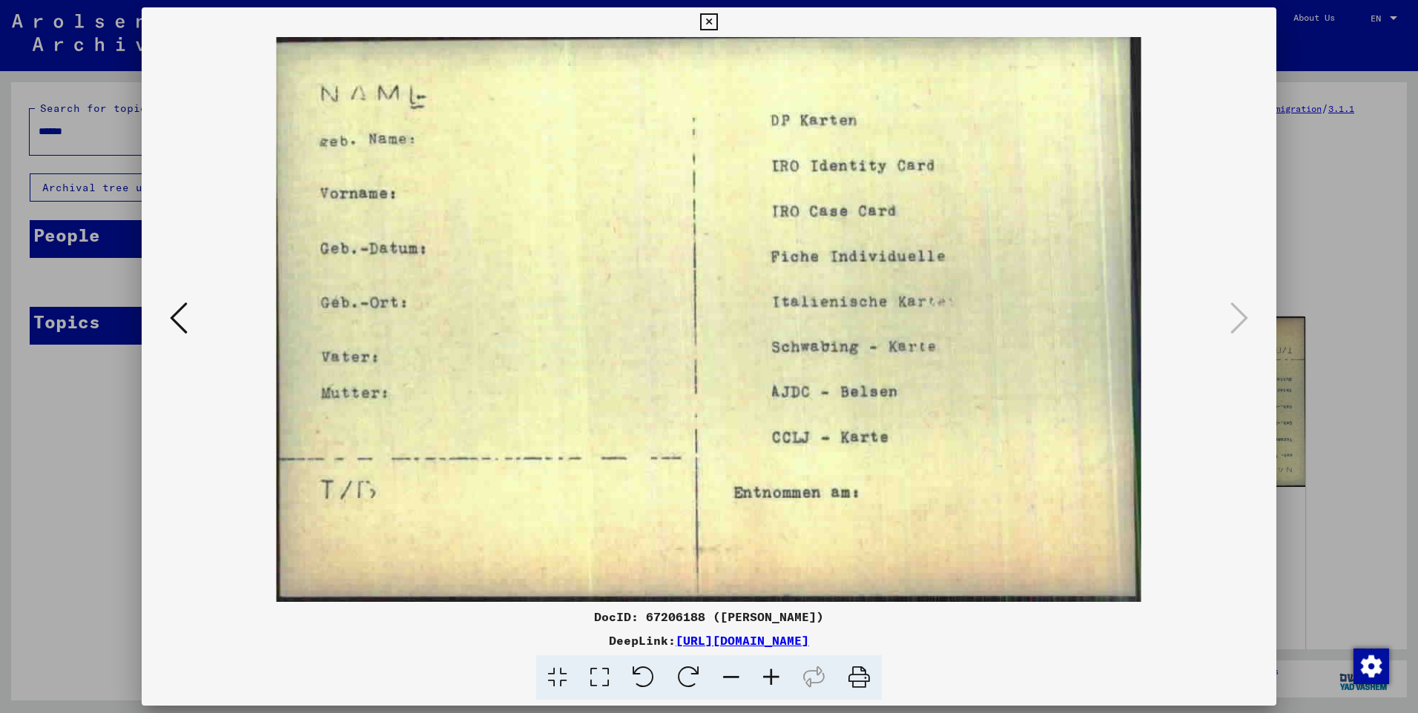
click at [1319, 268] on div at bounding box center [709, 356] width 1418 height 713
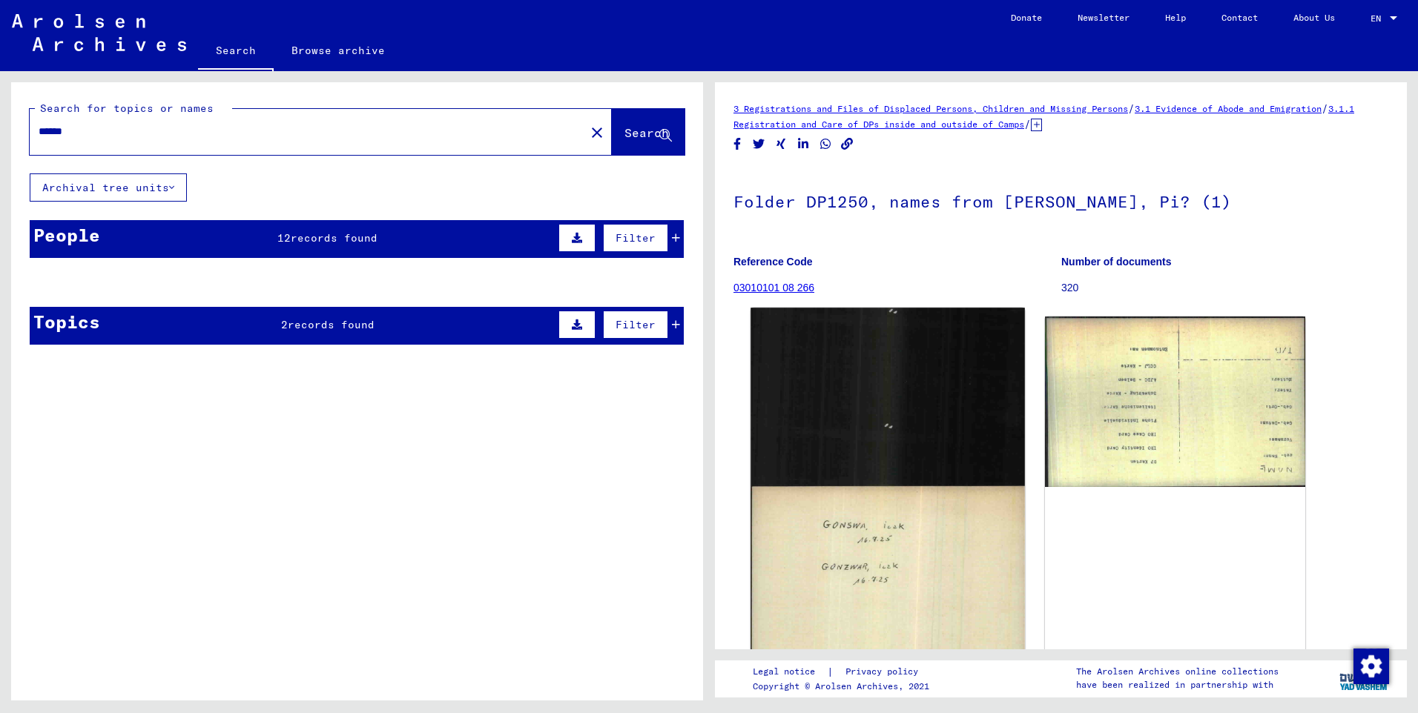
click at [917, 536] on img at bounding box center [887, 486] width 274 height 357
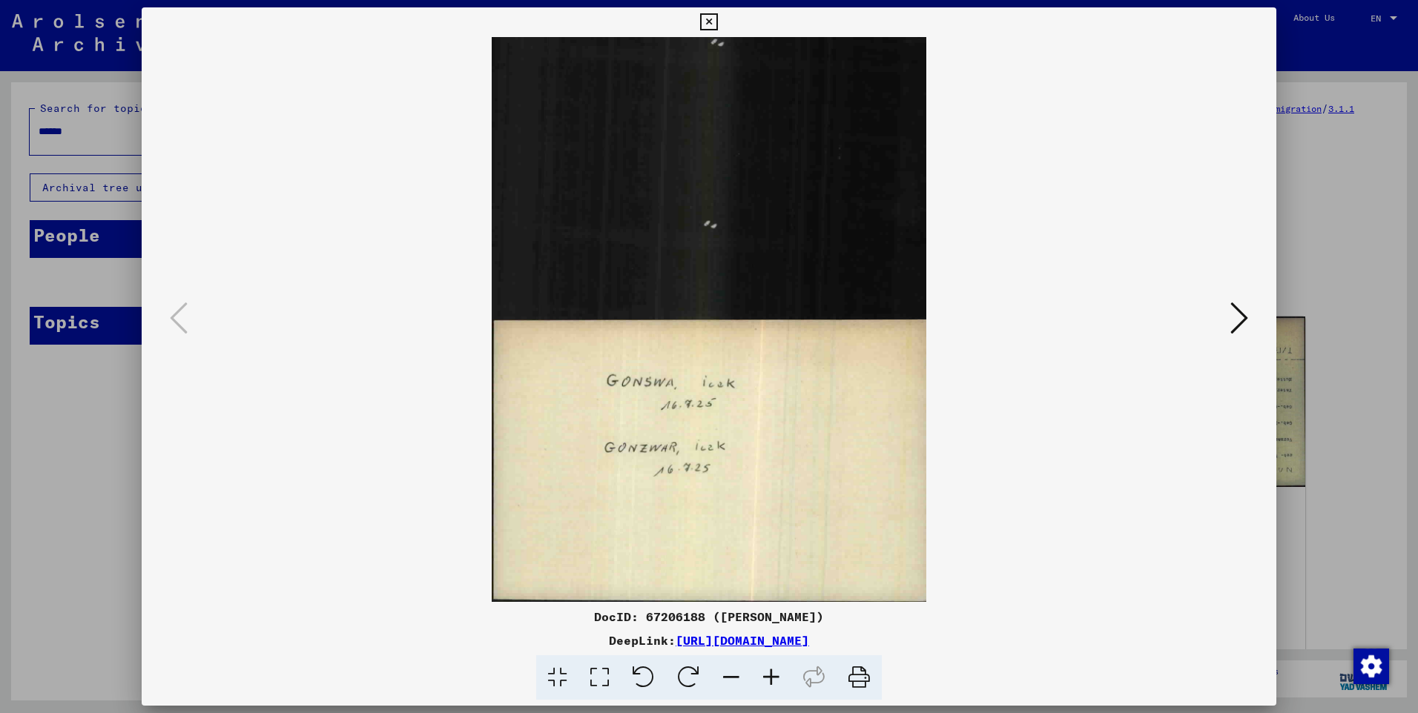
click at [1314, 309] on div at bounding box center [709, 356] width 1418 height 713
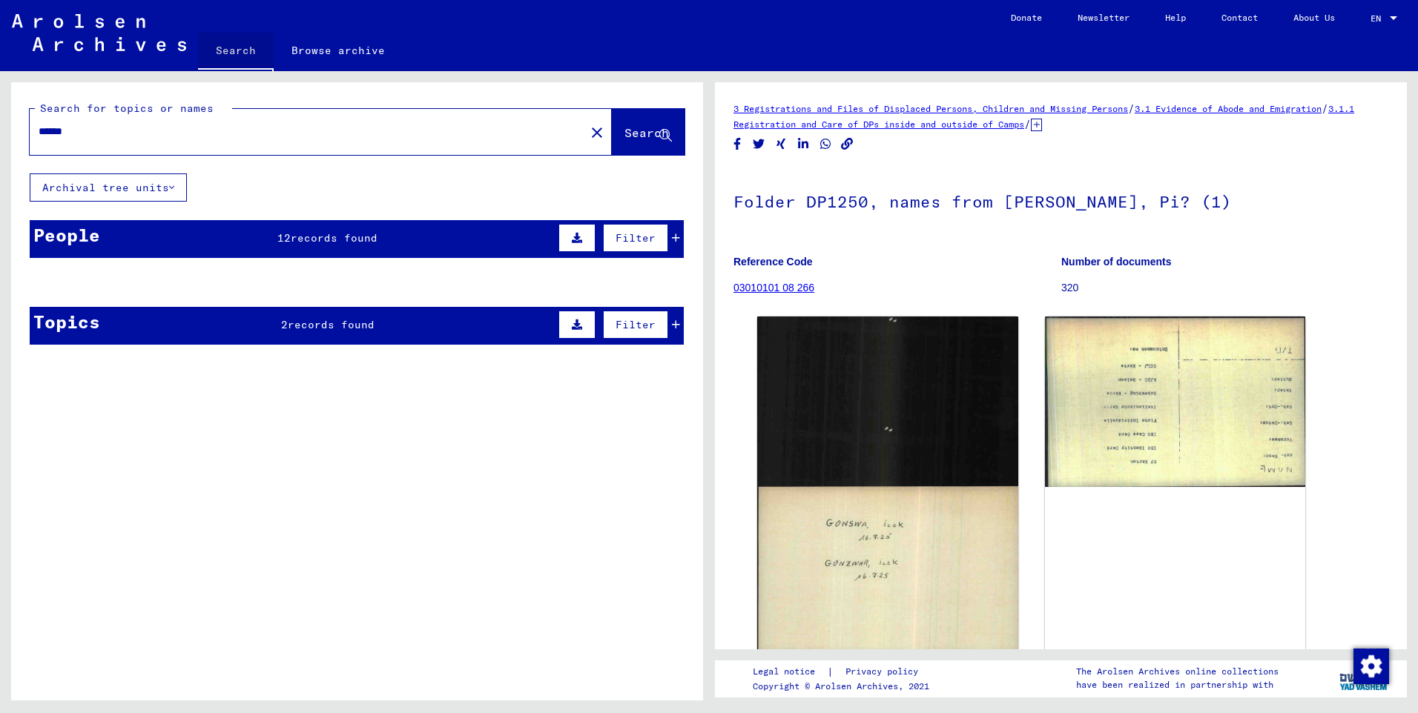
click at [222, 58] on link "Search" at bounding box center [236, 52] width 76 height 39
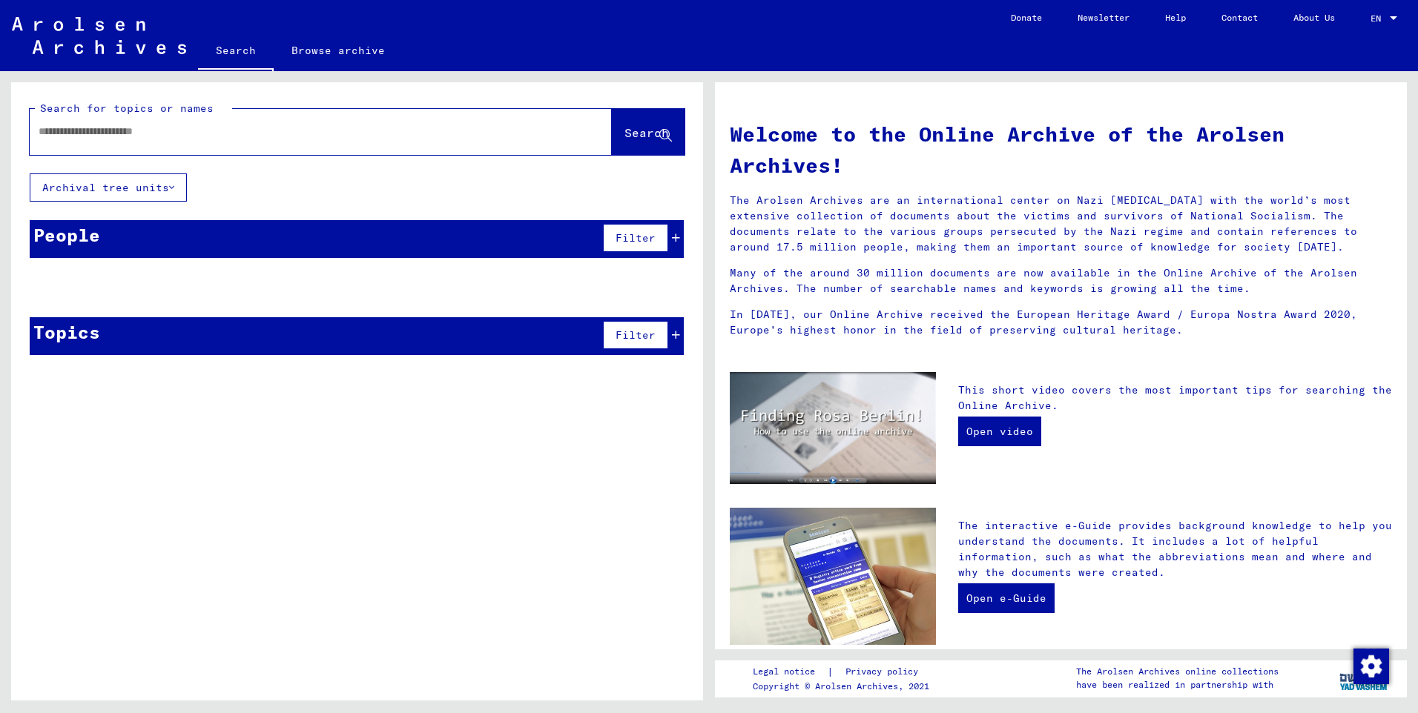
click at [676, 337] on icon at bounding box center [676, 335] width 8 height 10
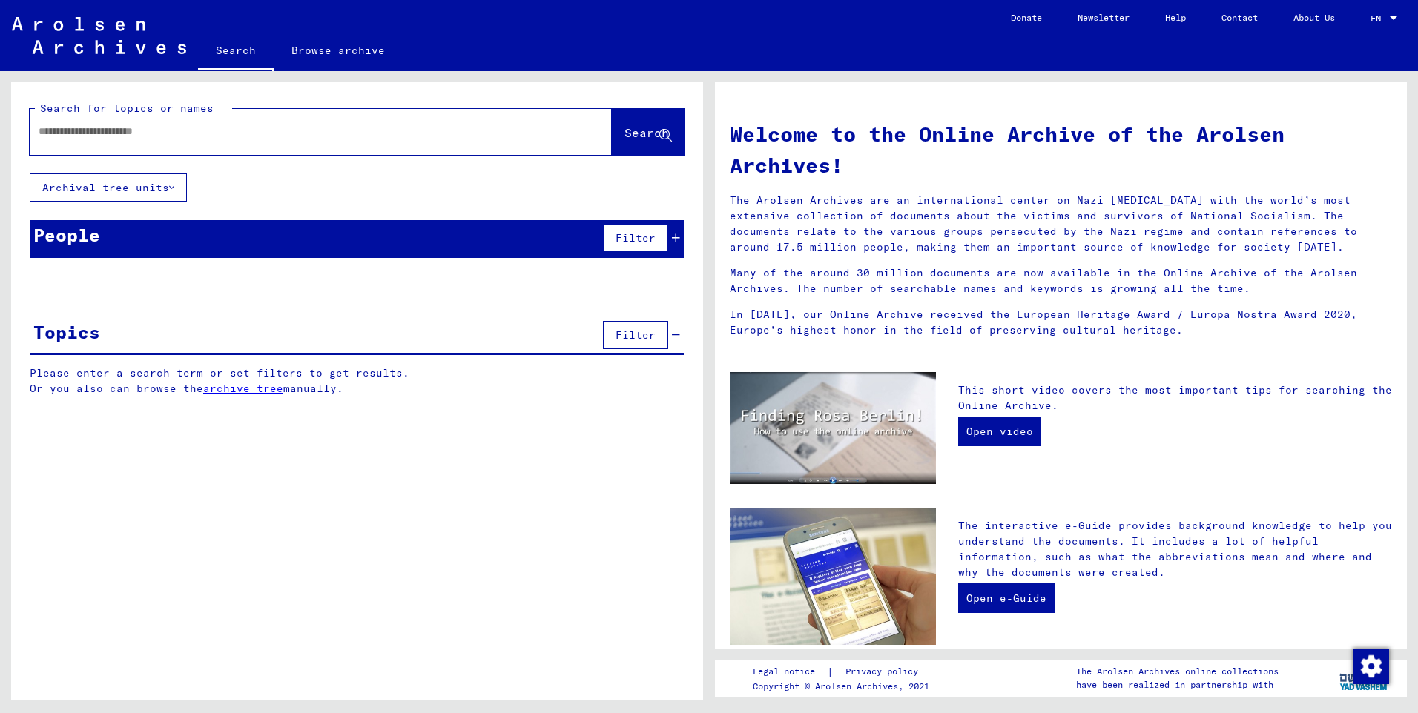
click at [254, 383] on link "archive tree" at bounding box center [243, 388] width 80 height 13
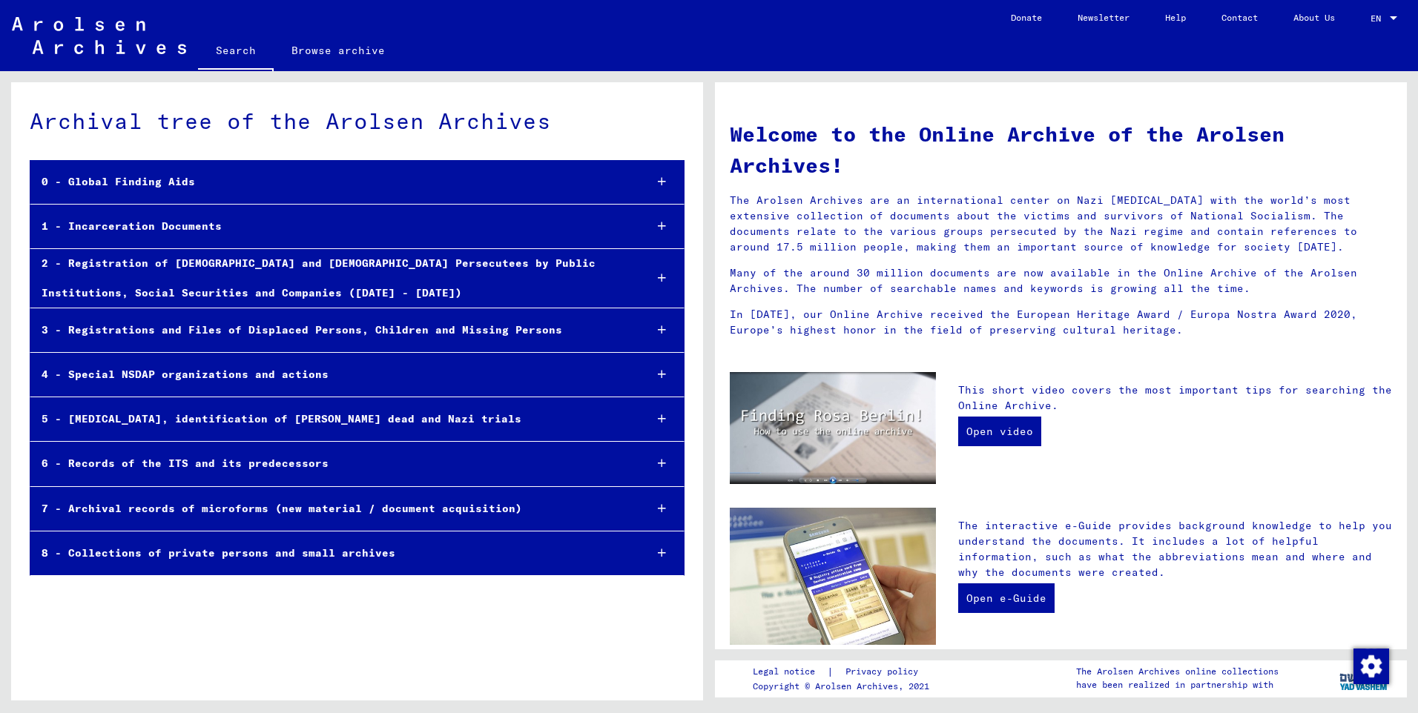
click at [661, 280] on icon at bounding box center [662, 278] width 8 height 10
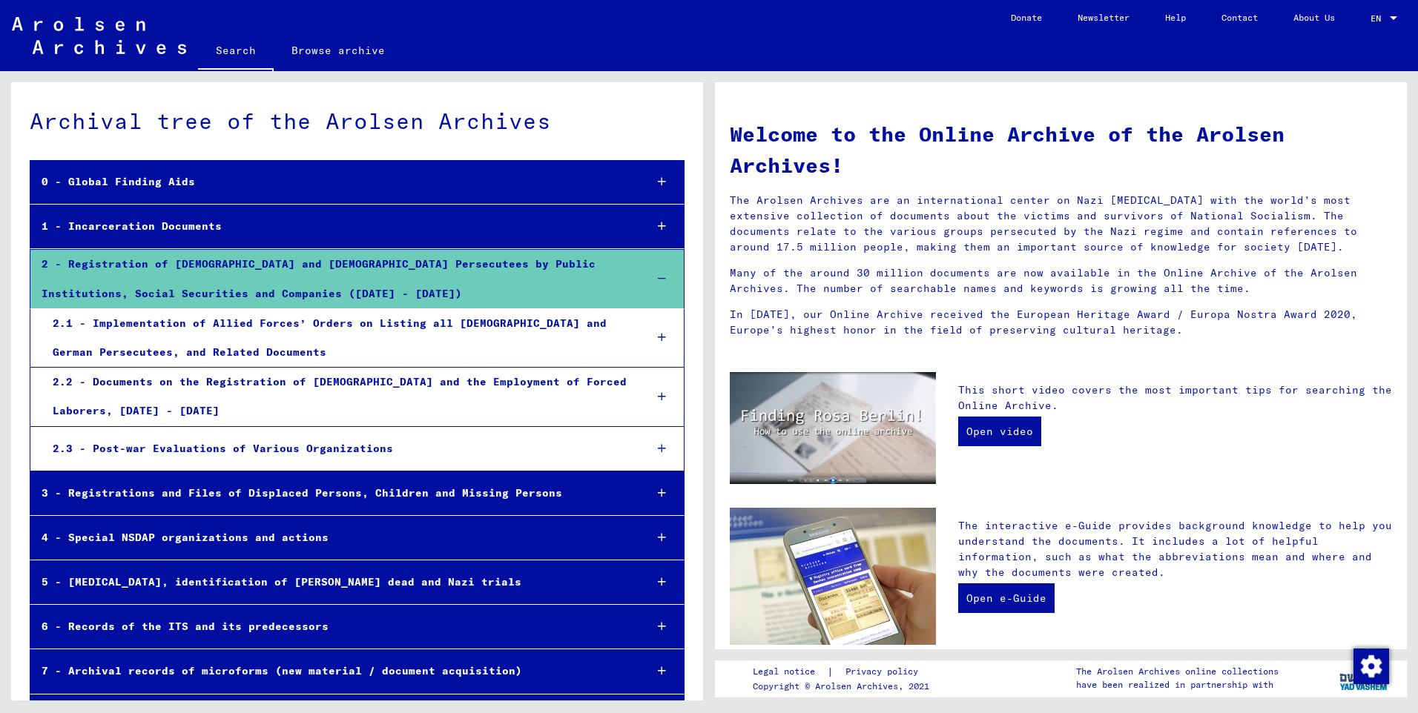
click at [424, 297] on div "2 - Registration of [DEMOGRAPHIC_DATA] and [DEMOGRAPHIC_DATA] Persecutees by Pu…" at bounding box center [331, 279] width 602 height 58
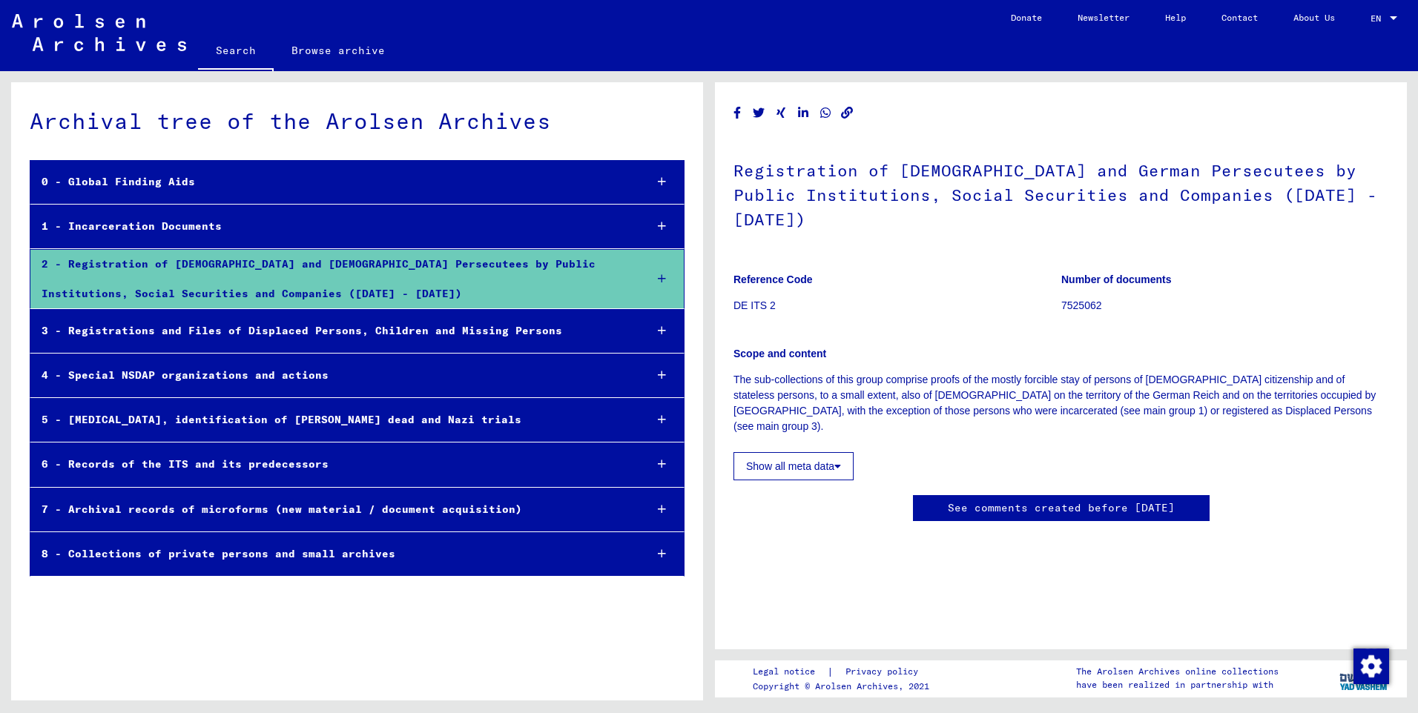
click at [656, 276] on div at bounding box center [662, 279] width 43 height 44
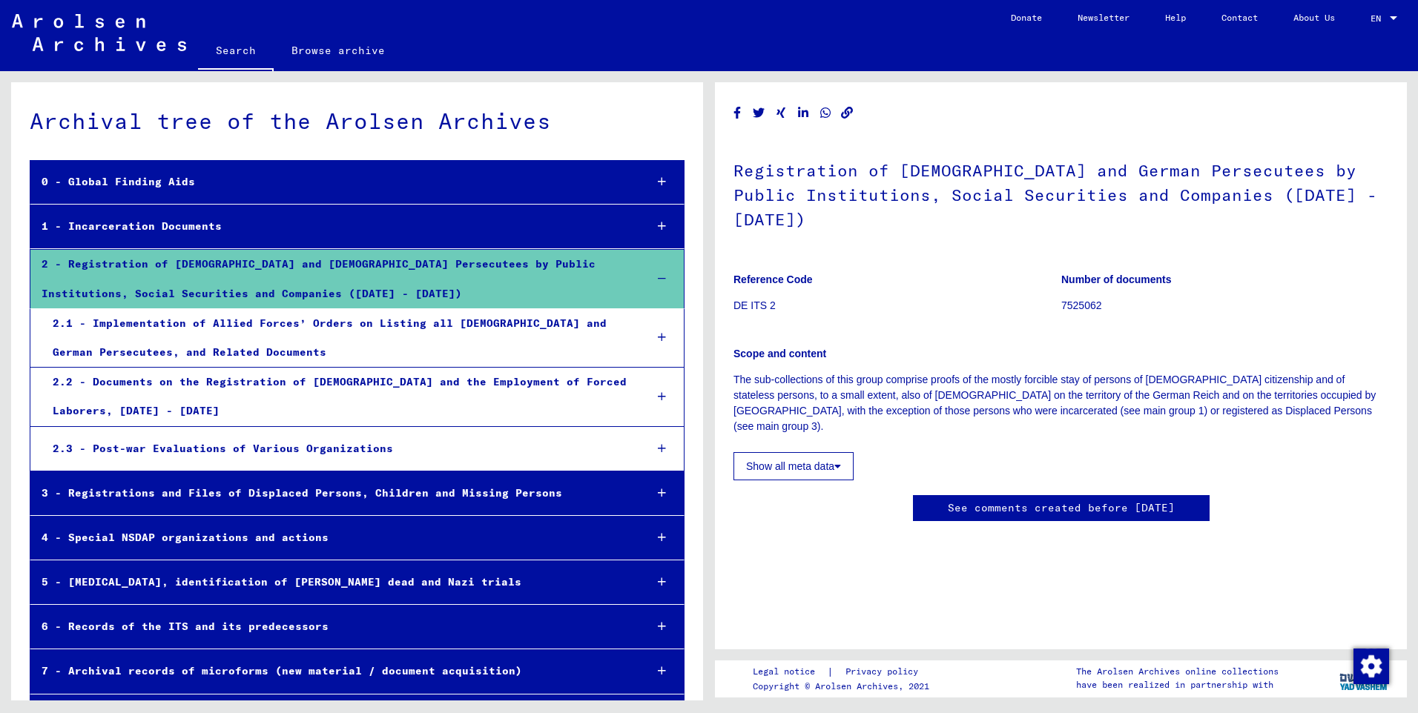
click at [565, 393] on div "2.2 - Documents on the Registration of [DEMOGRAPHIC_DATA] and the Employment of…" at bounding box center [338, 397] width 592 height 58
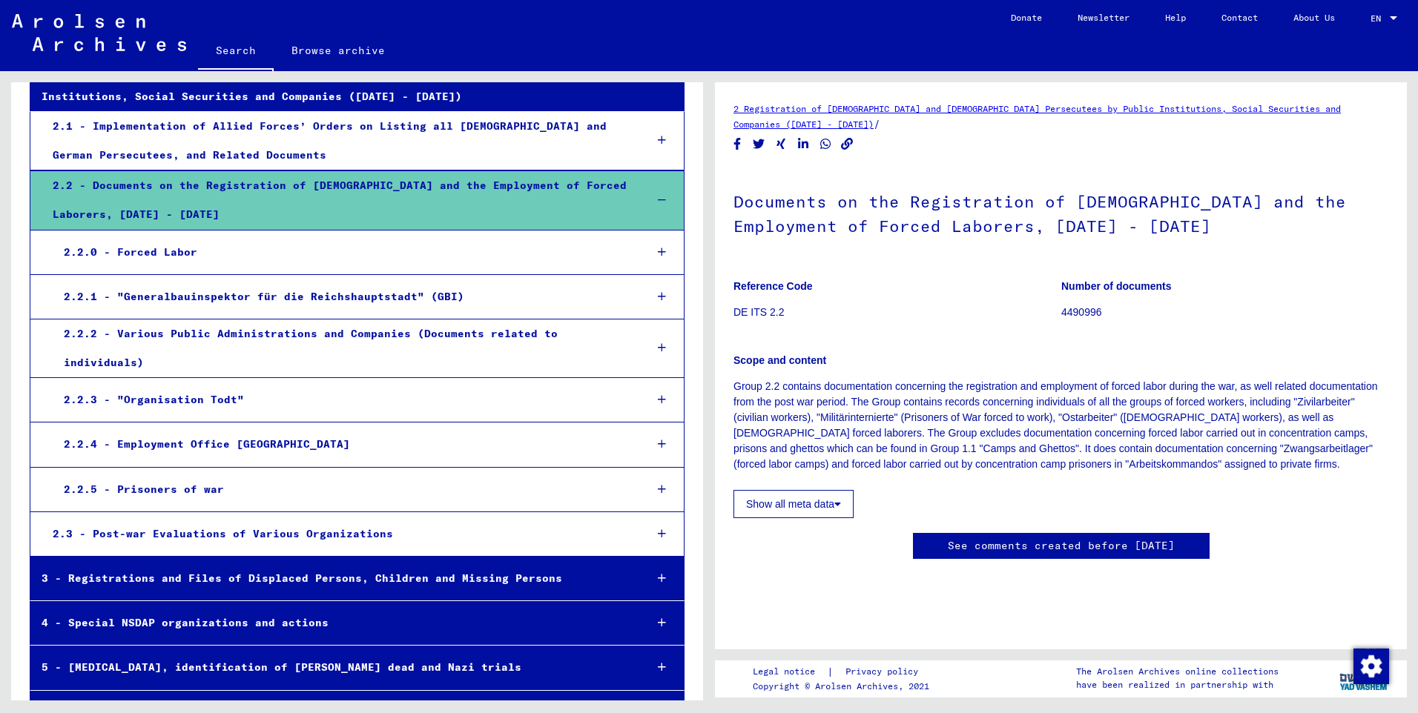
scroll to position [192, 0]
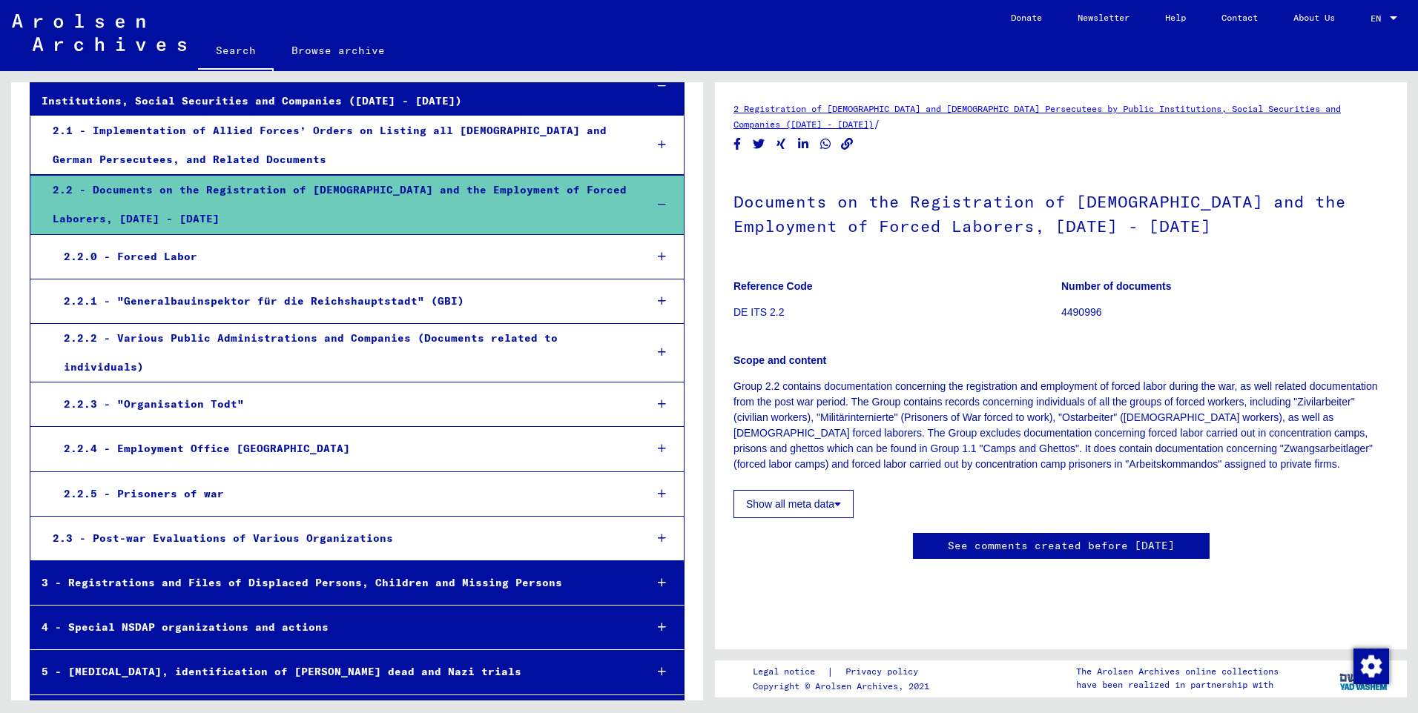
click at [658, 254] on icon at bounding box center [662, 256] width 8 height 10
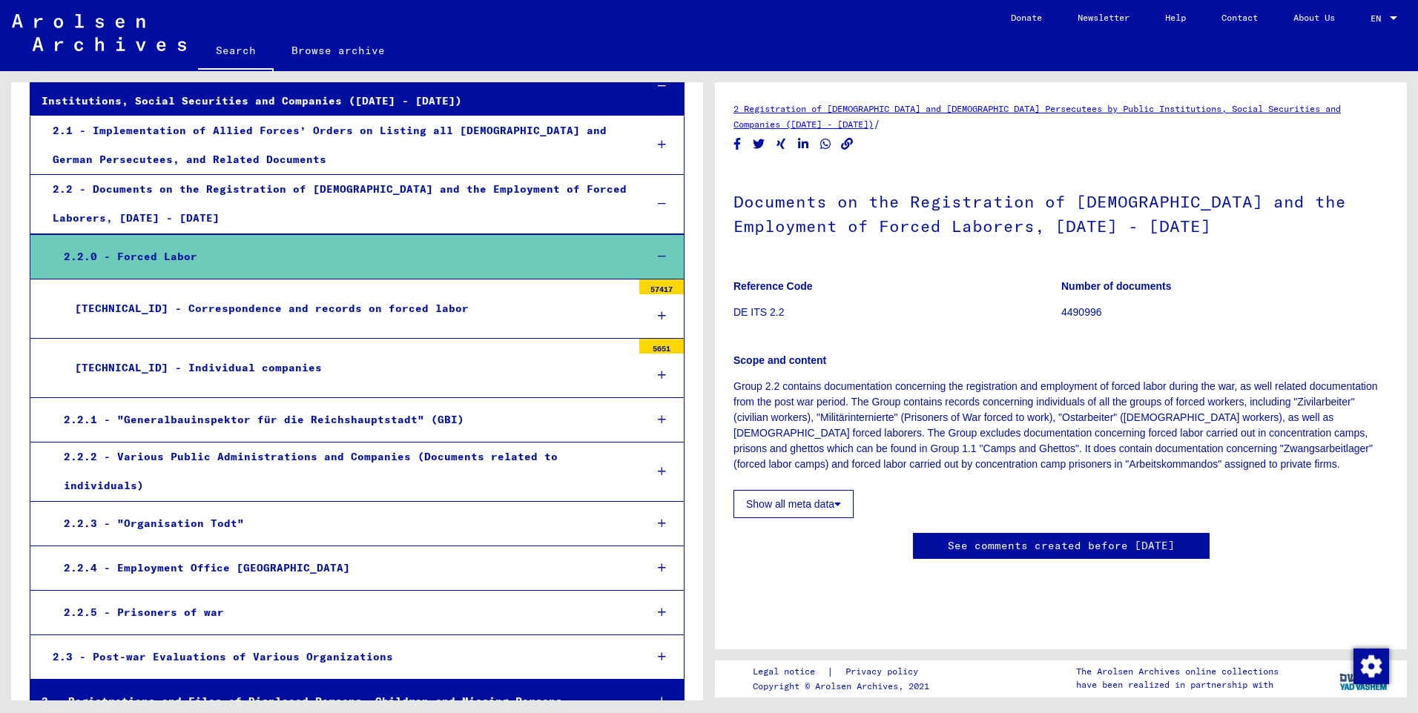
click at [658, 315] on icon at bounding box center [662, 316] width 8 height 10
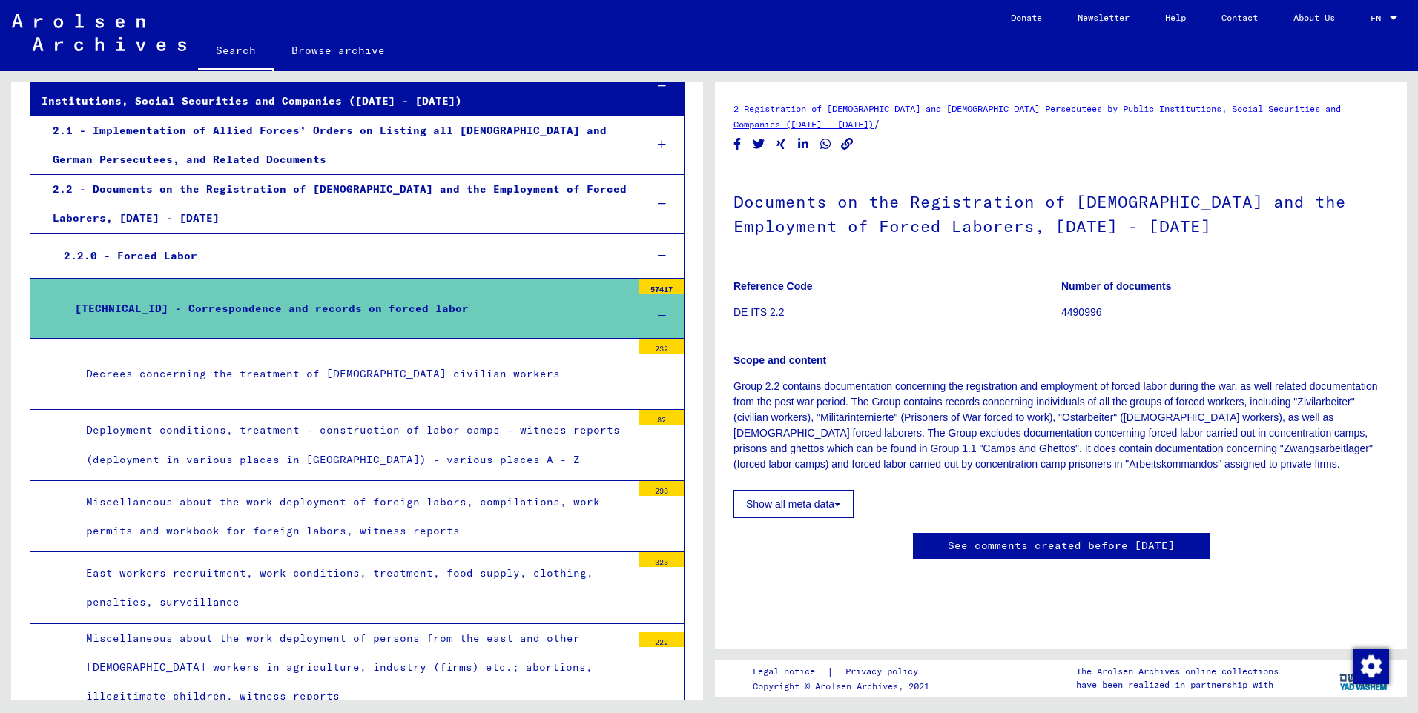
click at [337, 307] on div "[TECHNICAL_ID] - Correspondence and records on forced labor" at bounding box center [348, 308] width 568 height 29
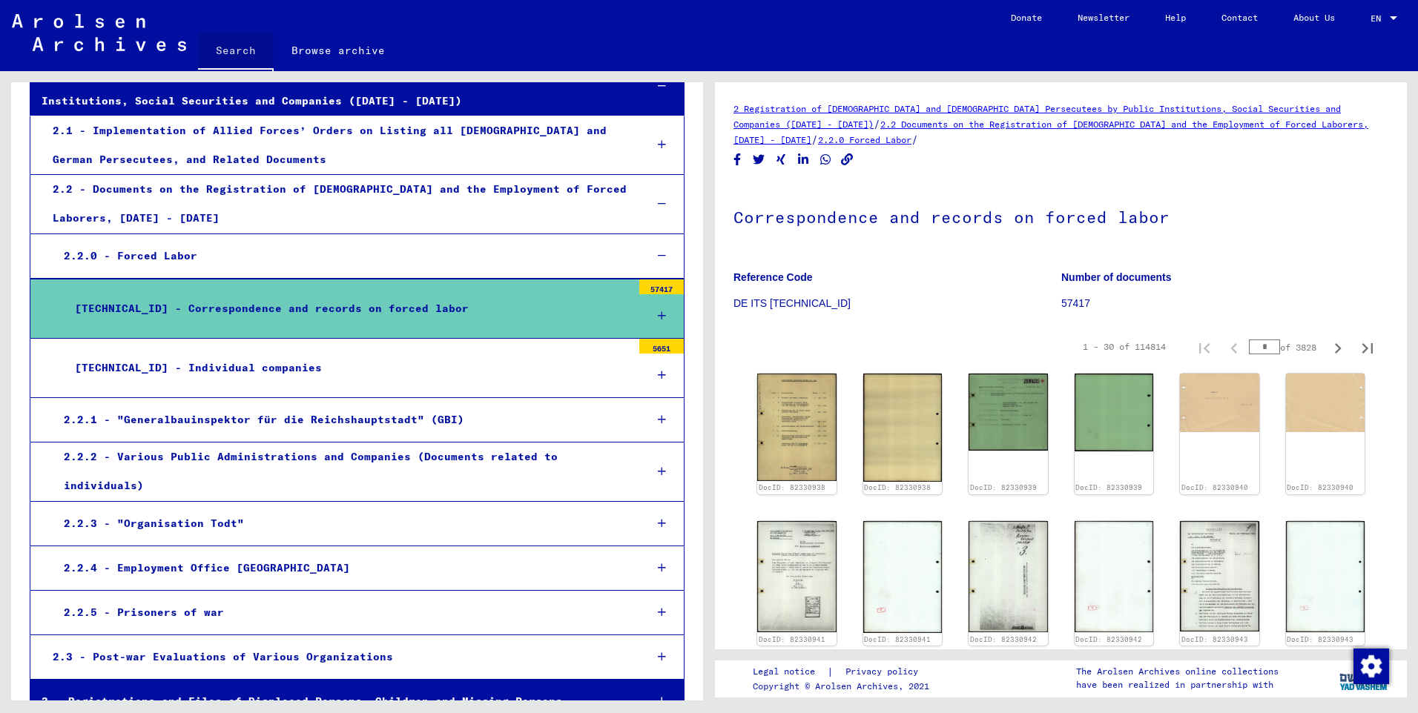
click at [226, 51] on link "Search" at bounding box center [236, 52] width 76 height 39
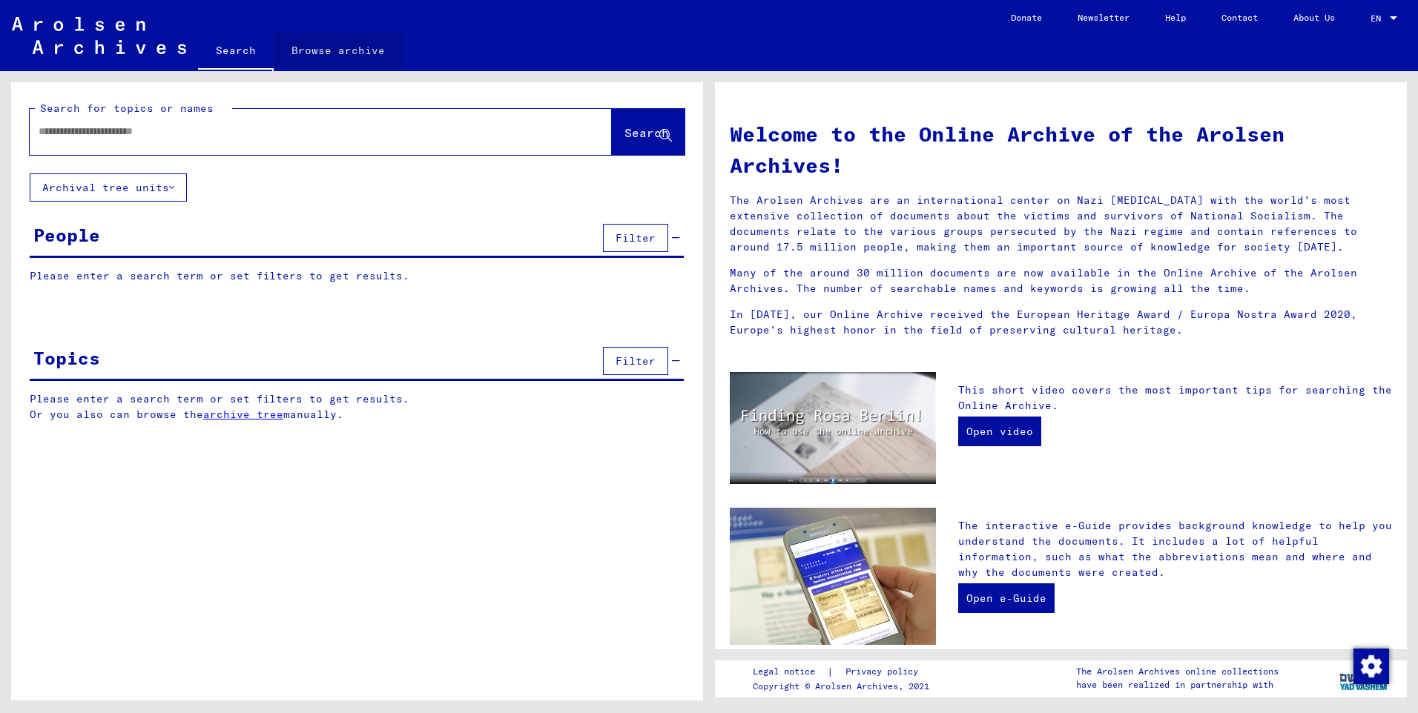
click at [338, 45] on link "Browse archive" at bounding box center [338, 51] width 129 height 36
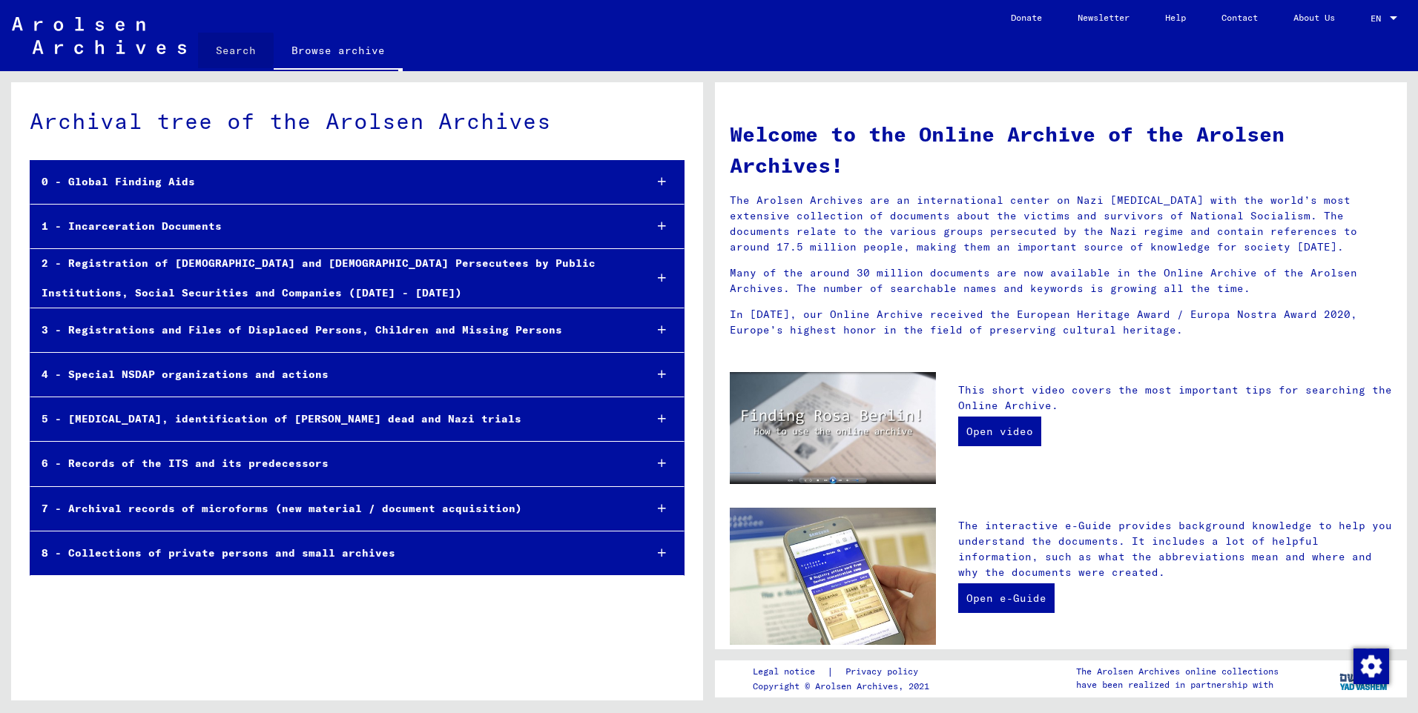
click at [228, 49] on link "Search" at bounding box center [236, 51] width 76 height 36
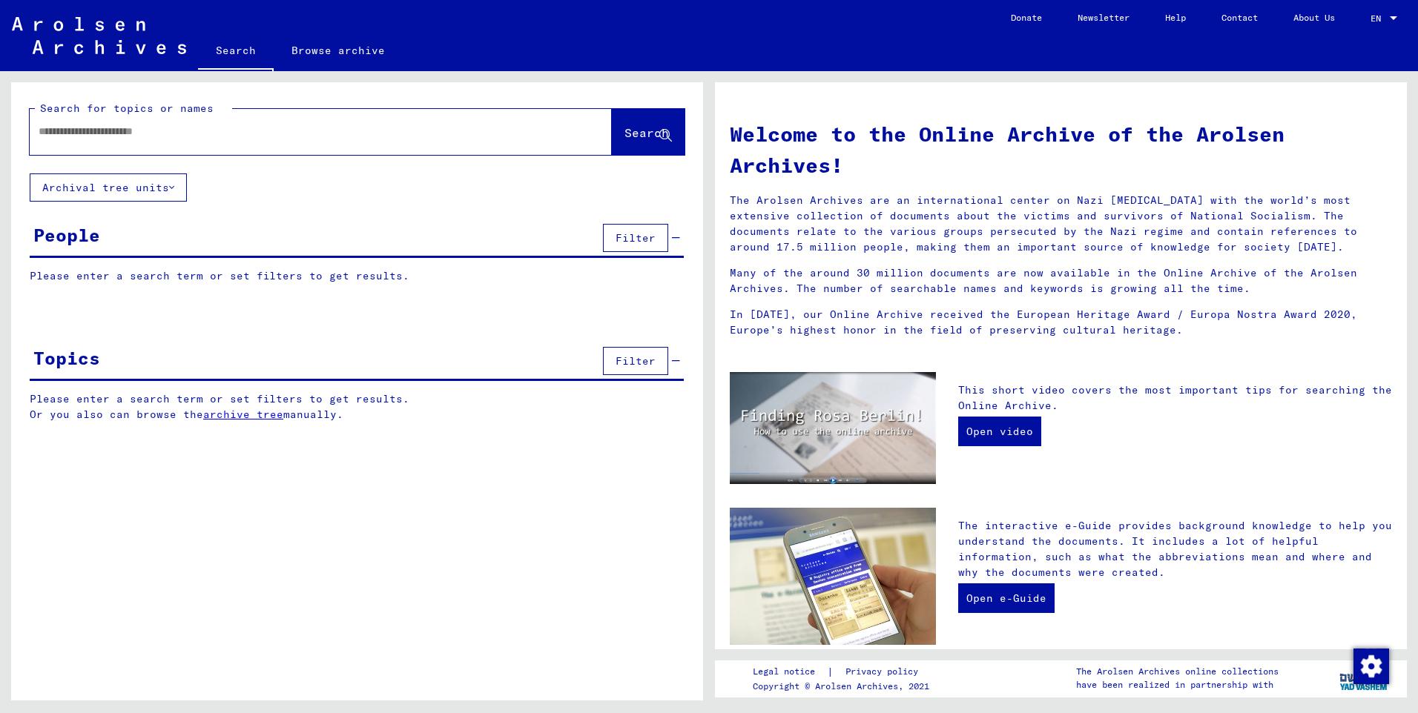
click at [224, 127] on input "text" at bounding box center [303, 132] width 529 height 16
type input "*******"
click at [636, 115] on button "Search" at bounding box center [648, 132] width 73 height 46
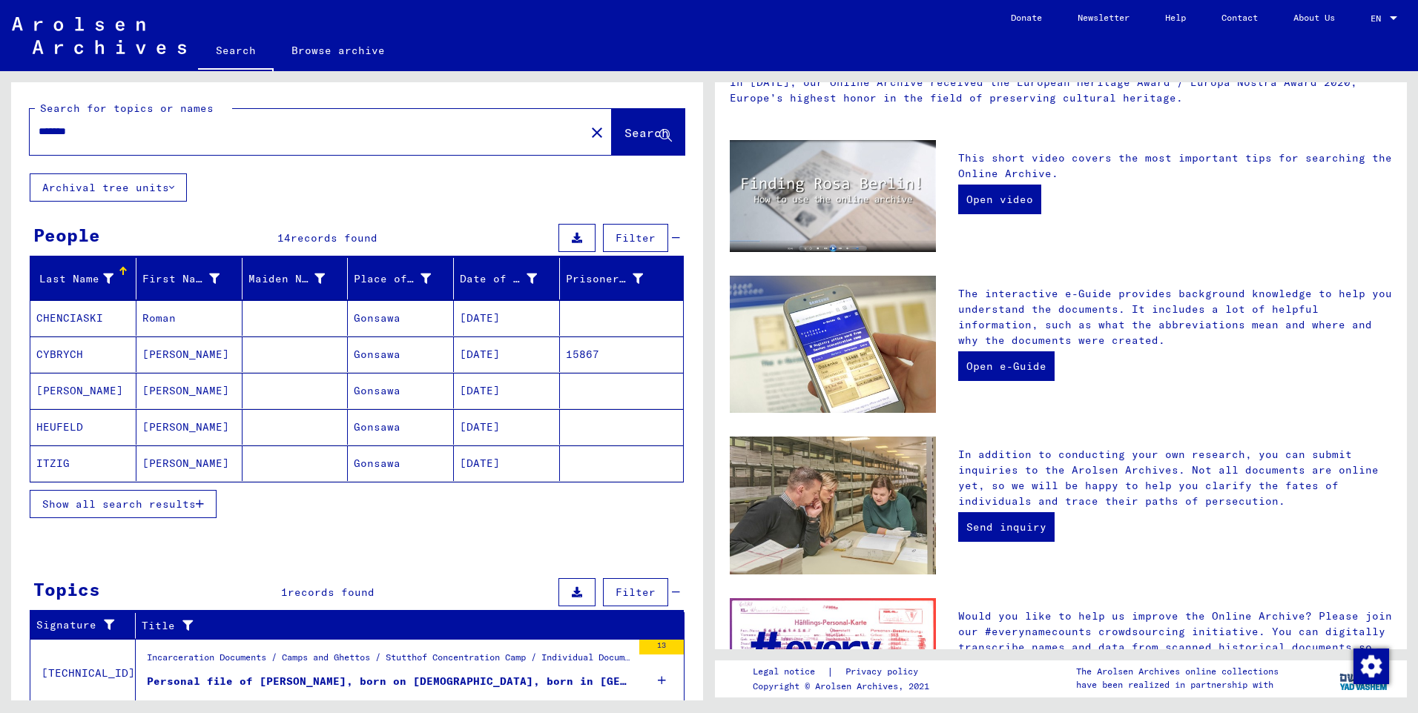
scroll to position [51, 0]
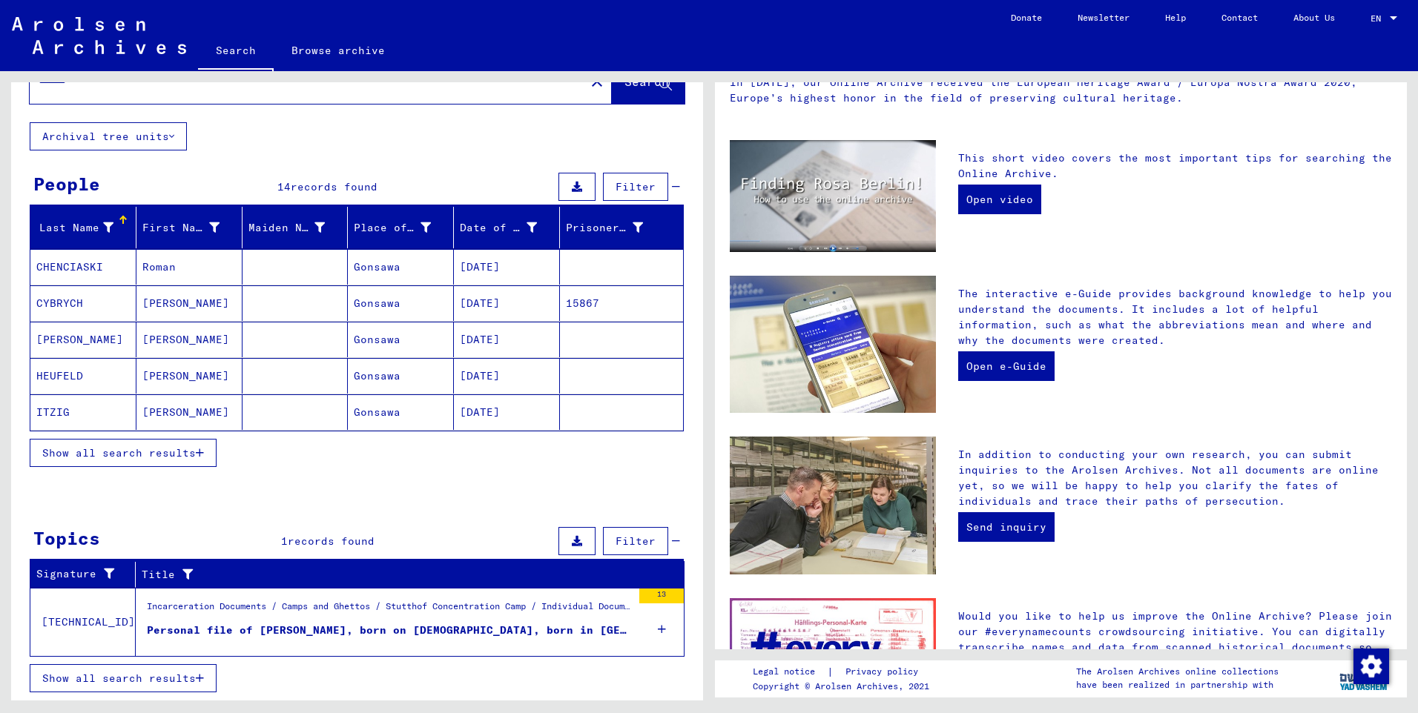
click at [354, 632] on div "Personal file of [PERSON_NAME], born on [DEMOGRAPHIC_DATA], born in [GEOGRAPHIC…" at bounding box center [389, 631] width 485 height 16
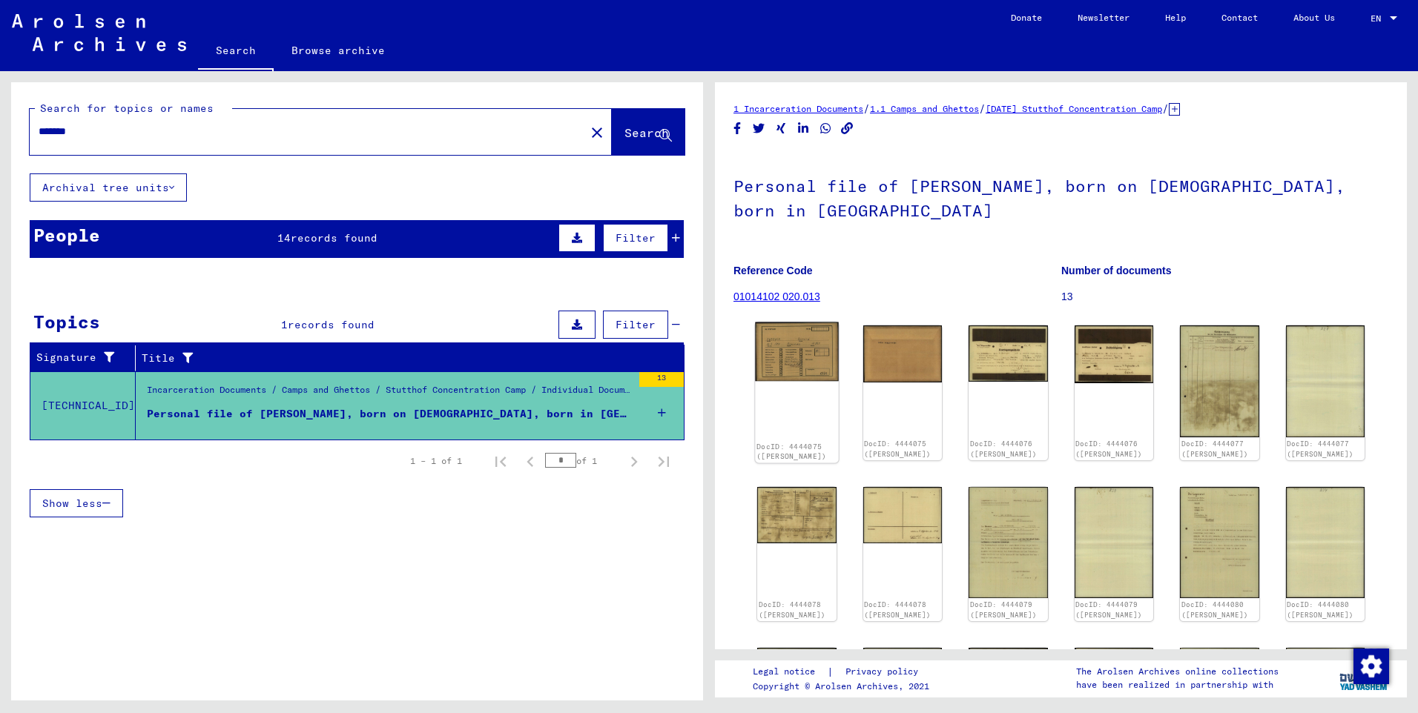
click at [799, 354] on img at bounding box center [796, 352] width 83 height 59
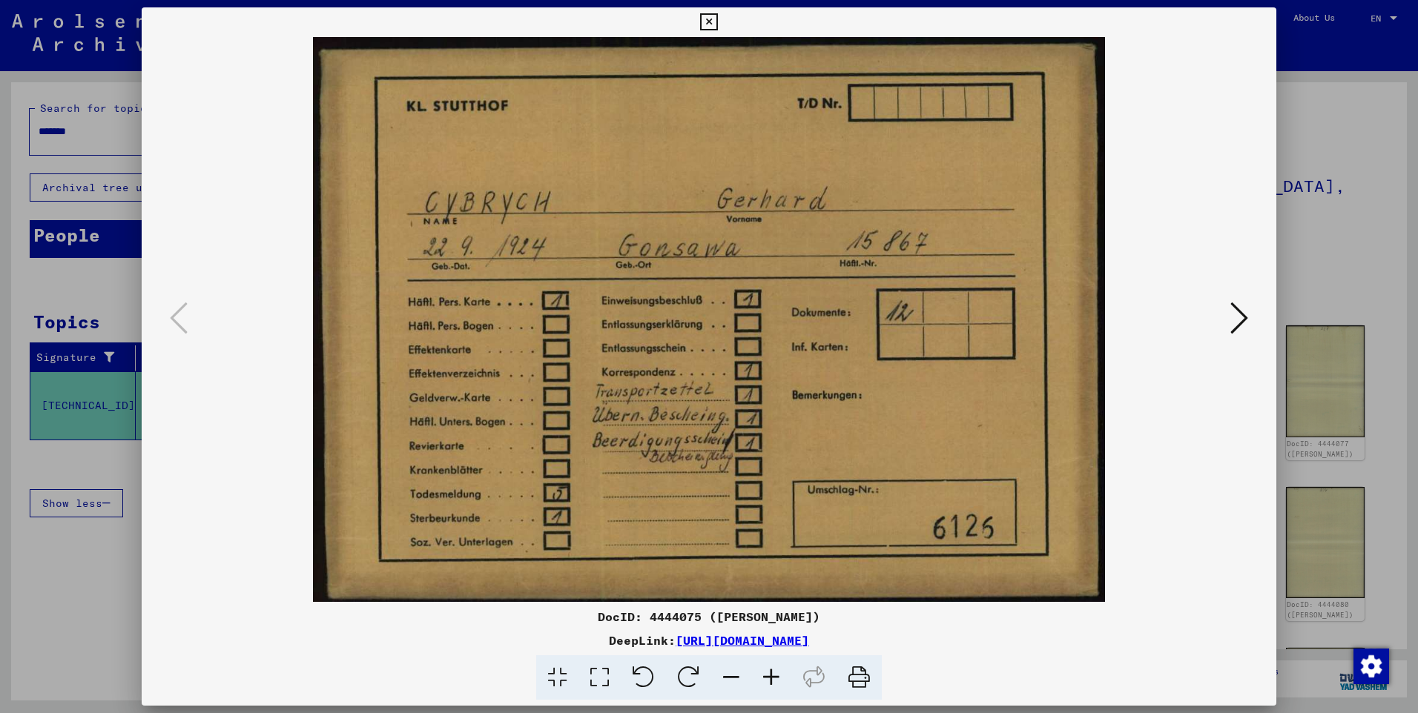
click at [1242, 313] on icon at bounding box center [1239, 318] width 18 height 36
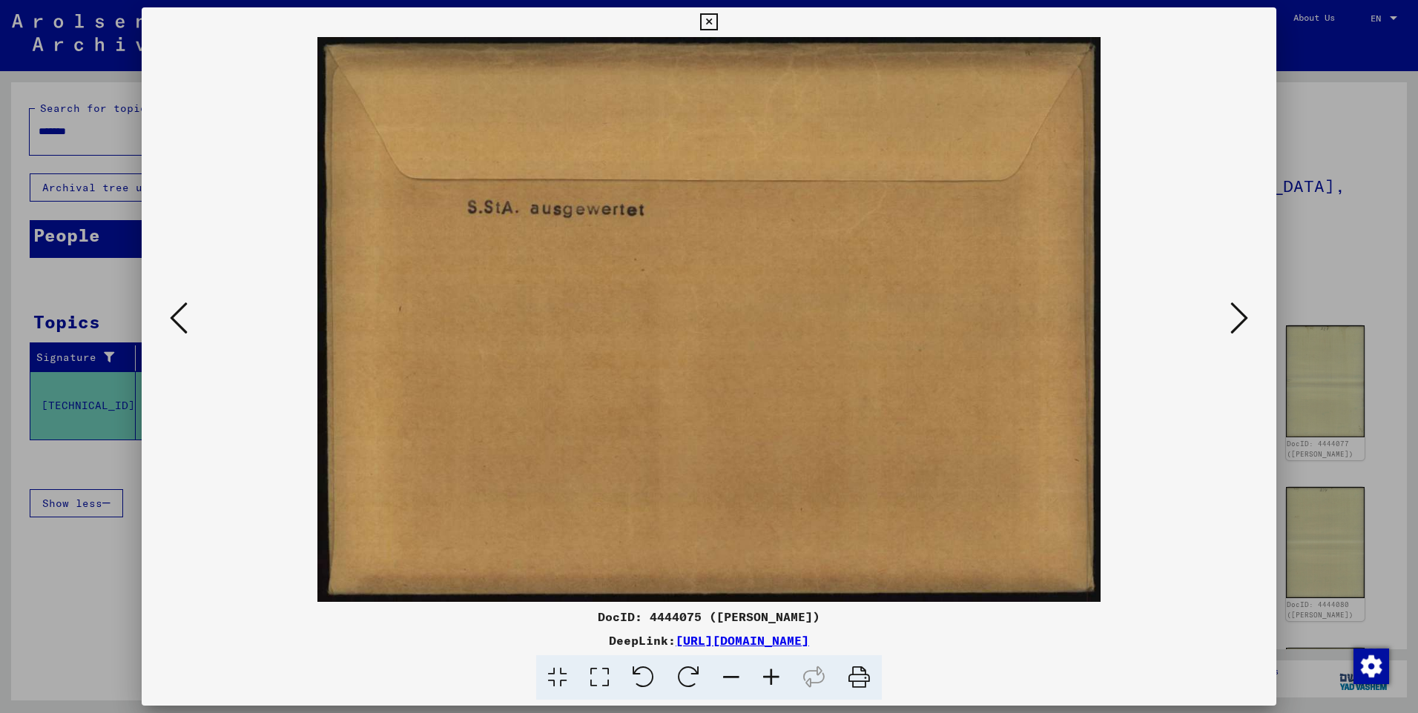
click at [1242, 313] on icon at bounding box center [1239, 318] width 18 height 36
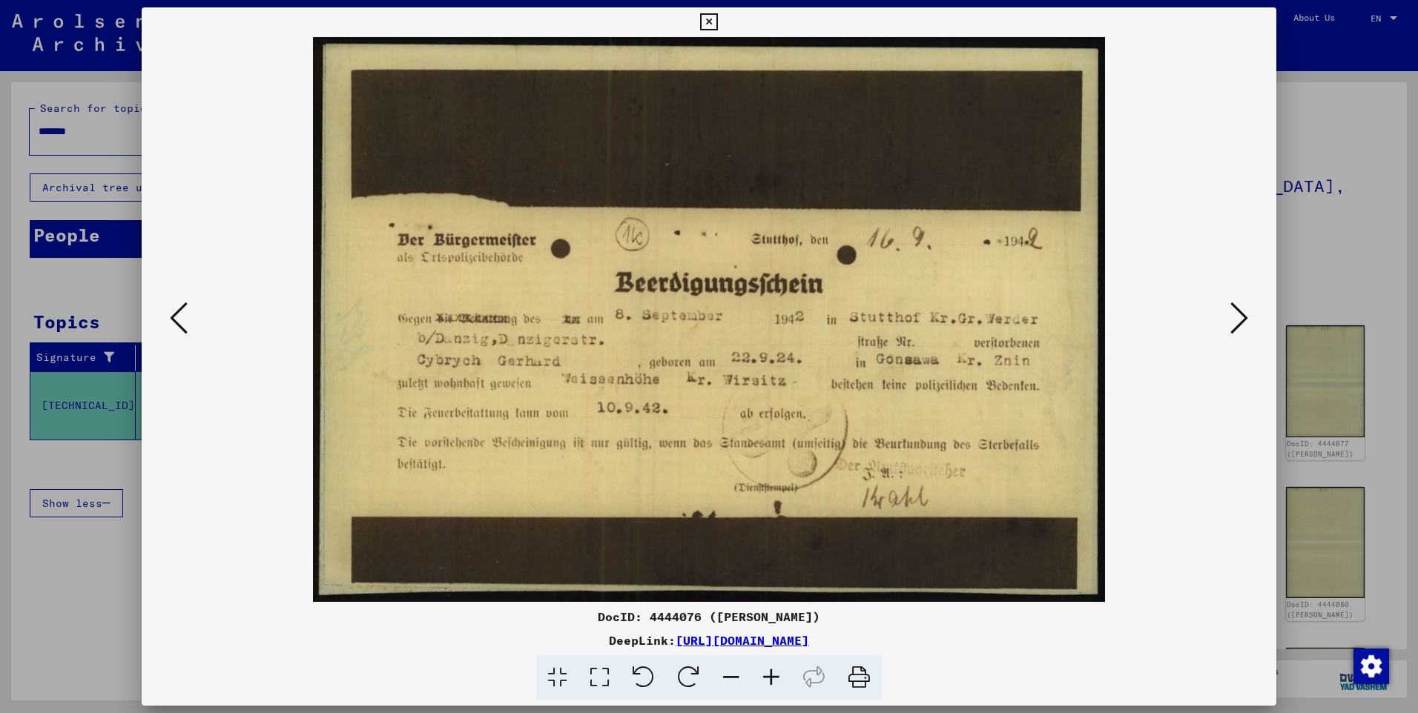
click at [1242, 313] on icon at bounding box center [1239, 318] width 18 height 36
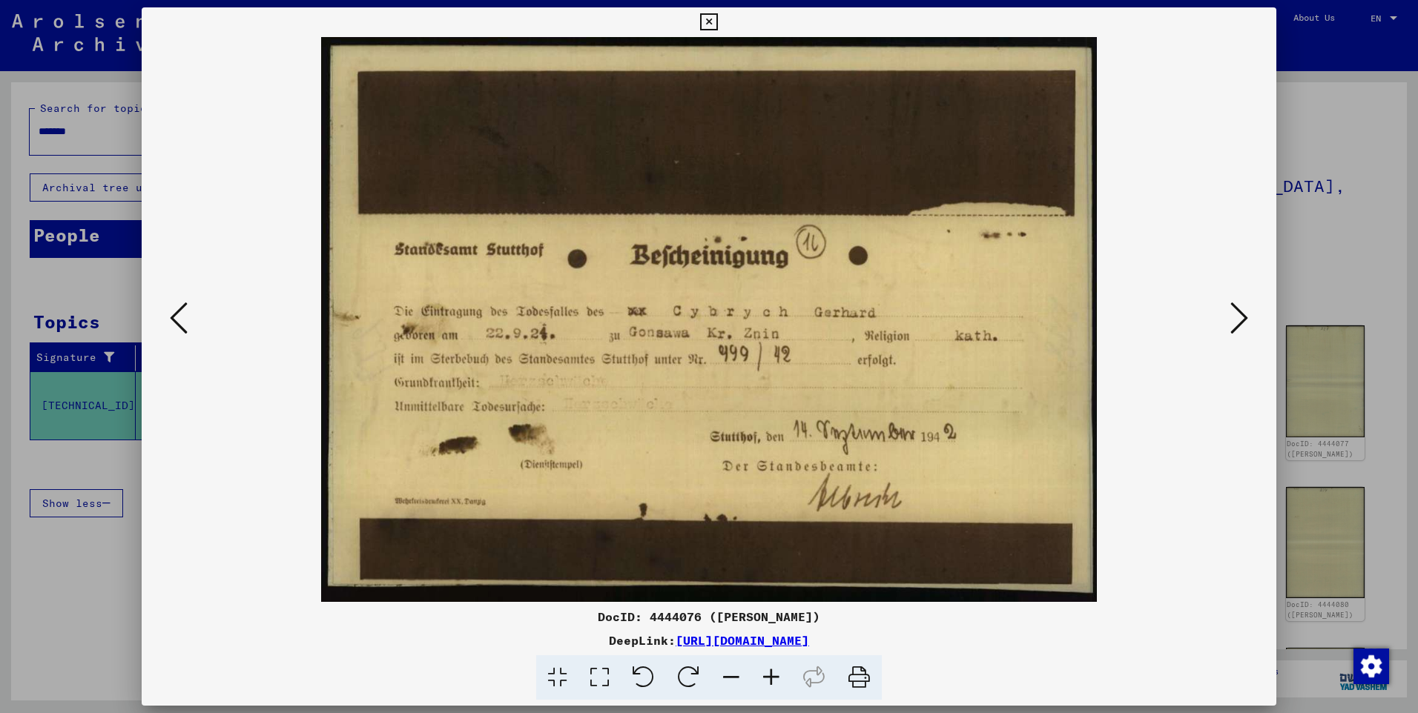
click at [1242, 313] on icon at bounding box center [1239, 318] width 18 height 36
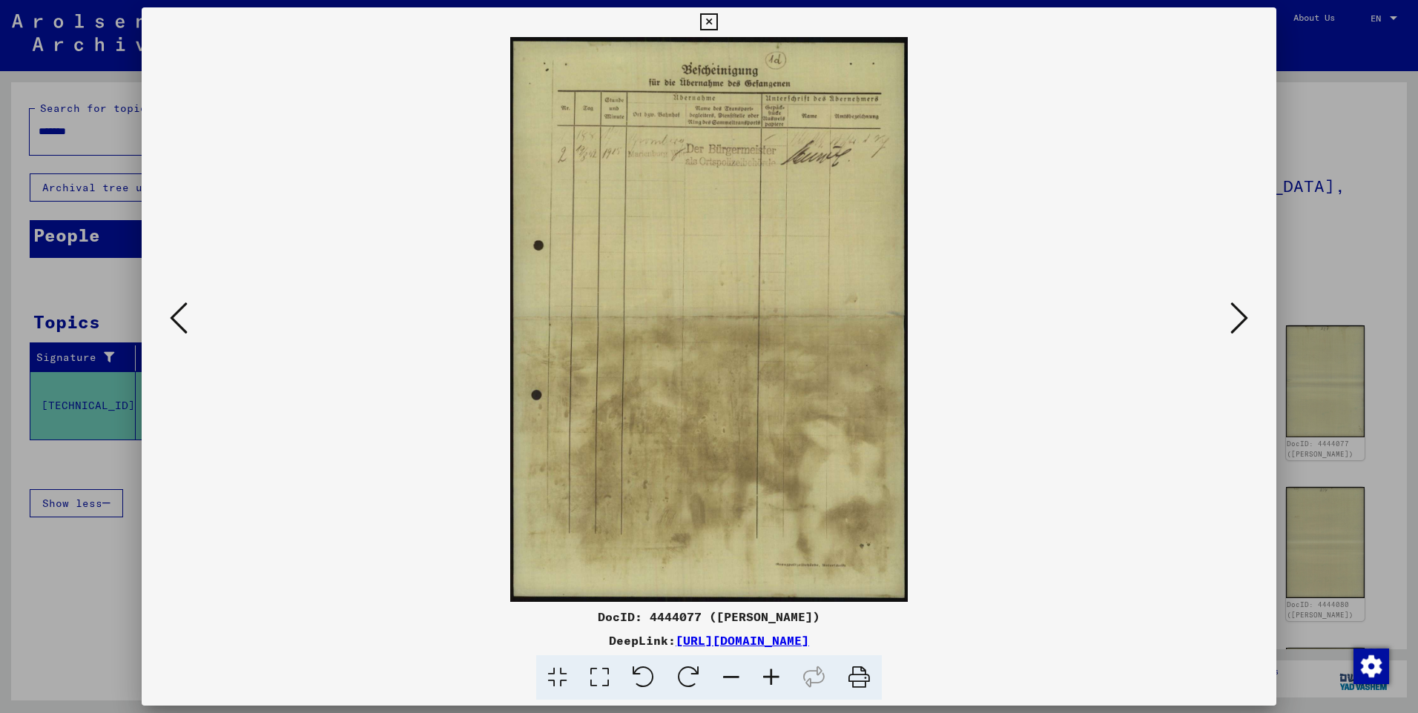
click at [1242, 313] on icon at bounding box center [1239, 318] width 18 height 36
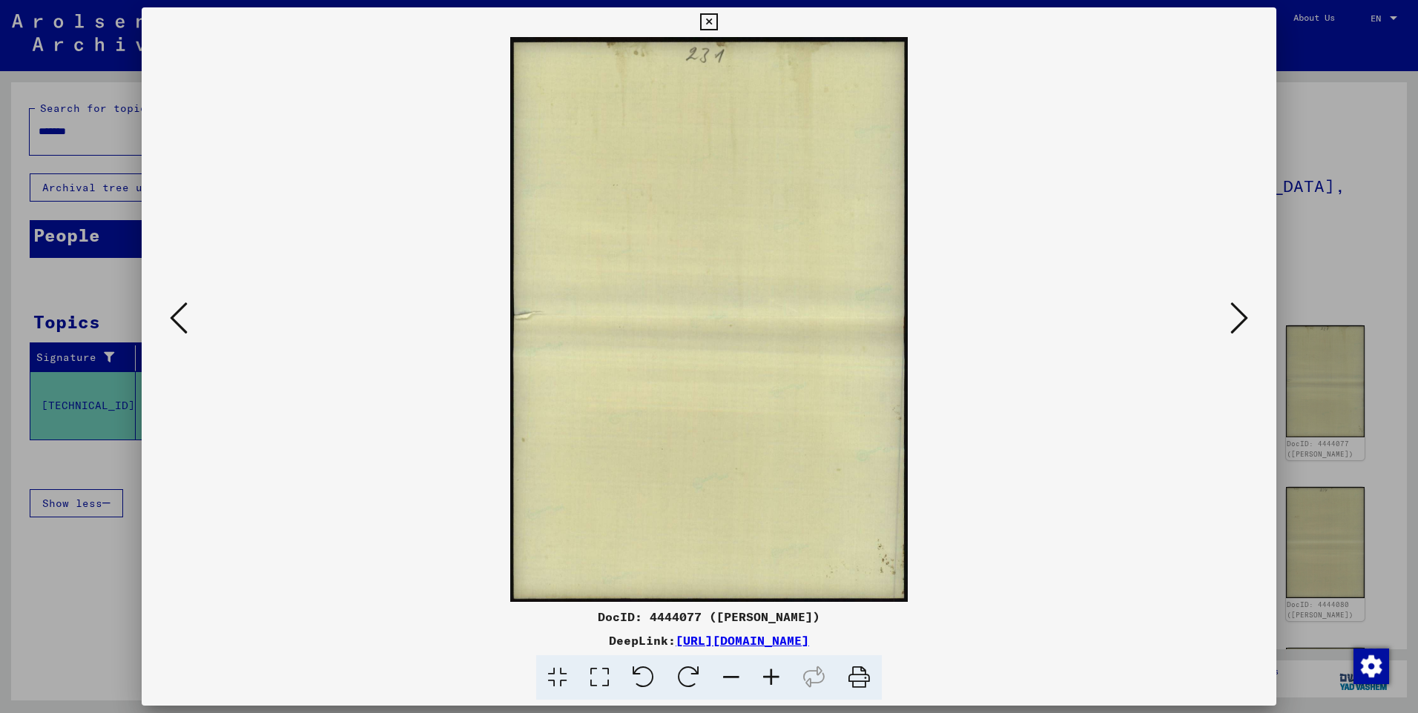
click at [1242, 313] on icon at bounding box center [1239, 318] width 18 height 36
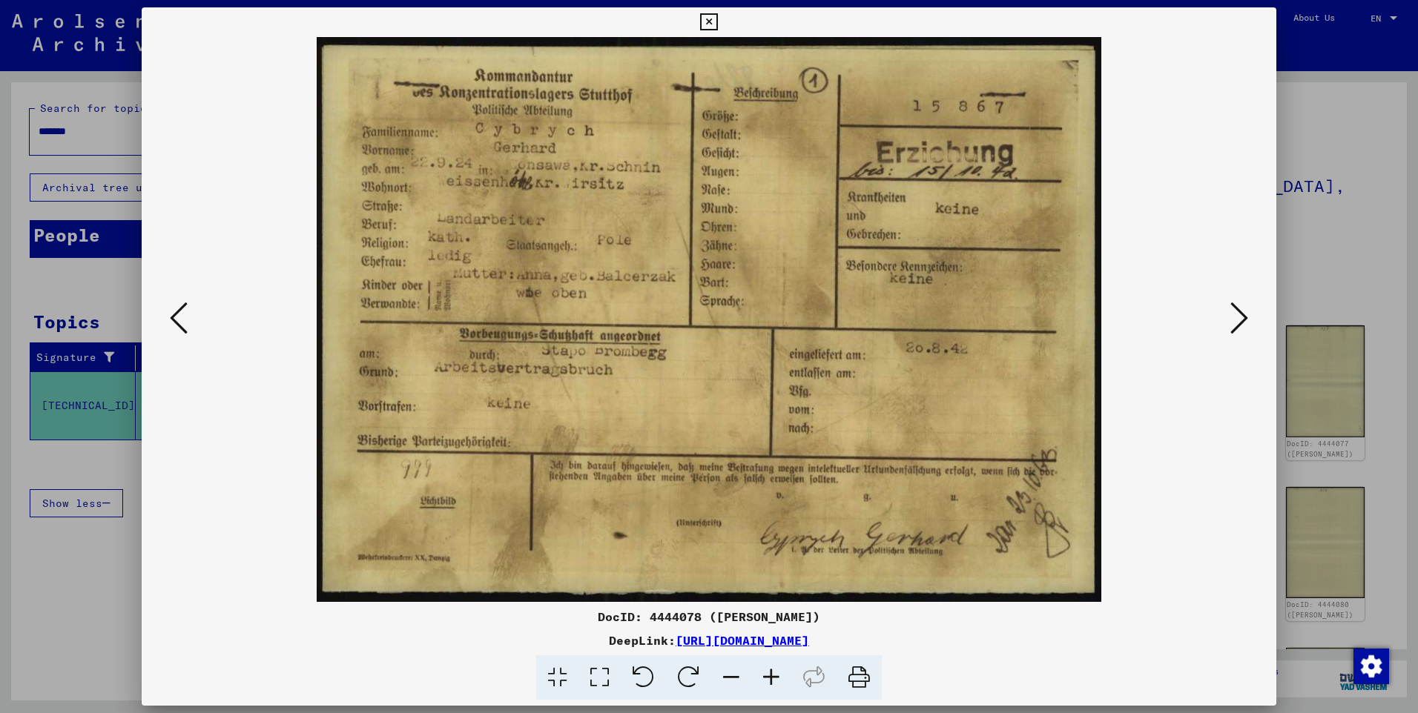
click at [1309, 258] on div at bounding box center [709, 356] width 1418 height 713
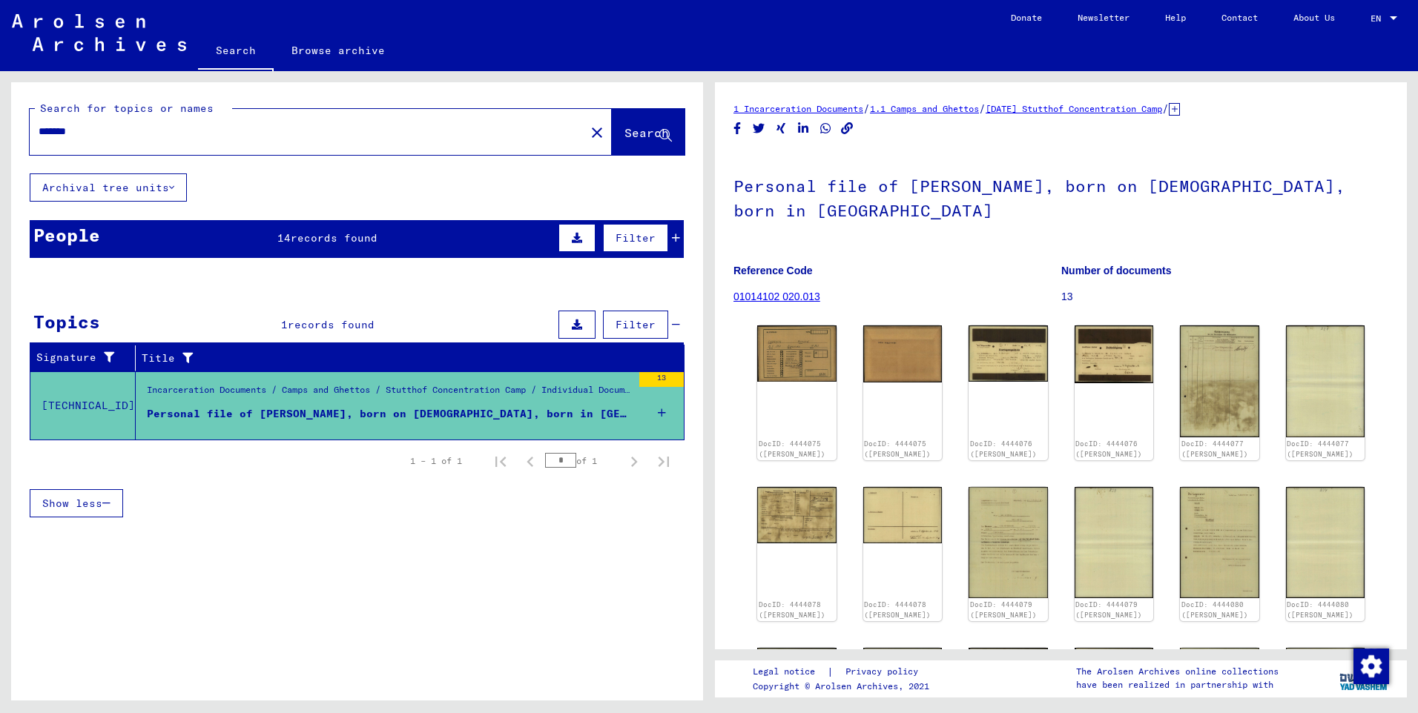
click at [1309, 258] on figure "Number of documents 13" at bounding box center [1224, 286] width 327 height 67
click at [77, 30] on img at bounding box center [99, 32] width 174 height 37
